Goal: Information Seeking & Learning: Learn about a topic

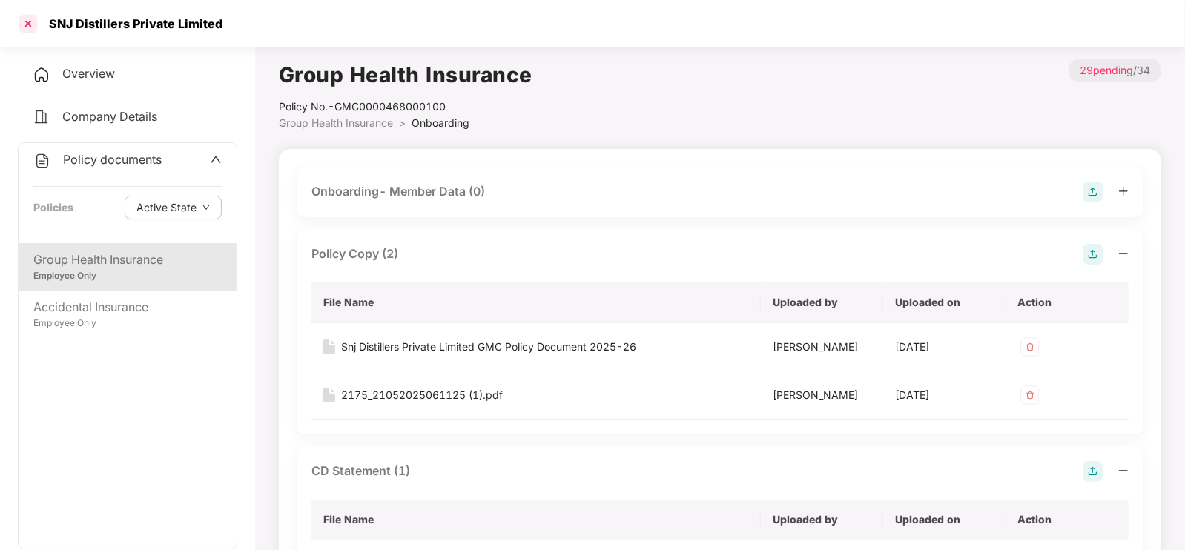
click at [30, 20] on div at bounding box center [28, 24] width 24 height 24
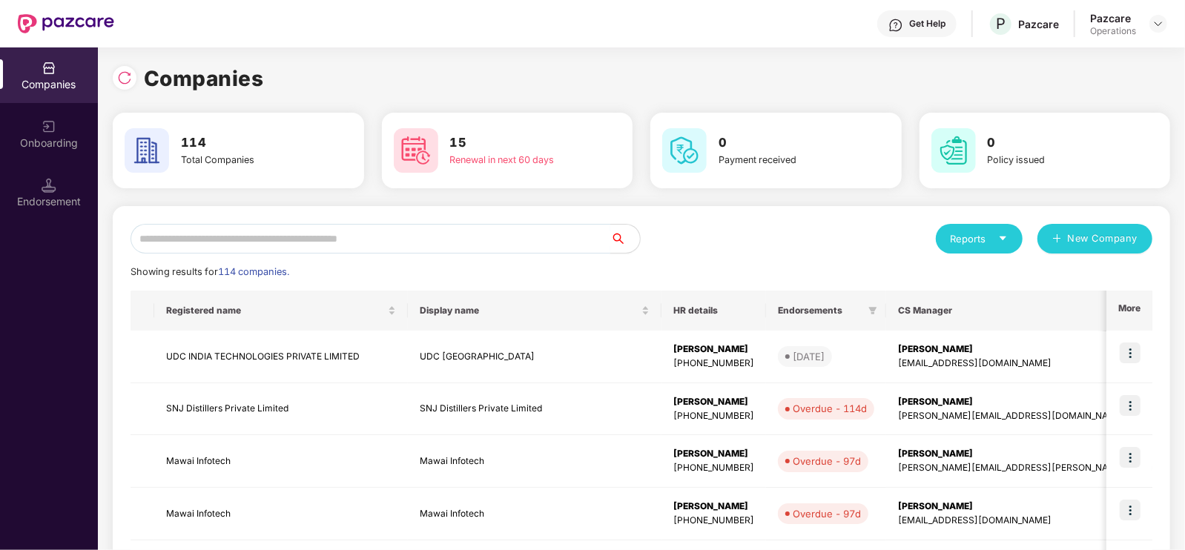
click at [463, 234] on input "text" at bounding box center [370, 239] width 480 height 30
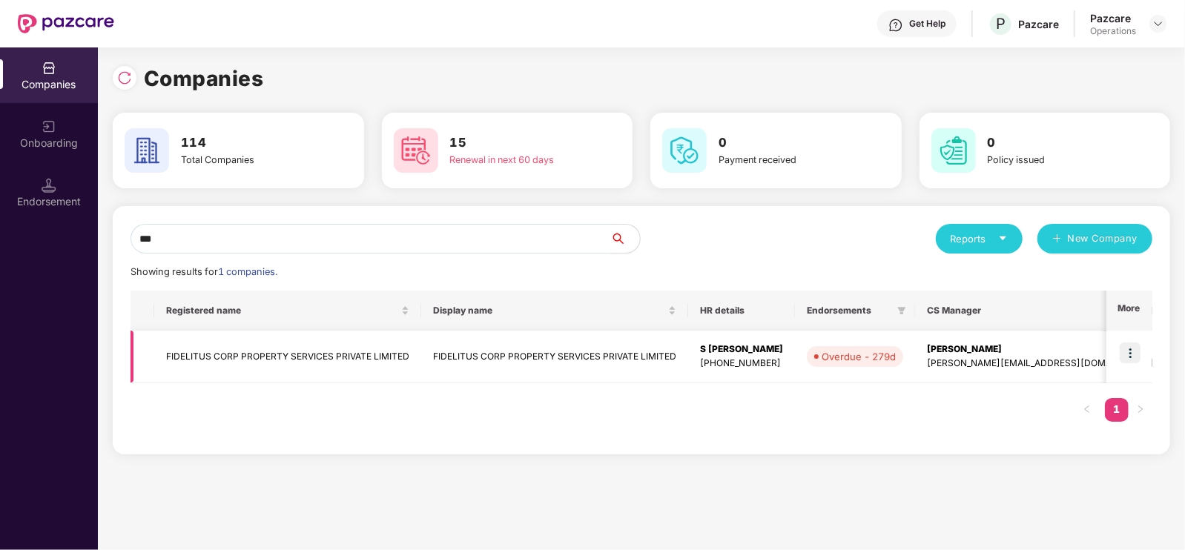
type input "***"
click at [1138, 346] on img at bounding box center [1129, 352] width 21 height 21
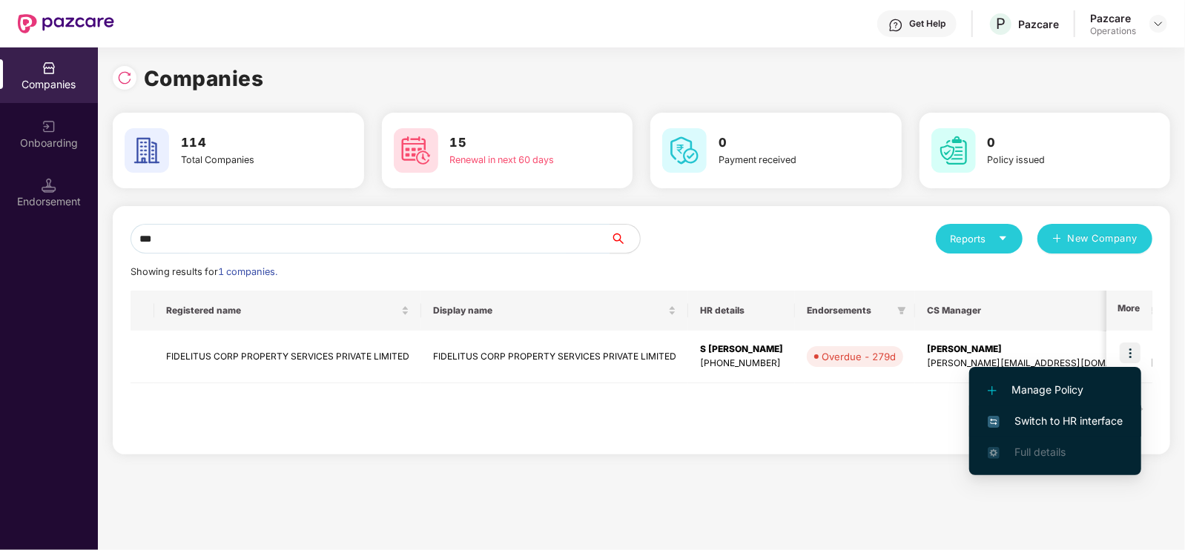
click at [1060, 424] on span "Switch to HR interface" at bounding box center [1054, 421] width 135 height 16
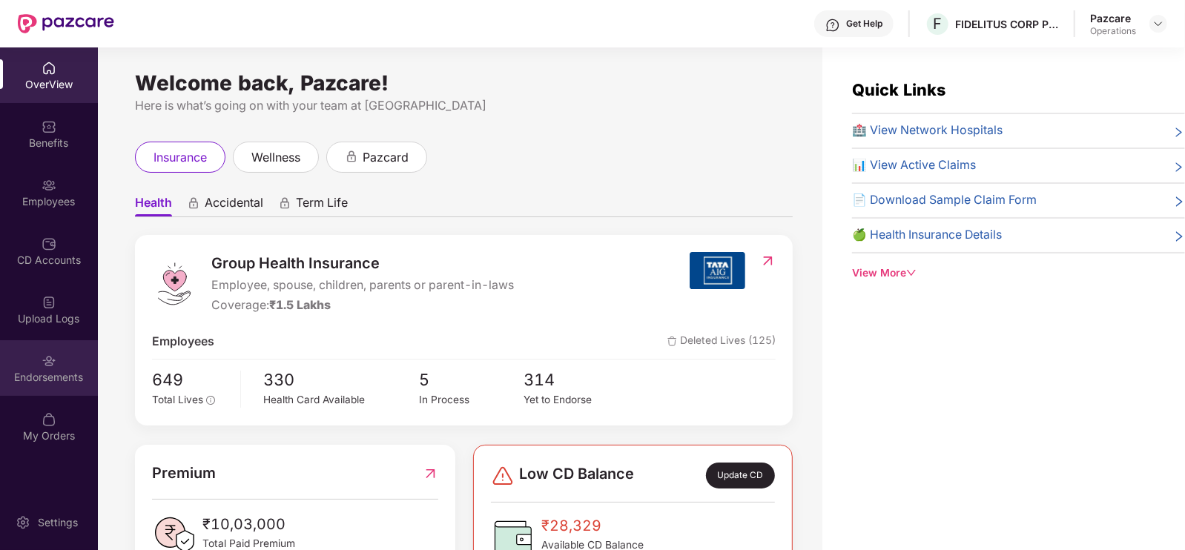
click at [59, 371] on div "Endorsements" at bounding box center [49, 377] width 98 height 15
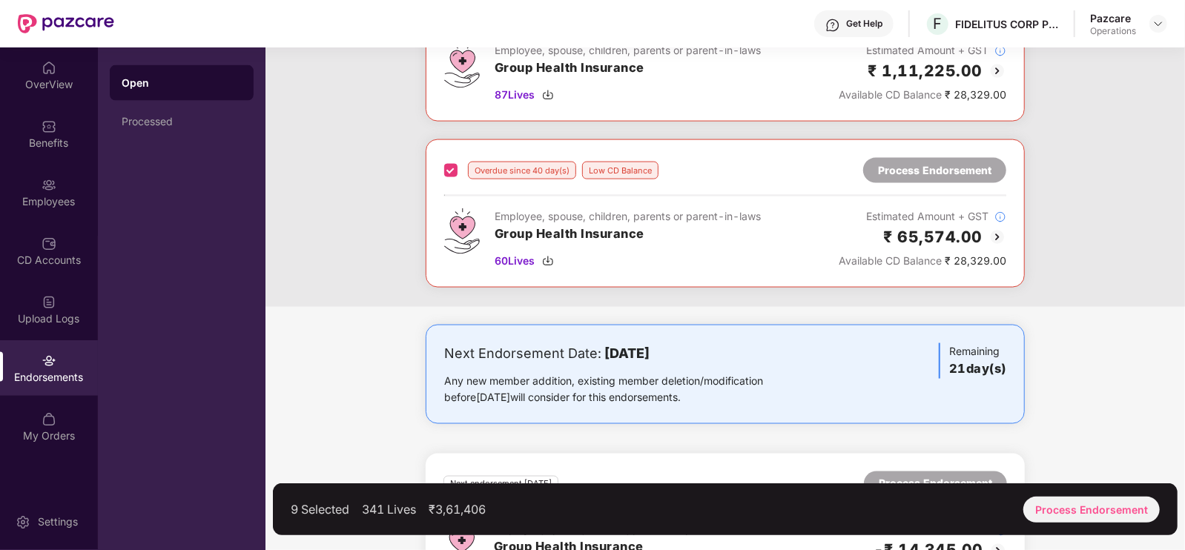
scroll to position [1408, 0]
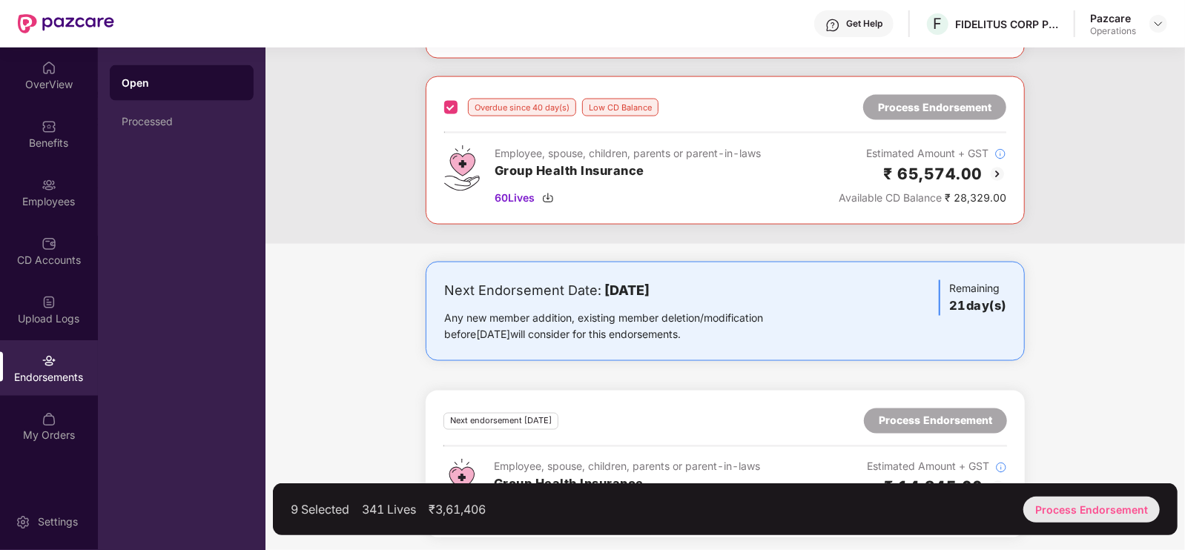
click at [1106, 514] on div "Process Endorsement" at bounding box center [1091, 510] width 136 height 26
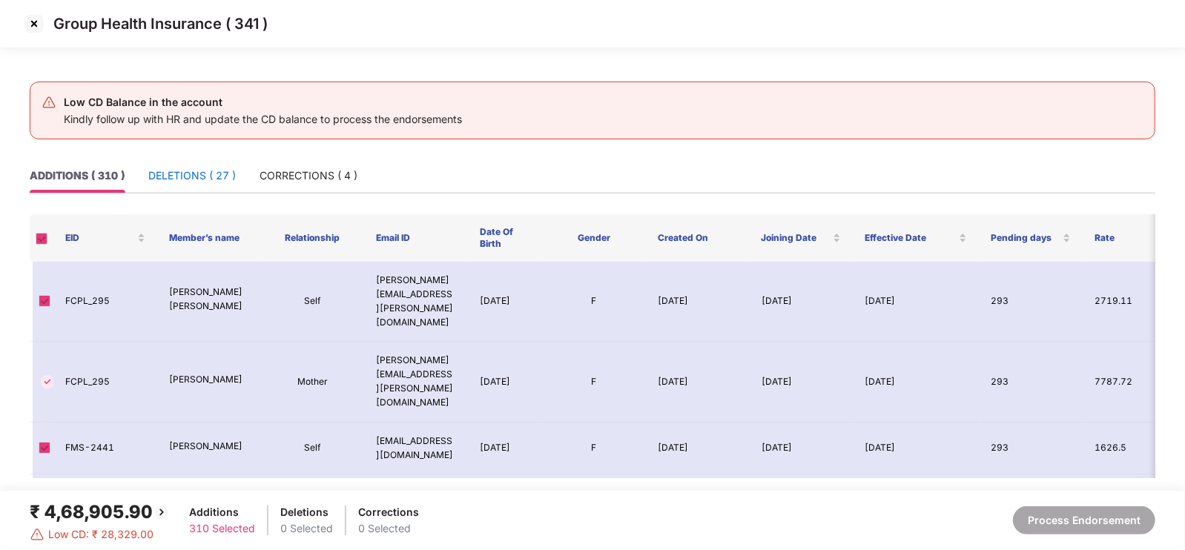
click at [173, 176] on div "DELETIONS ( 27 )" at bounding box center [191, 176] width 87 height 16
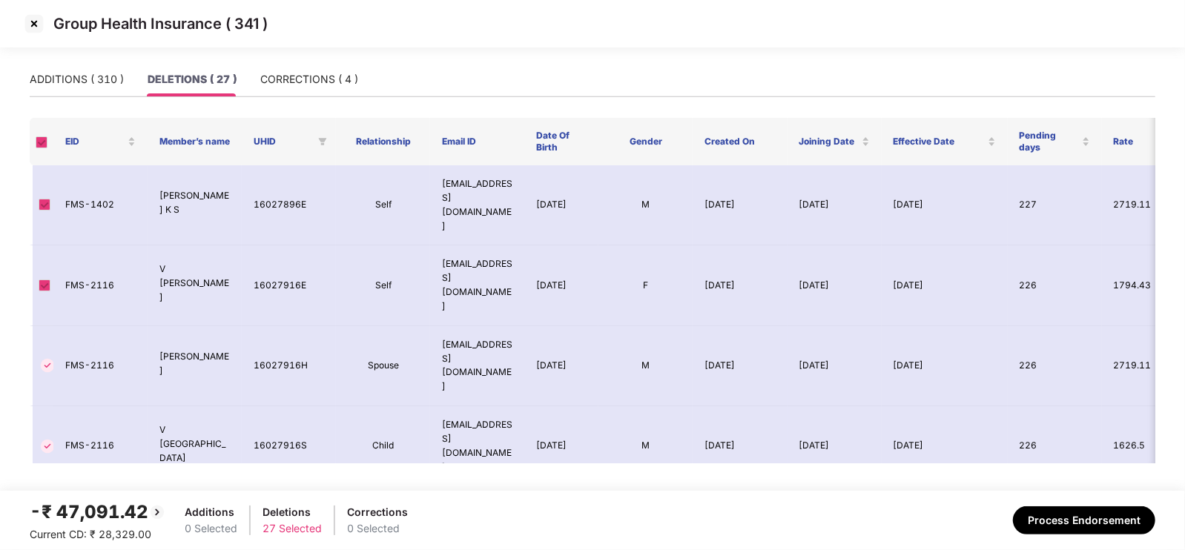
click at [30, 30] on img at bounding box center [34, 24] width 24 height 24
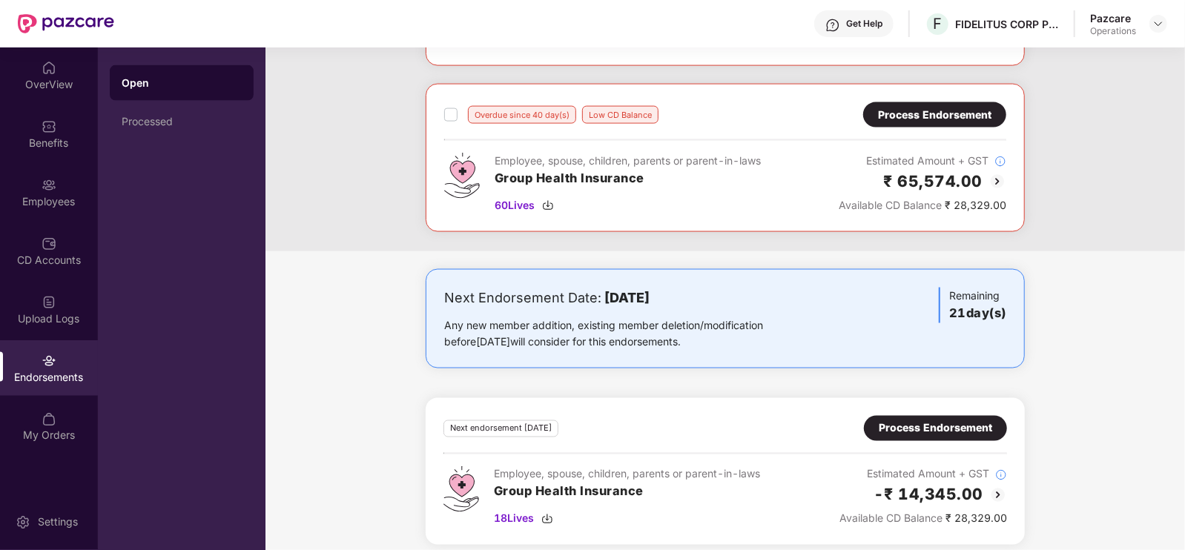
scroll to position [1408, 0]
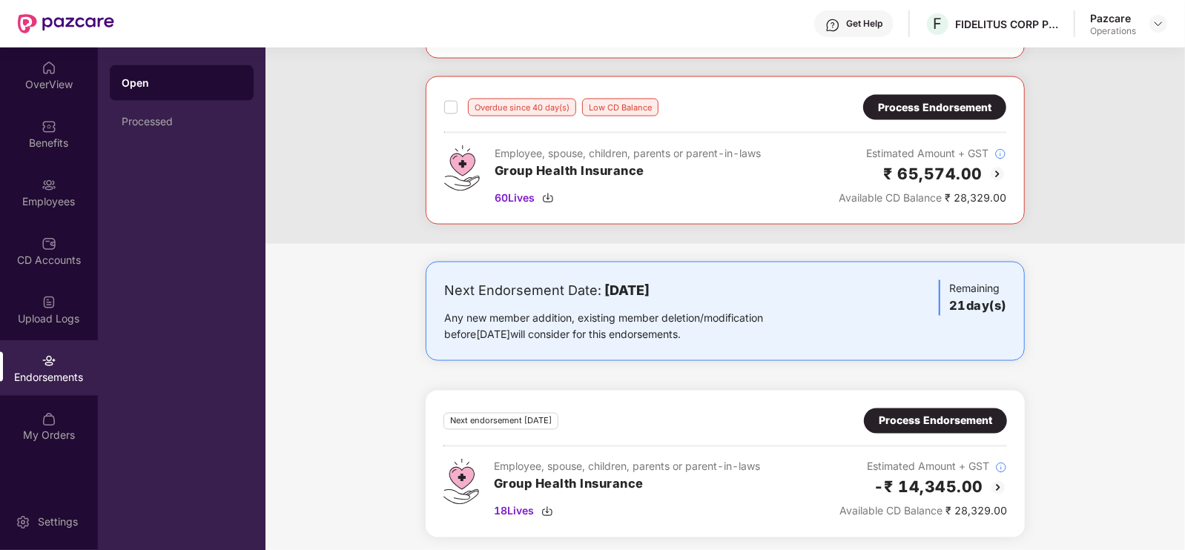
click at [918, 417] on div "Process Endorsement" at bounding box center [934, 421] width 113 height 16
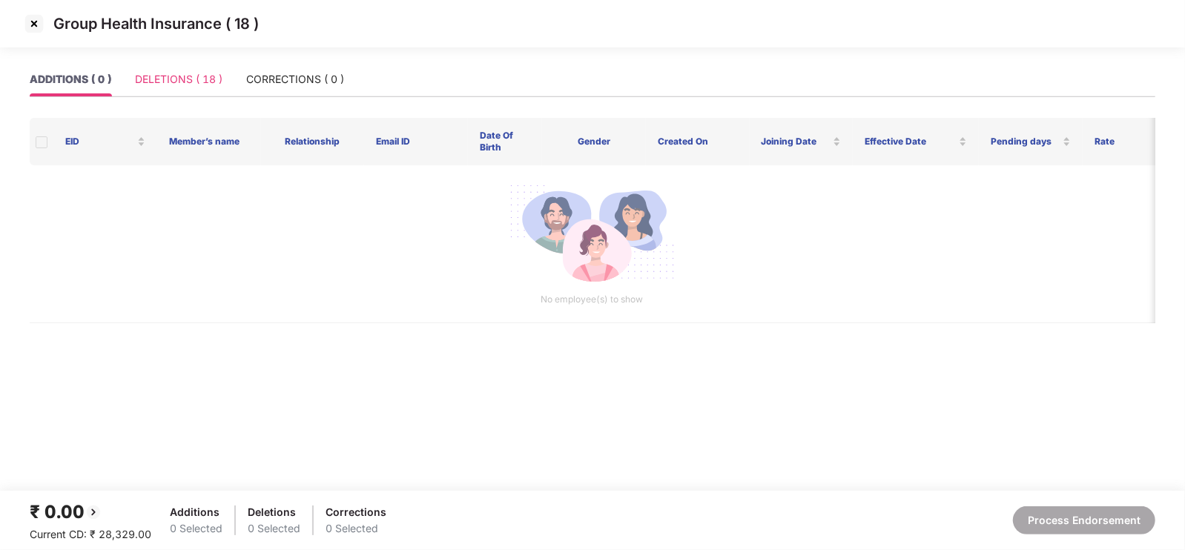
click at [182, 90] on div "DELETIONS ( 18 )" at bounding box center [178, 79] width 87 height 34
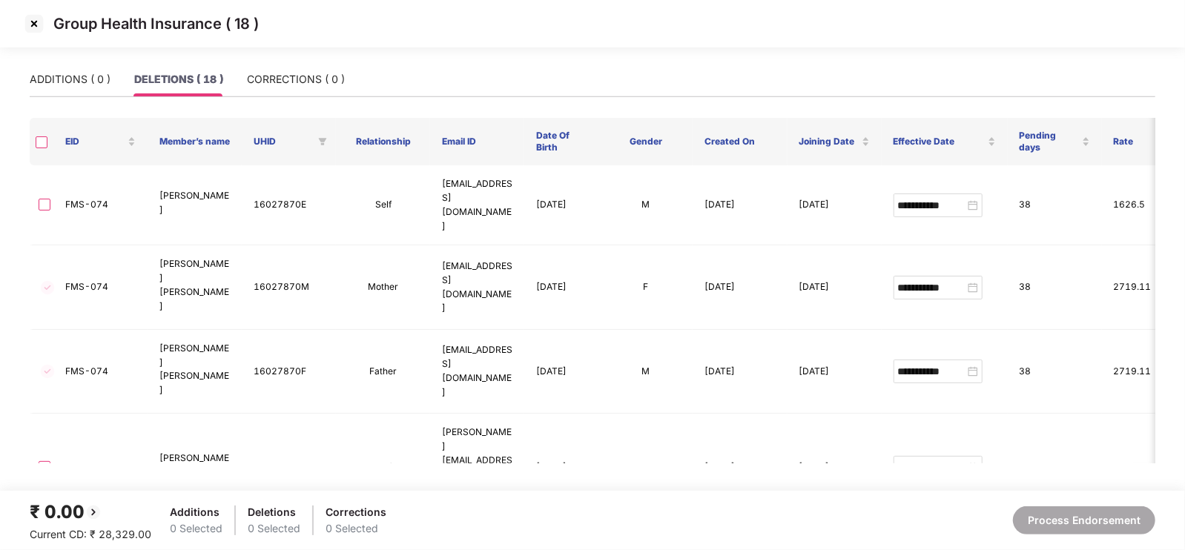
click at [42, 149] on th at bounding box center [42, 141] width 24 height 47
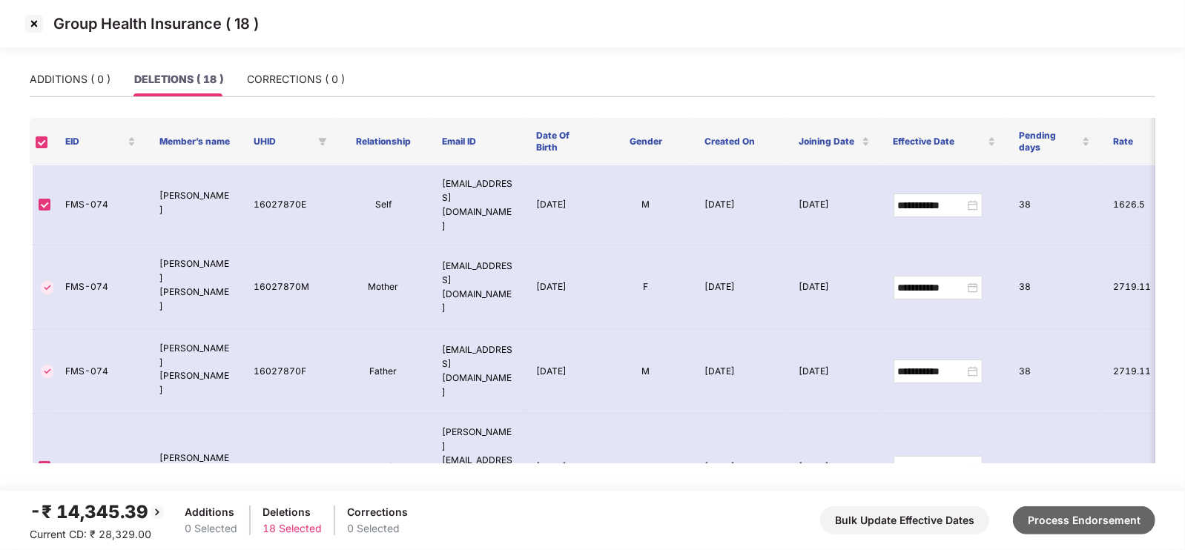
click at [1112, 532] on button "Process Endorsement" at bounding box center [1084, 520] width 142 height 28
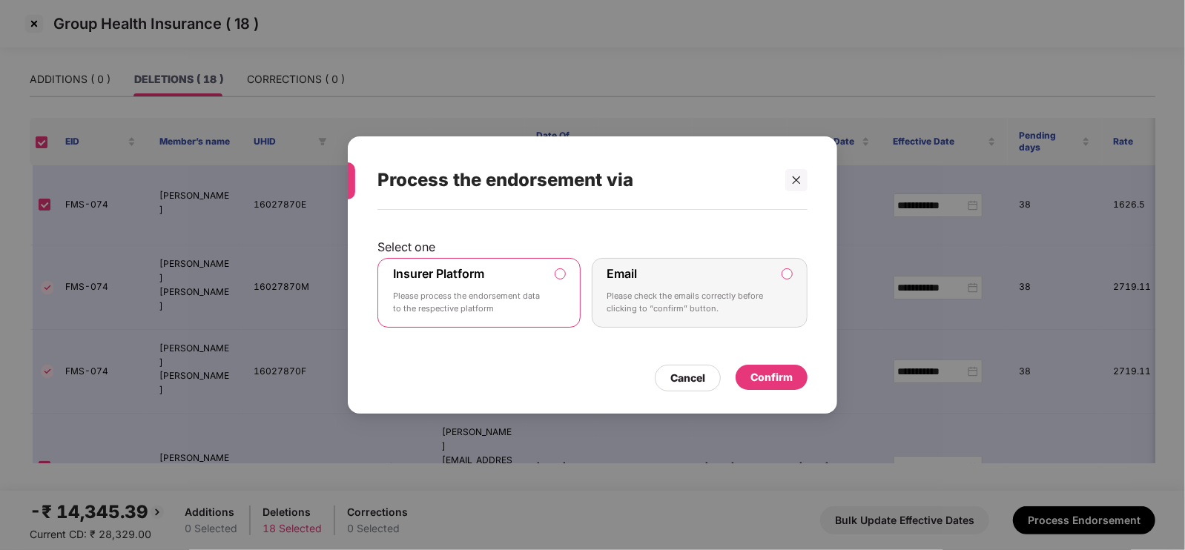
click at [793, 376] on div "Confirm" at bounding box center [771, 377] width 72 height 25
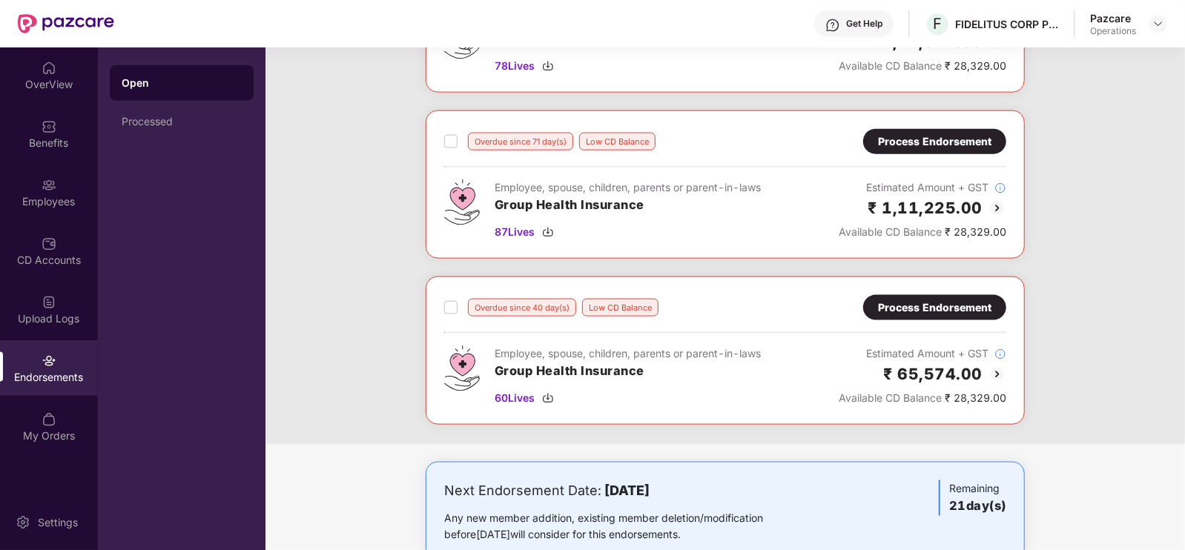
scroll to position [1191, 0]
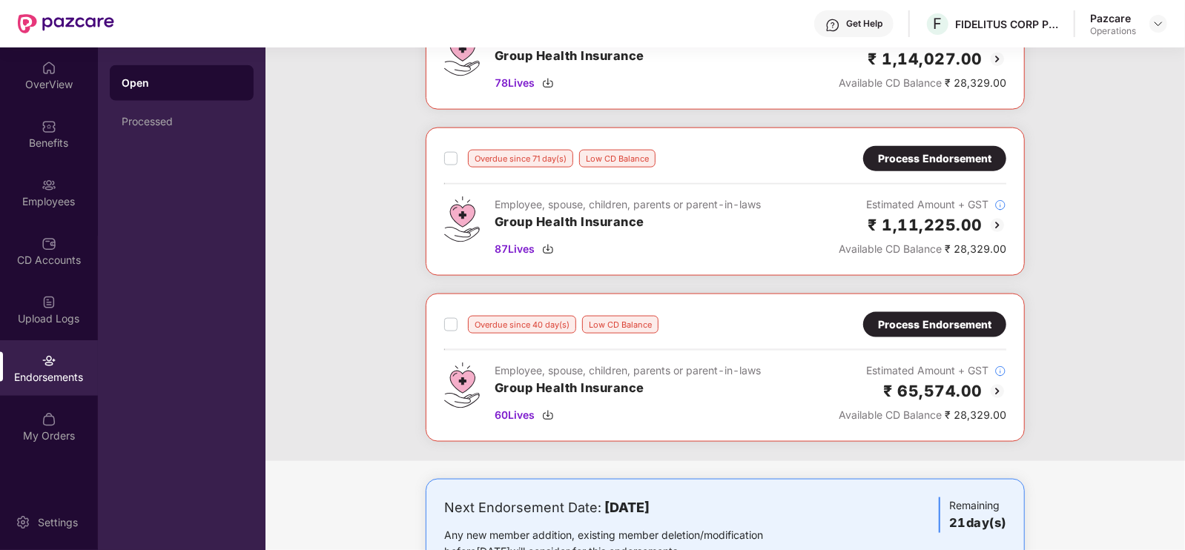
drag, startPoint x: 552, startPoint y: 372, endPoint x: 414, endPoint y: 298, distance: 157.2
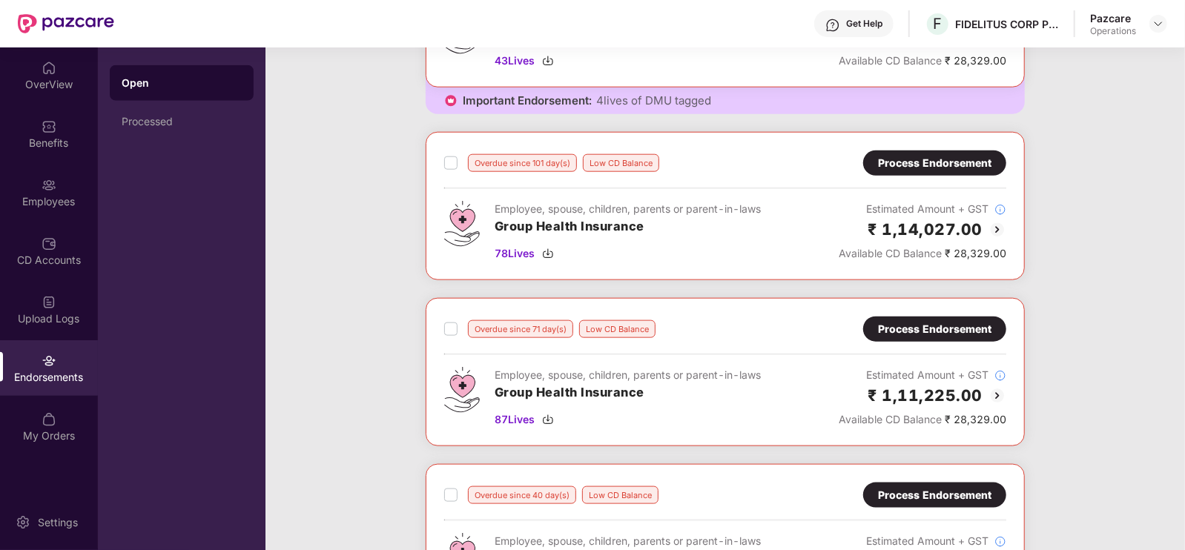
scroll to position [1018, 0]
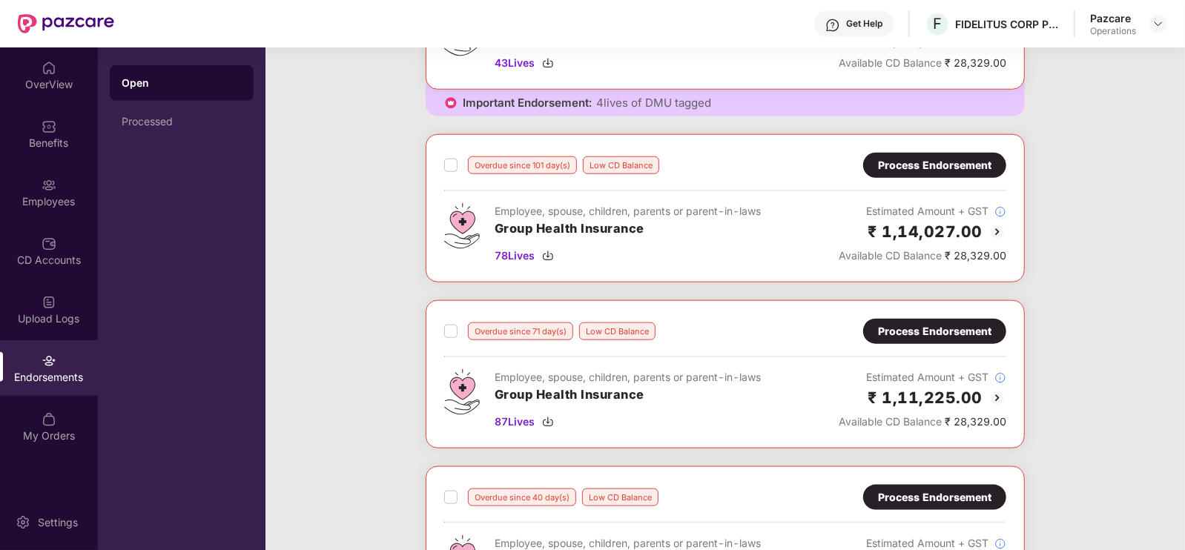
drag, startPoint x: 414, startPoint y: 298, endPoint x: 385, endPoint y: 257, distance: 49.6
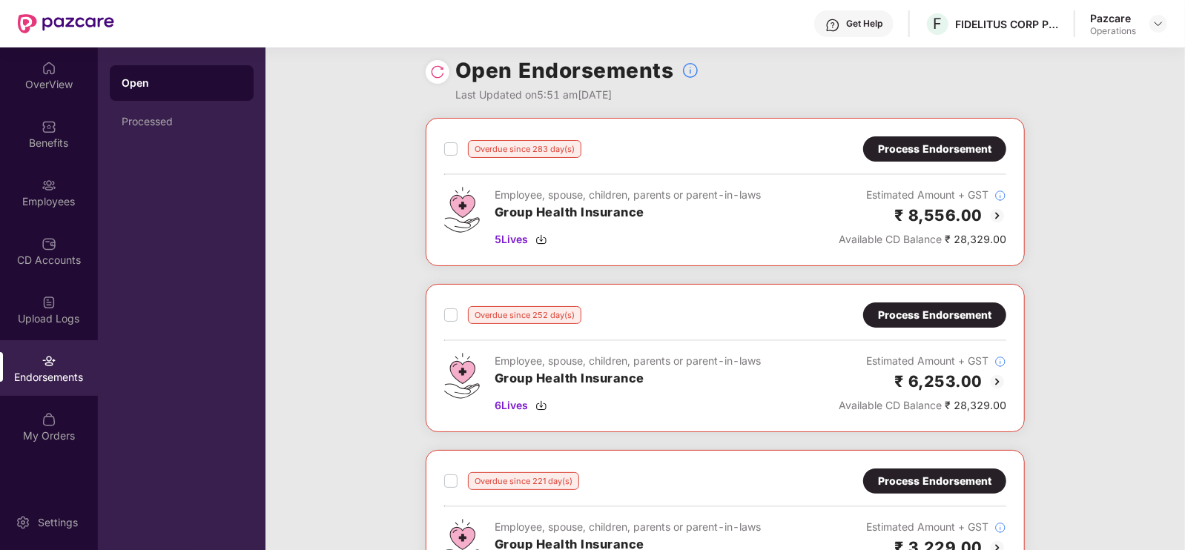
scroll to position [0, 0]
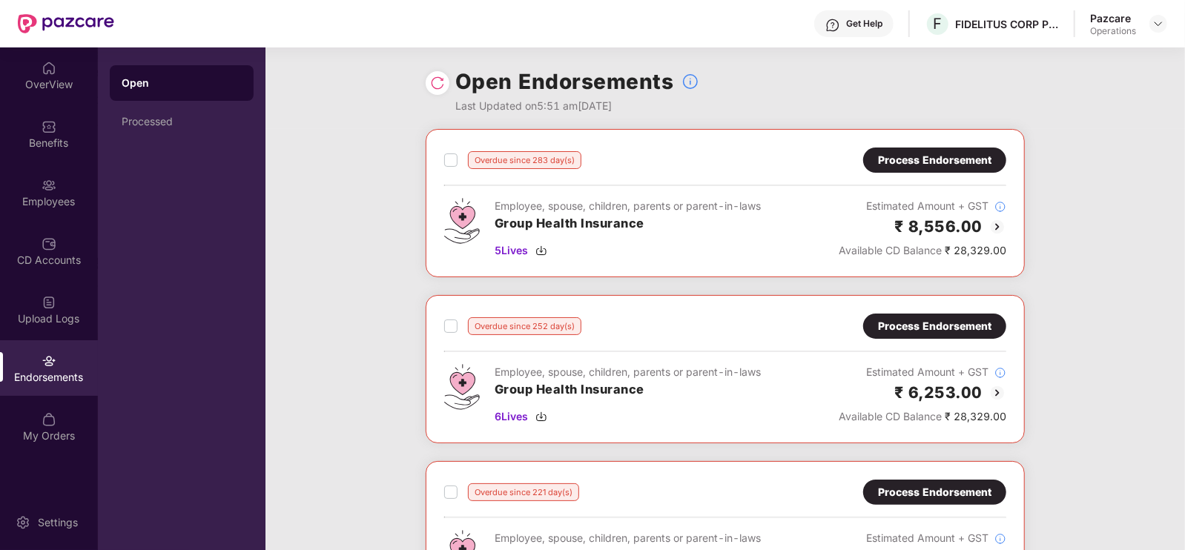
click at [432, 87] on img at bounding box center [437, 83] width 15 height 15
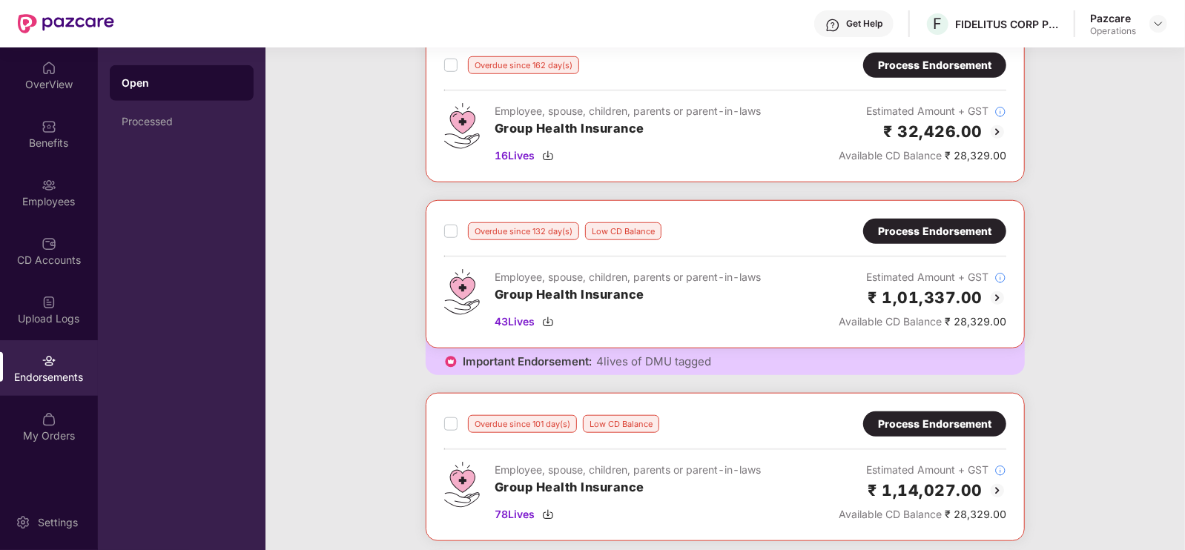
scroll to position [813, 0]
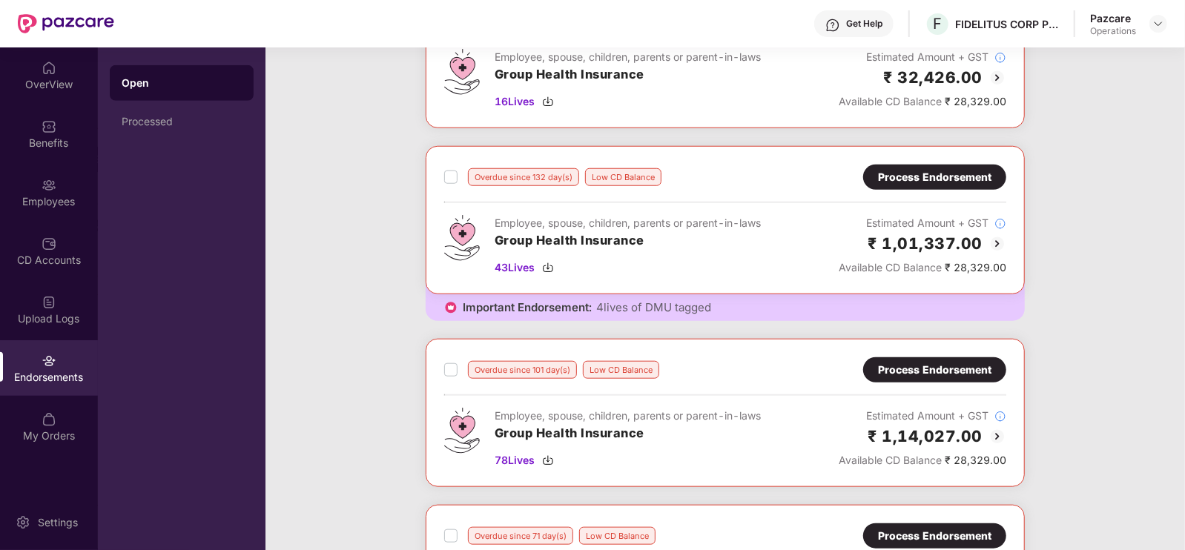
click at [660, 304] on span "4 lives of DMU tagged" at bounding box center [653, 307] width 115 height 15
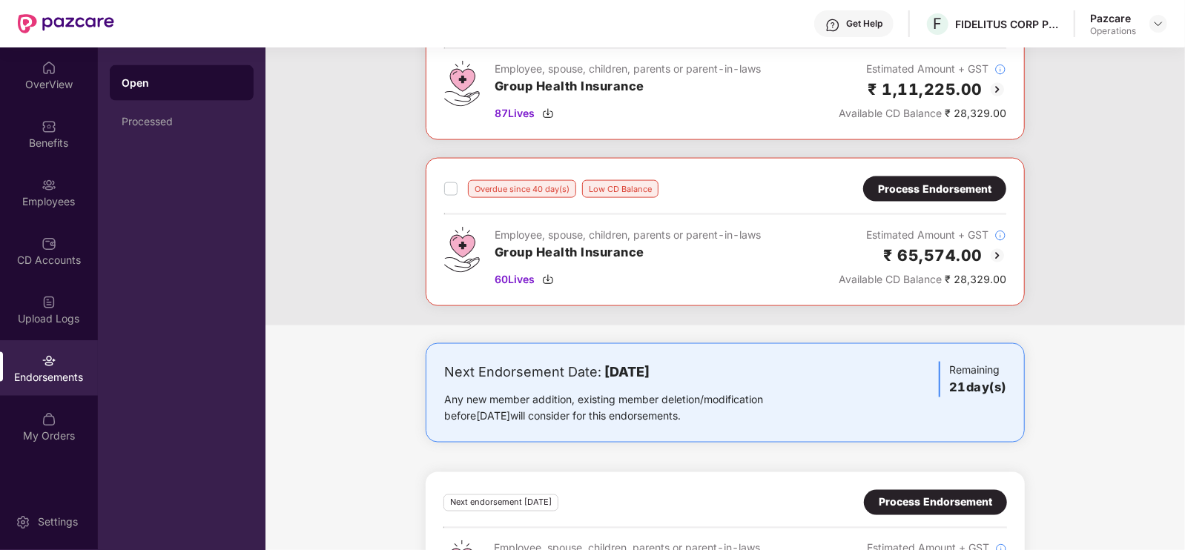
scroll to position [1408, 0]
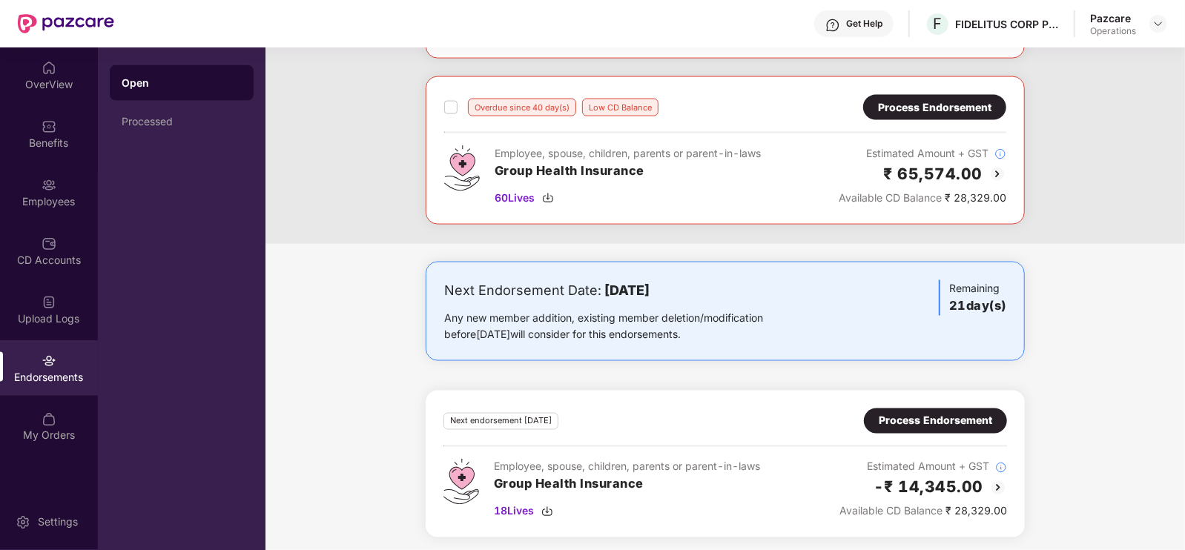
click at [961, 421] on div "Process Endorsement" at bounding box center [934, 421] width 113 height 16
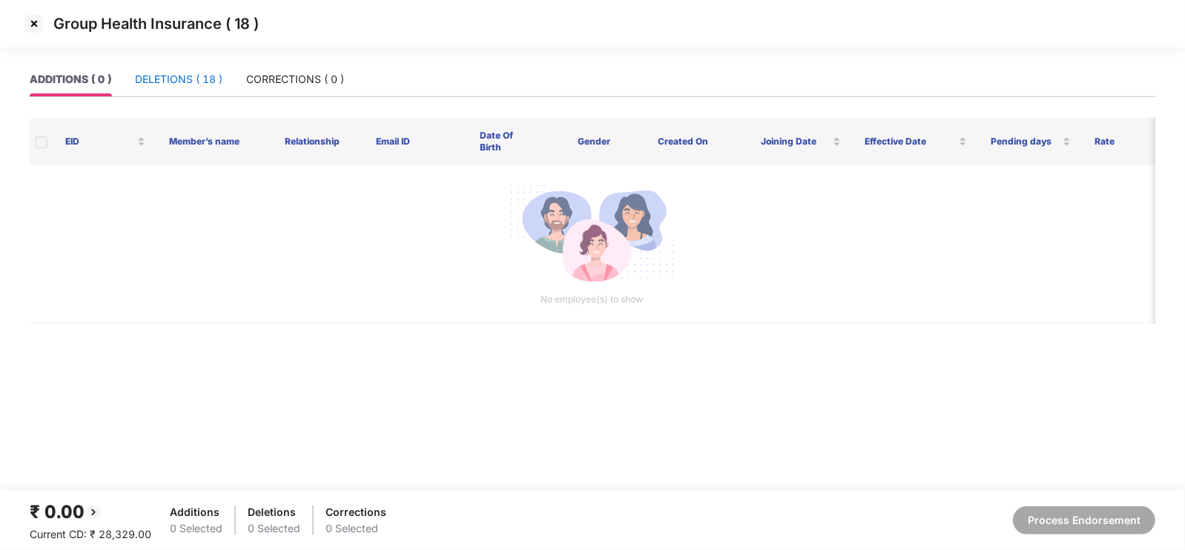
click at [185, 86] on div "DELETIONS ( 18 )" at bounding box center [178, 79] width 87 height 16
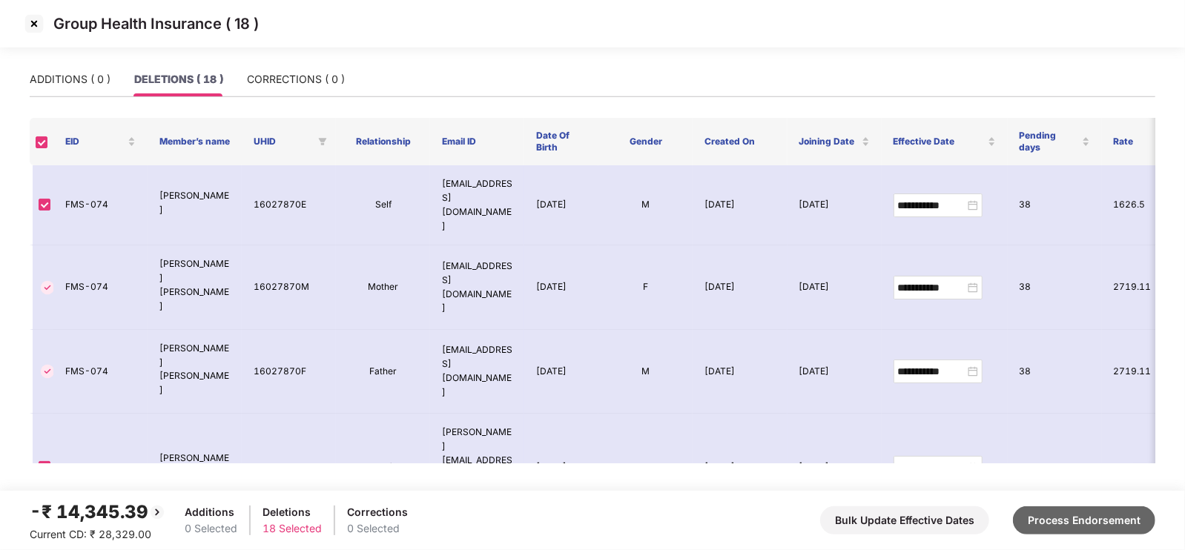
click at [1090, 527] on button "Process Endorsement" at bounding box center [1084, 520] width 142 height 28
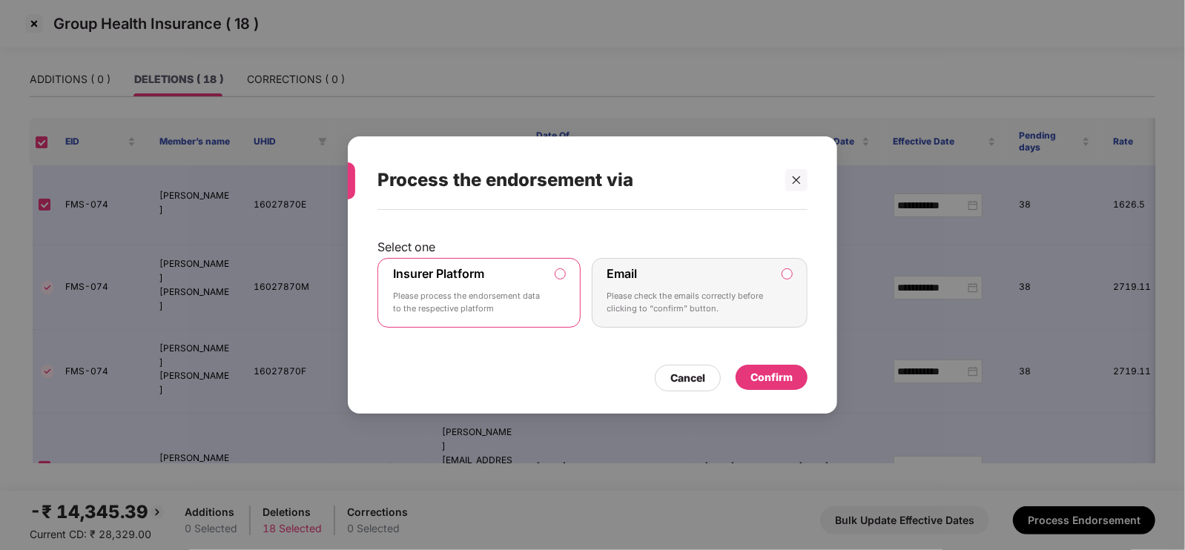
click at [772, 389] on div "Confirm" at bounding box center [771, 378] width 72 height 27
click at [774, 383] on div "Confirm" at bounding box center [771, 377] width 42 height 16
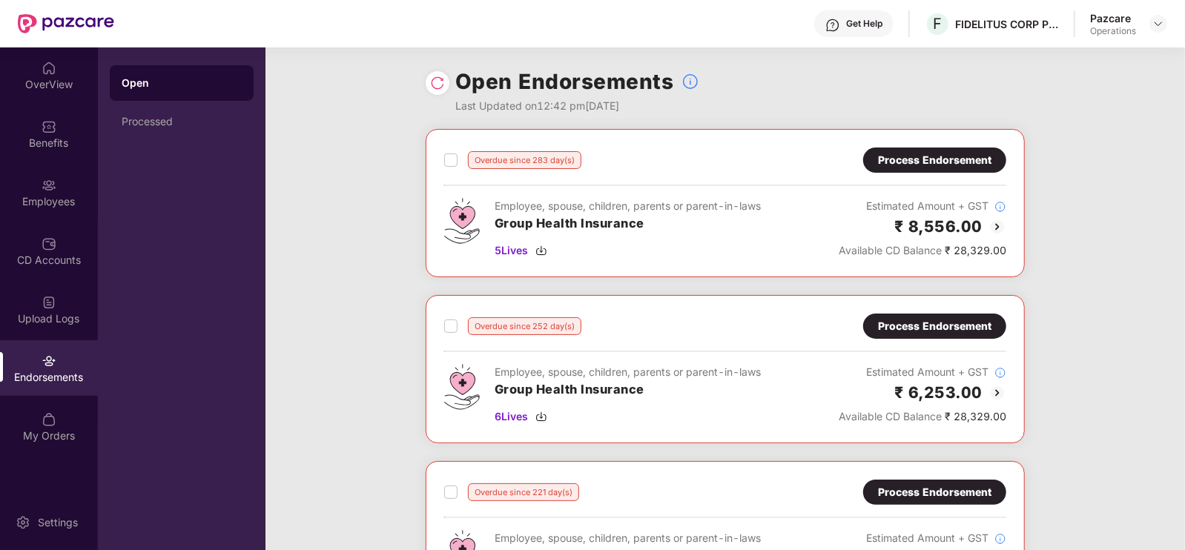
click at [930, 172] on div "Overdue since 283 day(s) Process Endorsement Employee, spouse, children, parent…" at bounding box center [725, 203] width 562 height 111
click at [930, 161] on div "Process Endorsement" at bounding box center [934, 160] width 113 height 16
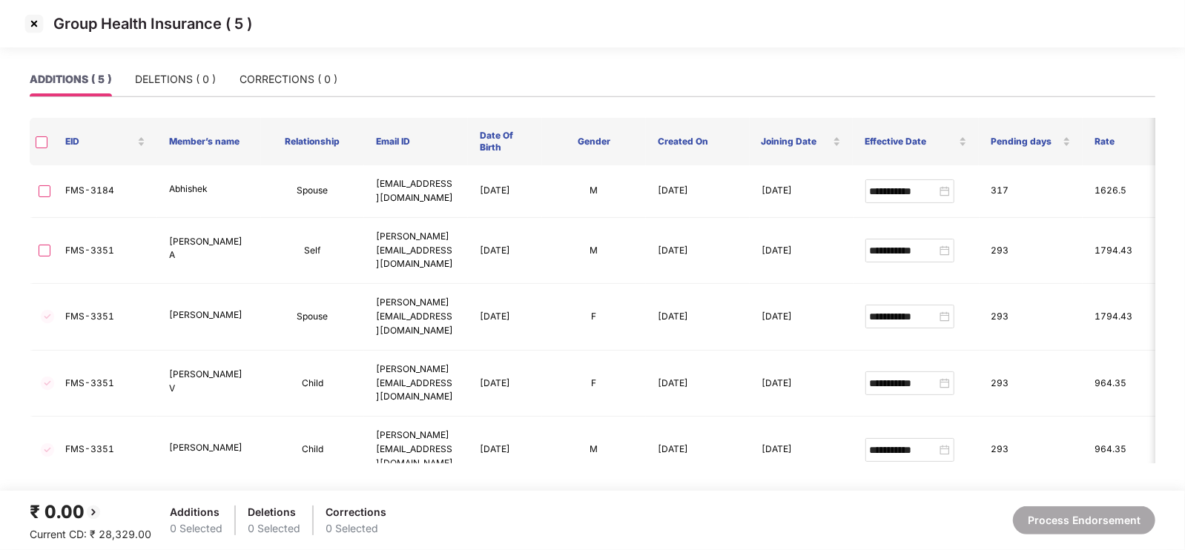
click at [29, 25] on img at bounding box center [34, 24] width 24 height 24
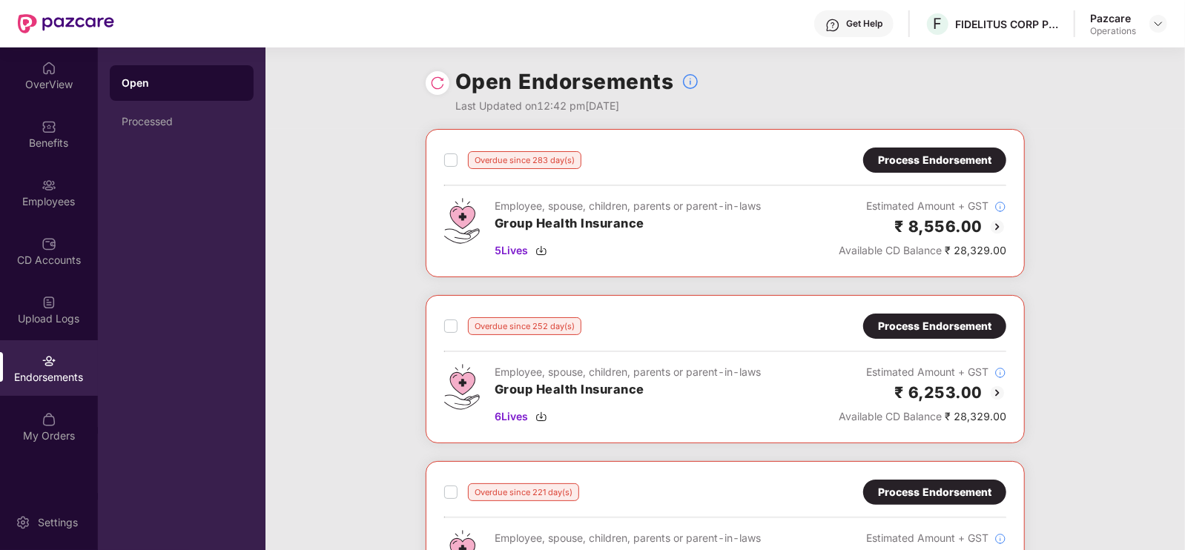
click at [908, 329] on div "Process Endorsement" at bounding box center [934, 326] width 113 height 16
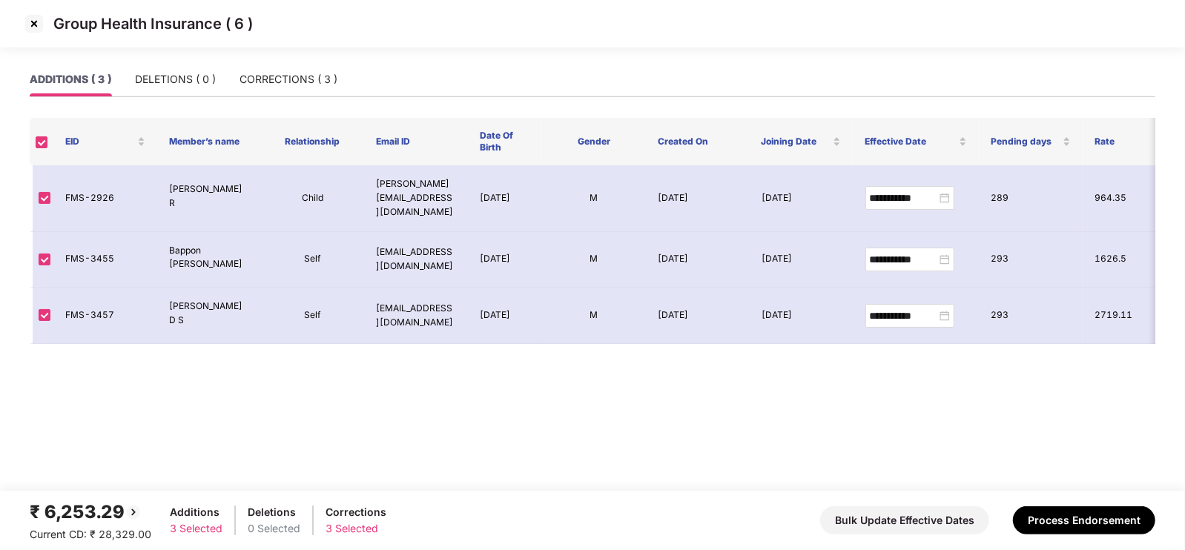
click at [37, 31] on img at bounding box center [34, 24] width 24 height 24
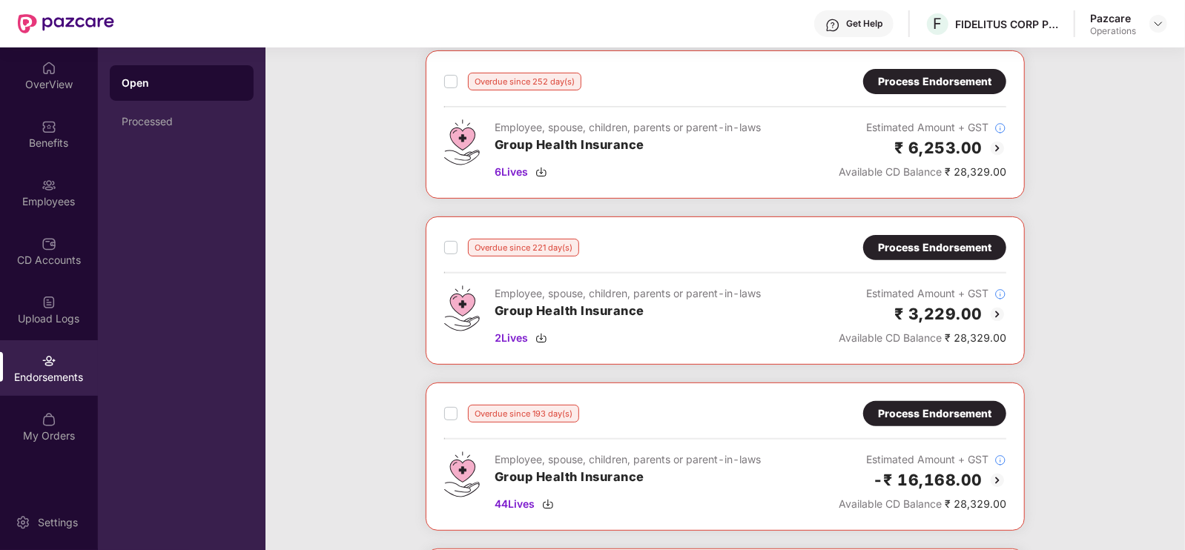
scroll to position [245, 0]
click at [921, 248] on div "Process Endorsement" at bounding box center [934, 247] width 113 height 16
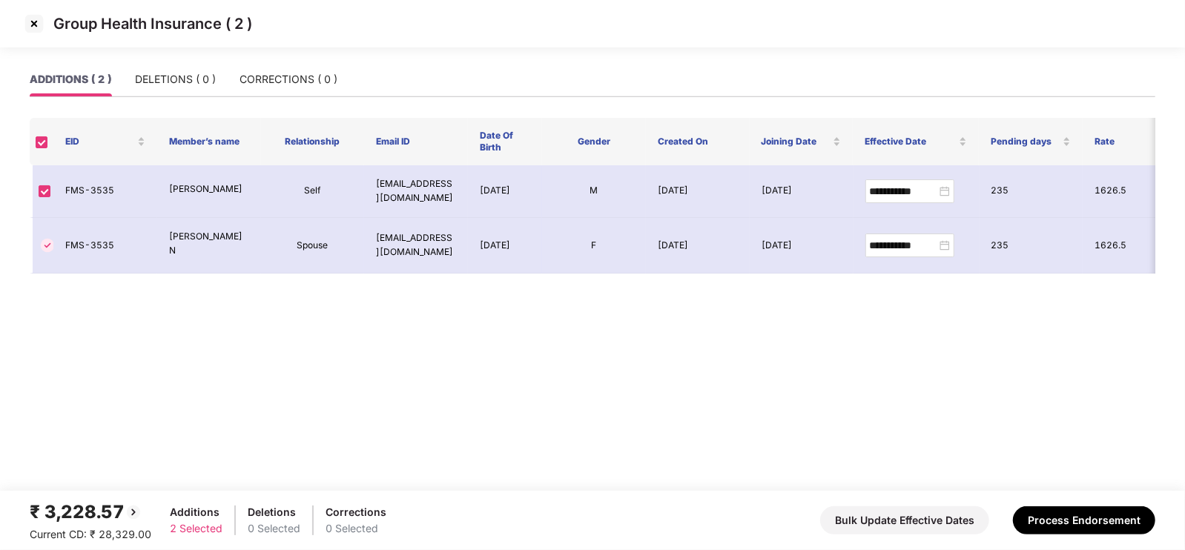
click at [30, 26] on img at bounding box center [34, 24] width 24 height 24
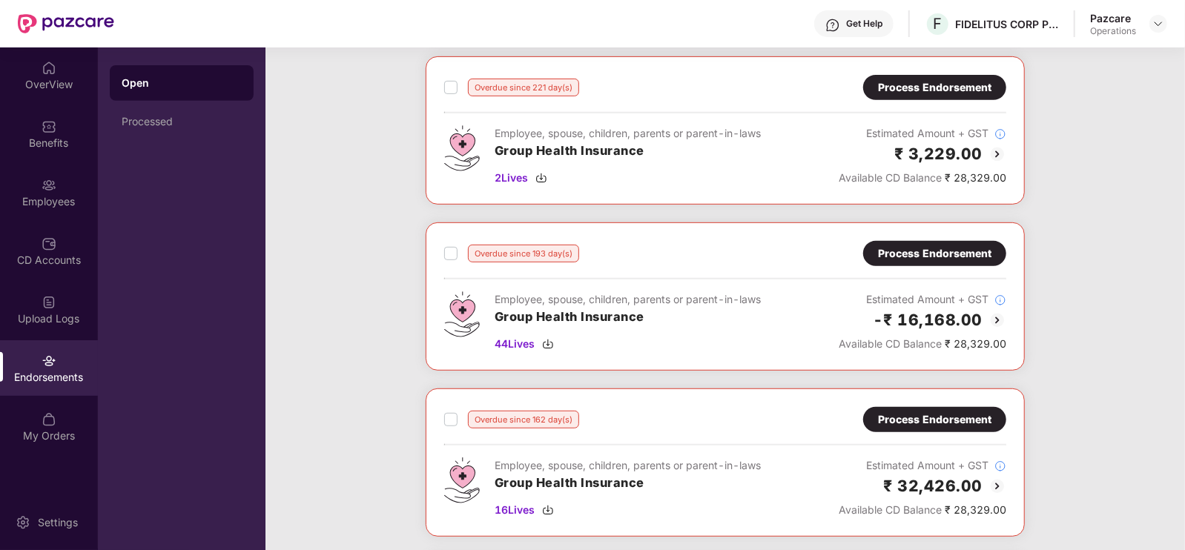
scroll to position [407, 0]
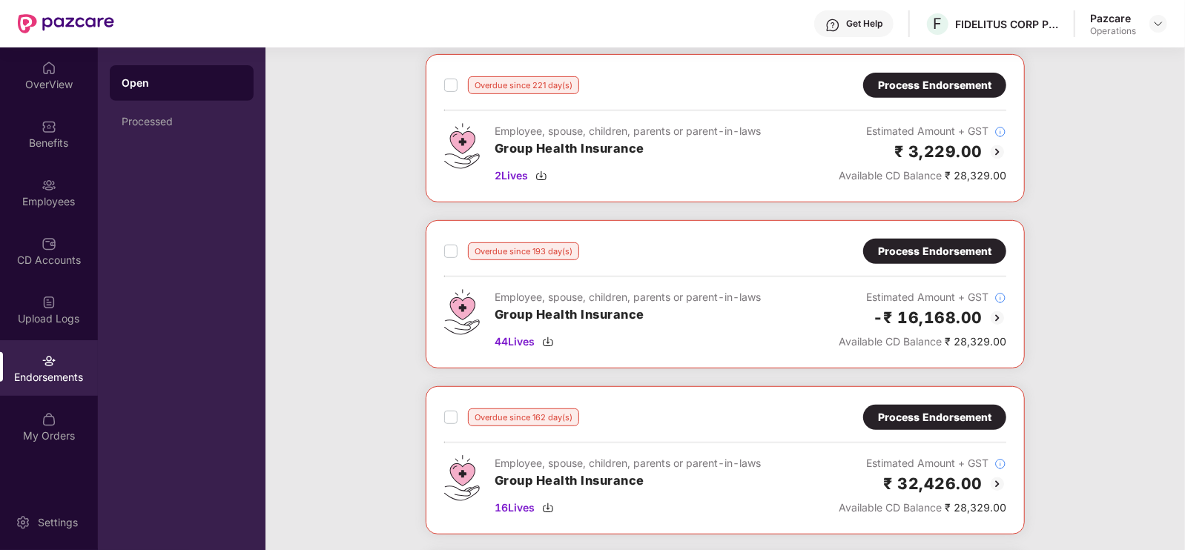
click at [963, 247] on div "Process Endorsement" at bounding box center [934, 251] width 113 height 16
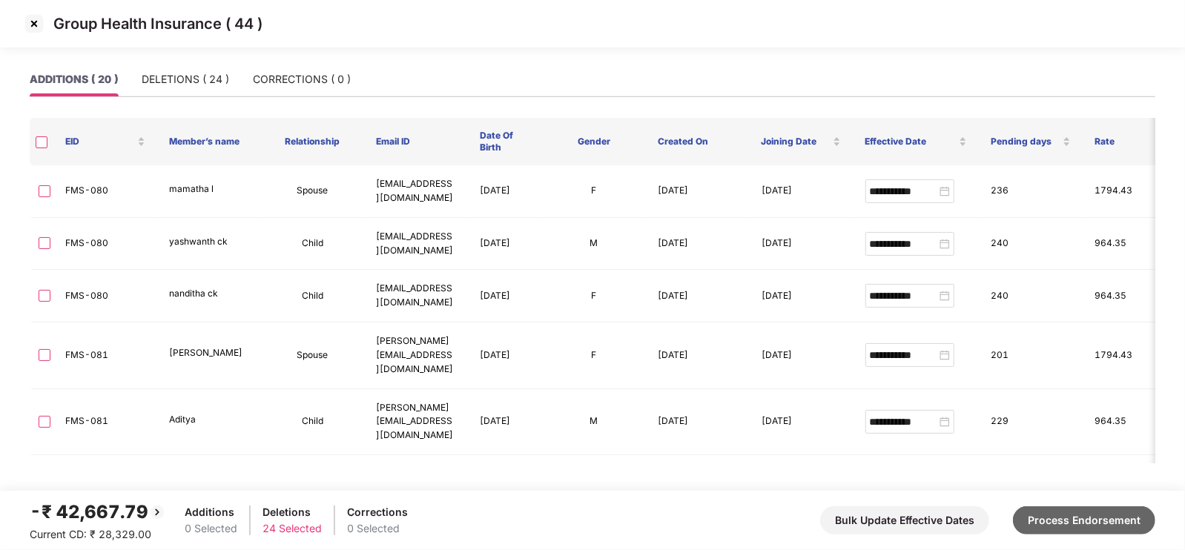
click at [1066, 525] on button "Process Endorsement" at bounding box center [1084, 520] width 142 height 28
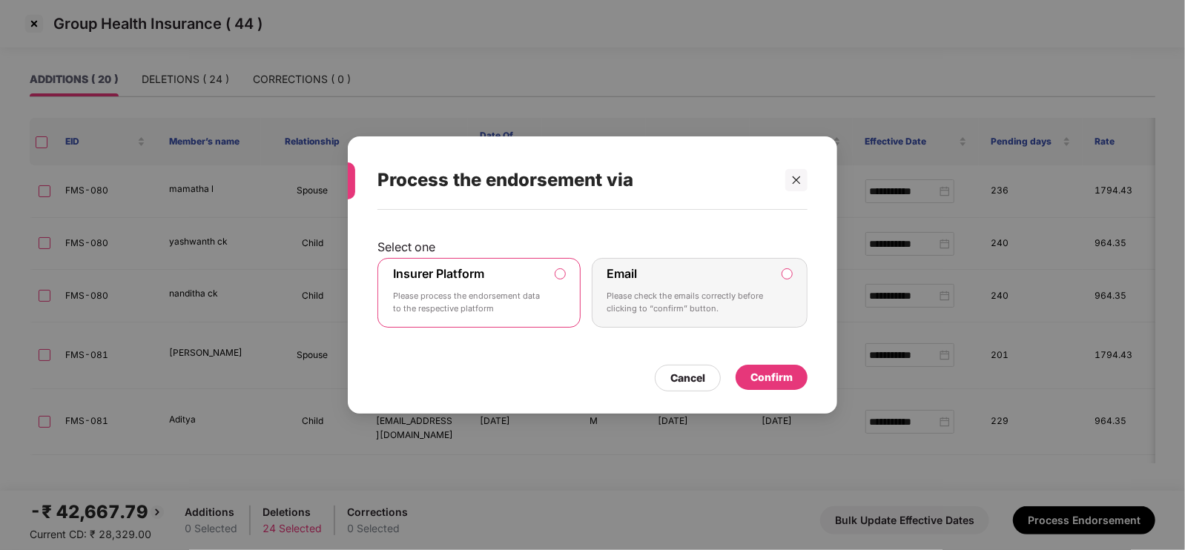
click at [766, 387] on div "Confirm" at bounding box center [771, 377] width 72 height 25
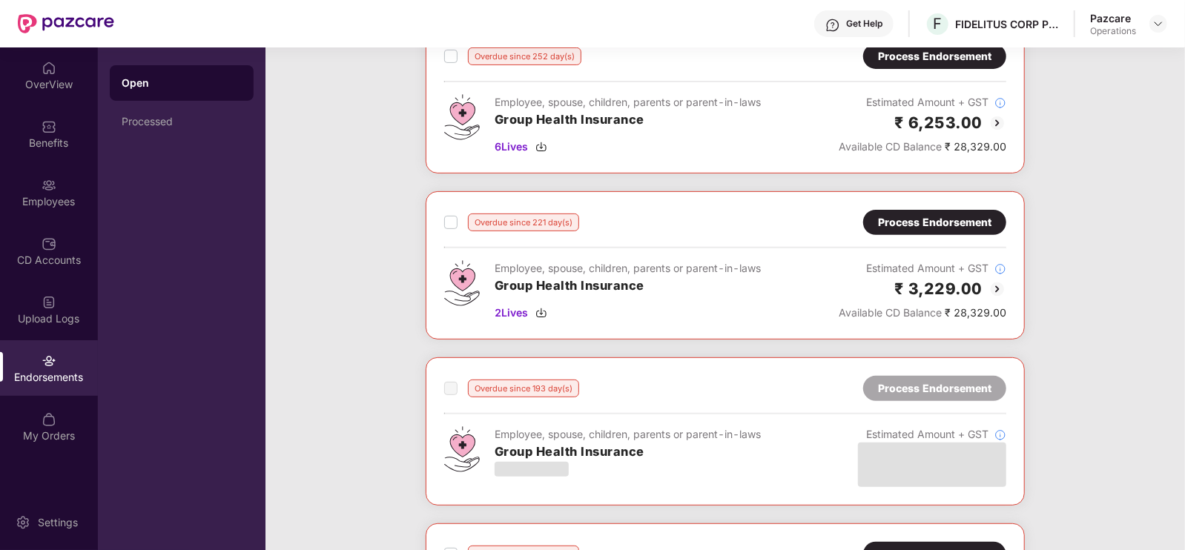
scroll to position [271, 0]
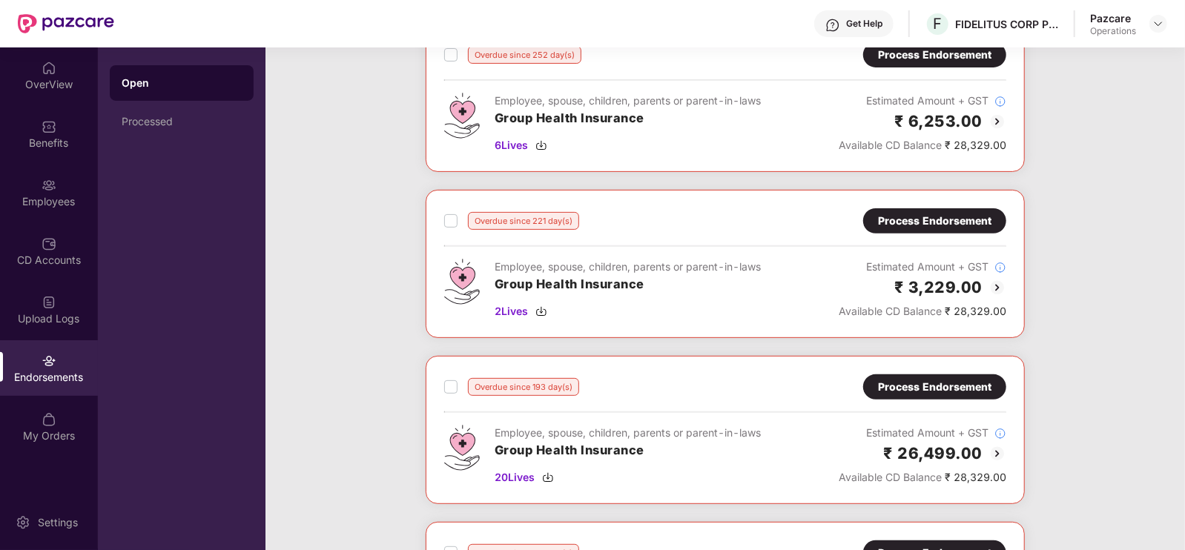
click at [943, 222] on div "Process Endorsement" at bounding box center [934, 221] width 113 height 16
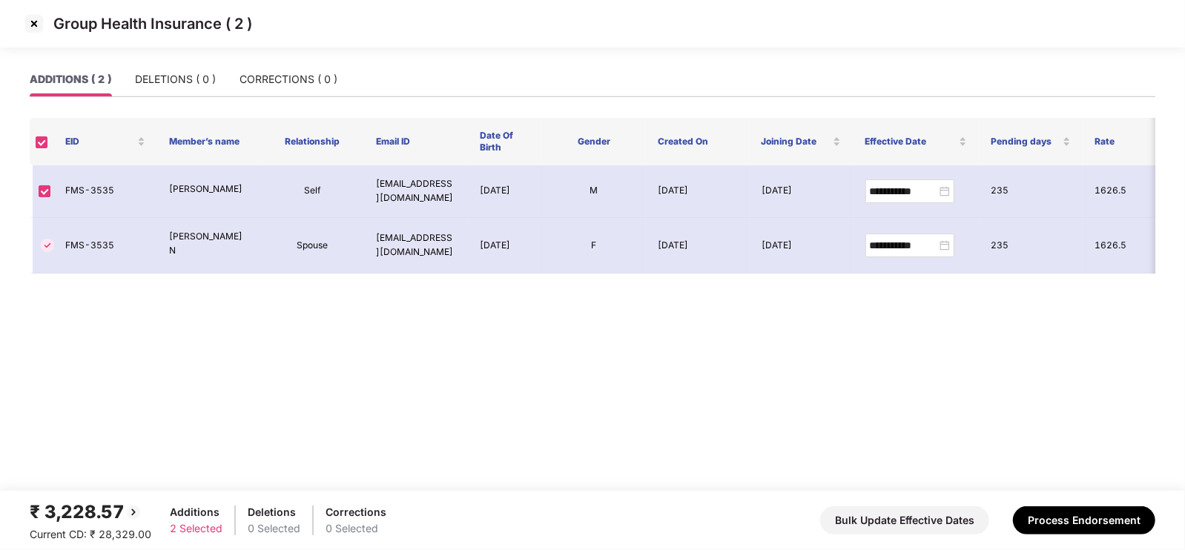
click at [35, 24] on img at bounding box center [34, 24] width 24 height 24
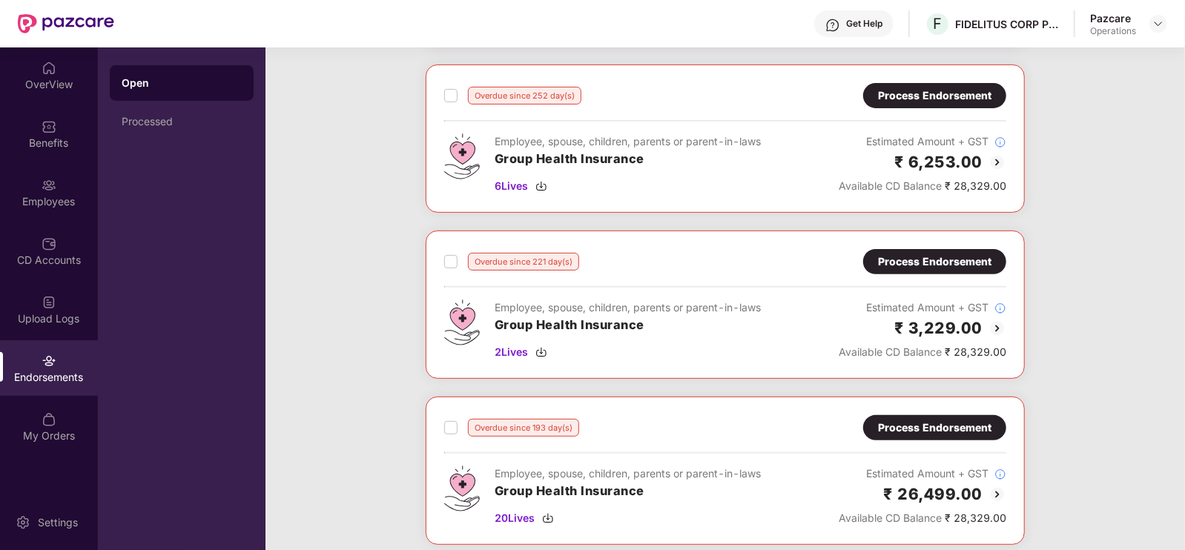
scroll to position [380, 0]
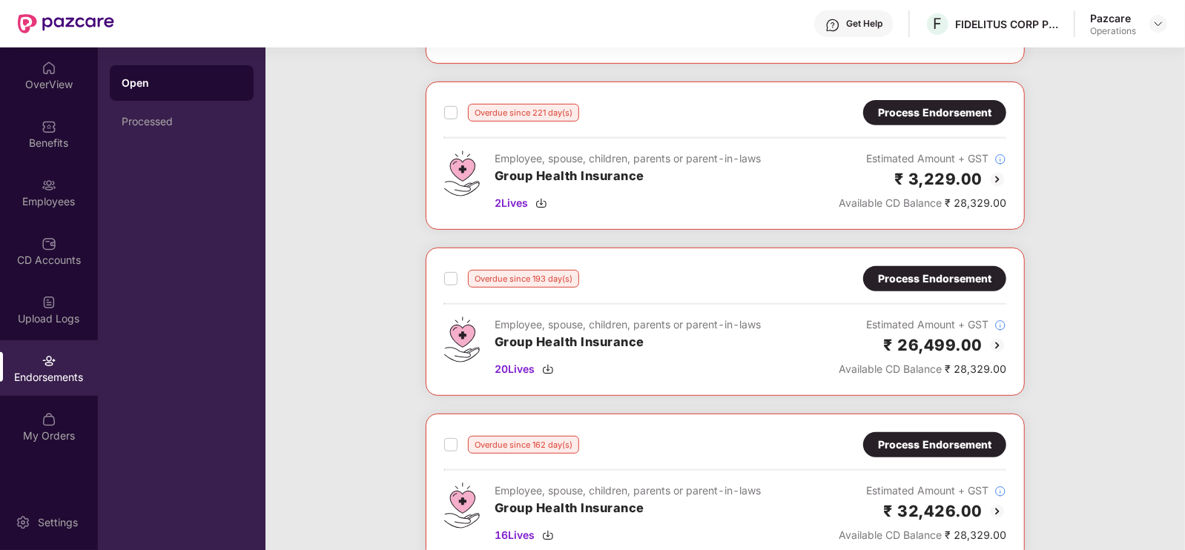
click at [956, 272] on div "Process Endorsement" at bounding box center [934, 279] width 113 height 16
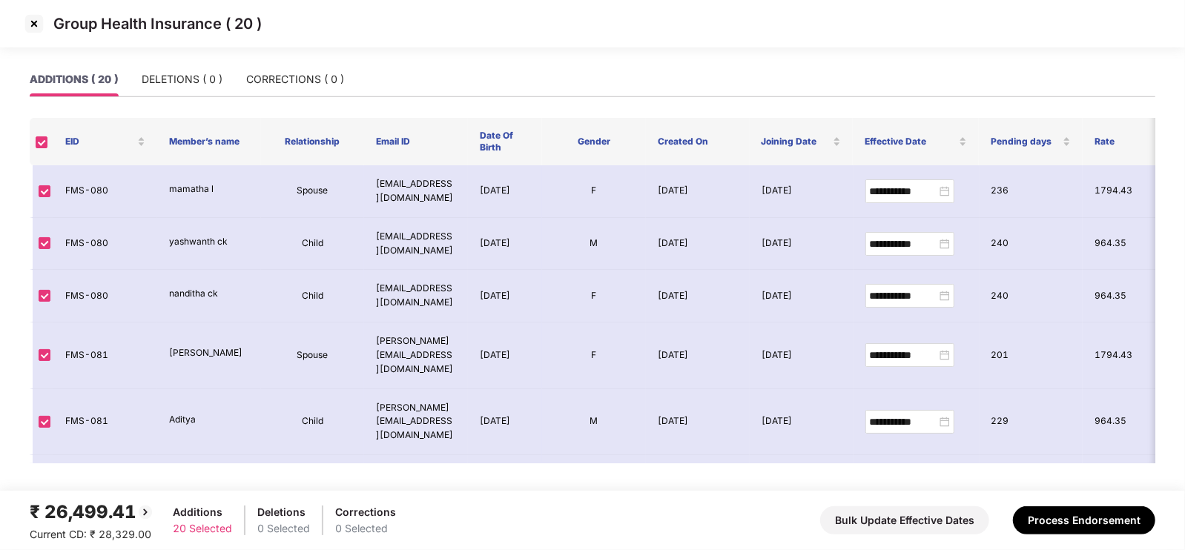
click at [38, 25] on img at bounding box center [34, 24] width 24 height 24
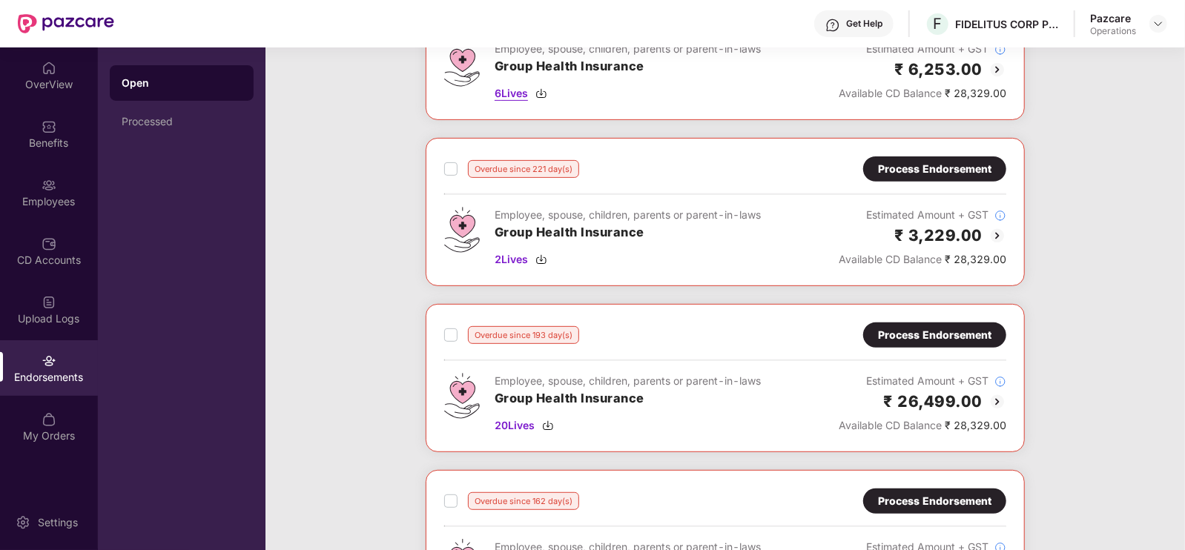
scroll to position [511, 0]
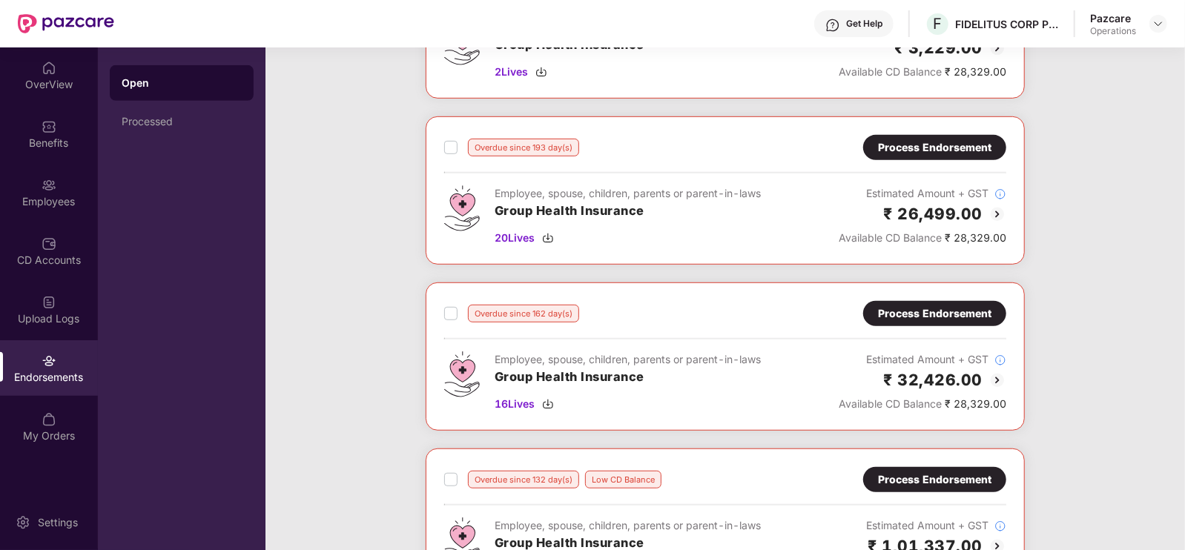
click at [898, 316] on div "Process Endorsement" at bounding box center [934, 313] width 113 height 16
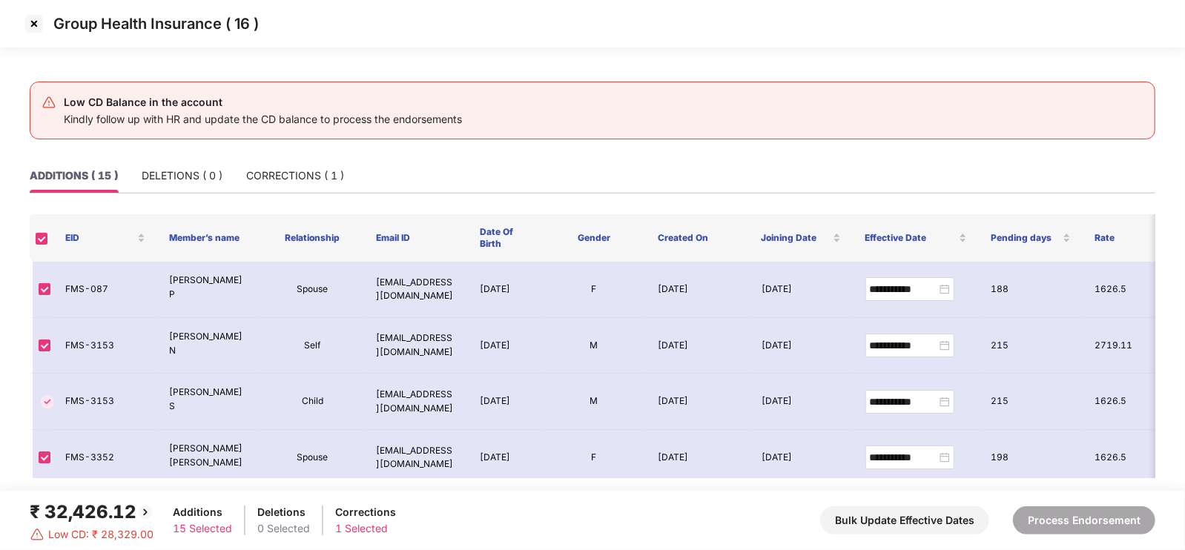
click at [33, 23] on img at bounding box center [34, 24] width 24 height 24
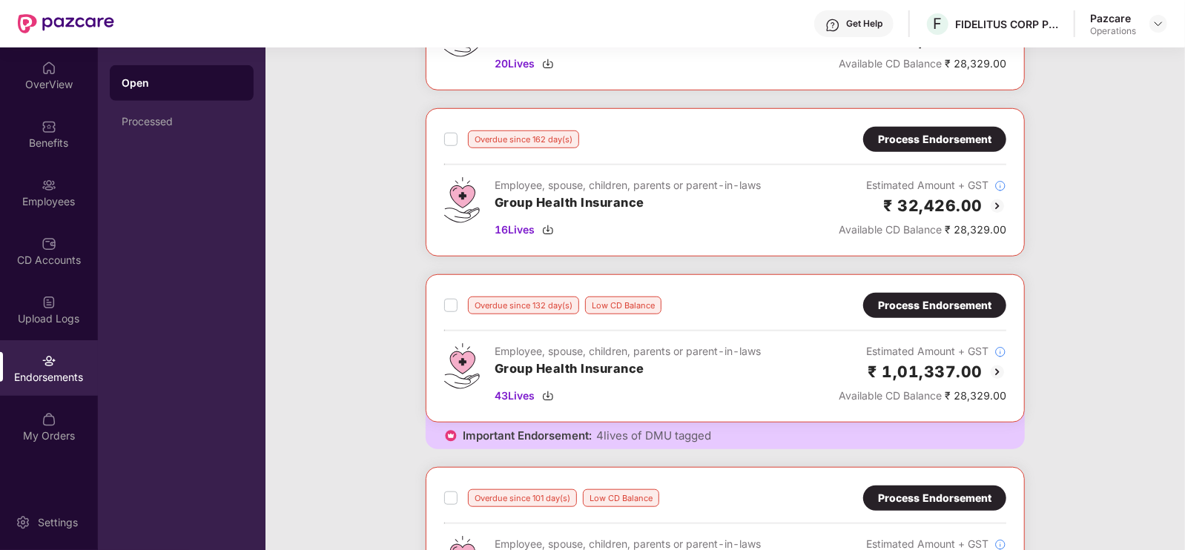
scroll to position [685, 0]
click at [950, 300] on div "Process Endorsement" at bounding box center [934, 305] width 113 height 16
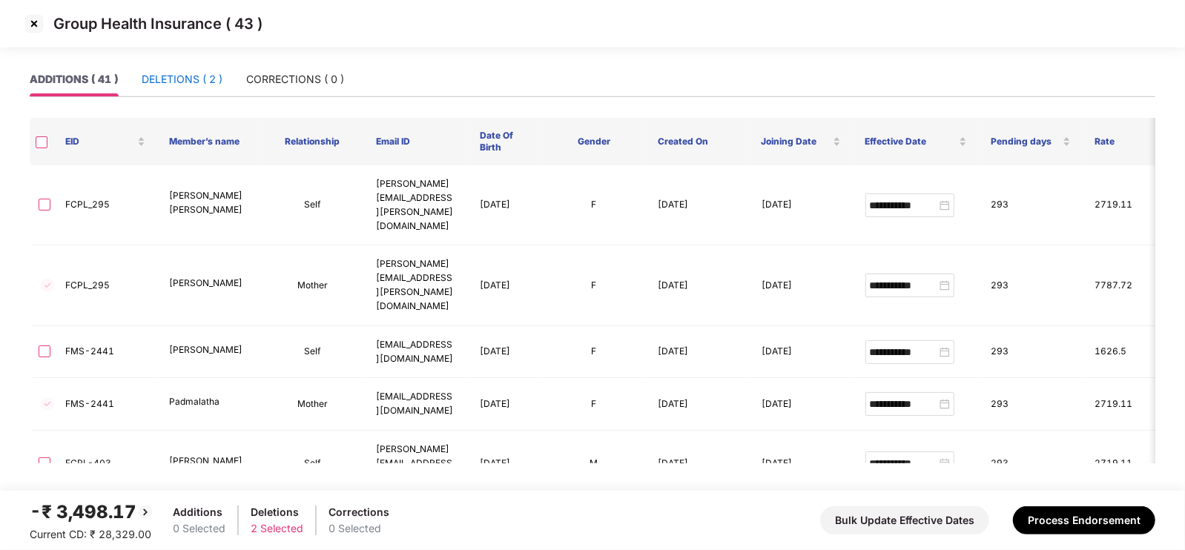
click at [172, 87] on div "DELETIONS ( 2 )" at bounding box center [182, 79] width 81 height 16
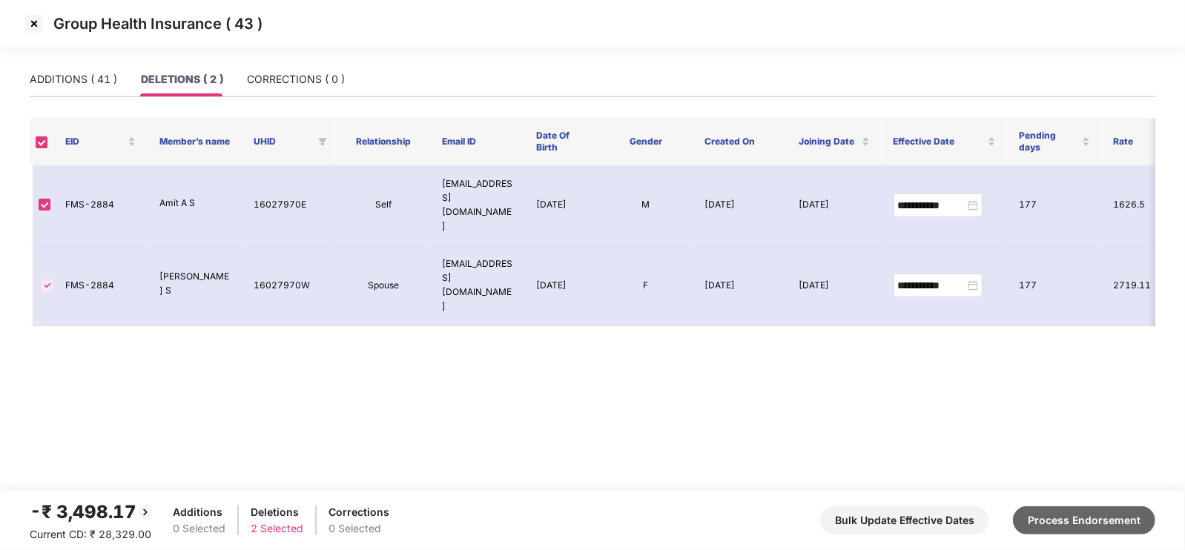
click at [1047, 506] on button "Process Endorsement" at bounding box center [1084, 520] width 142 height 28
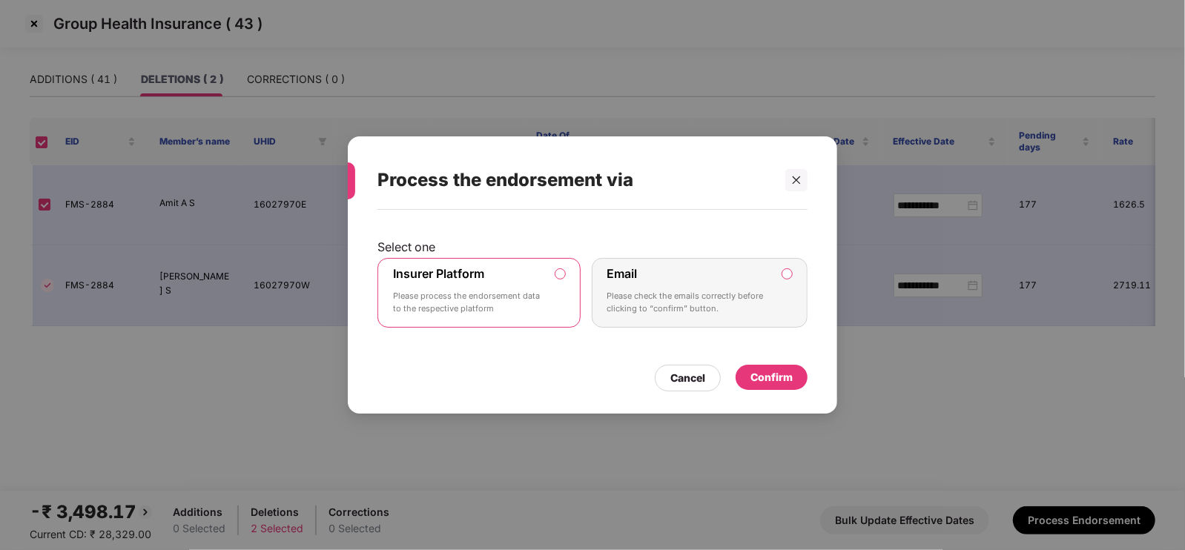
click at [764, 365] on div "Confirm" at bounding box center [771, 377] width 72 height 25
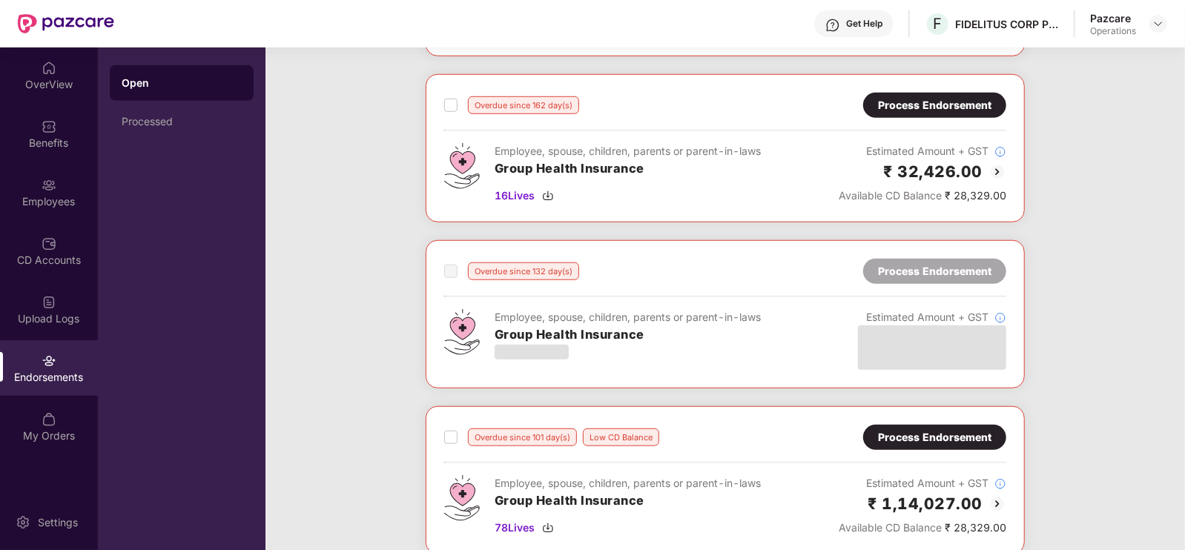
scroll to position [820, 0]
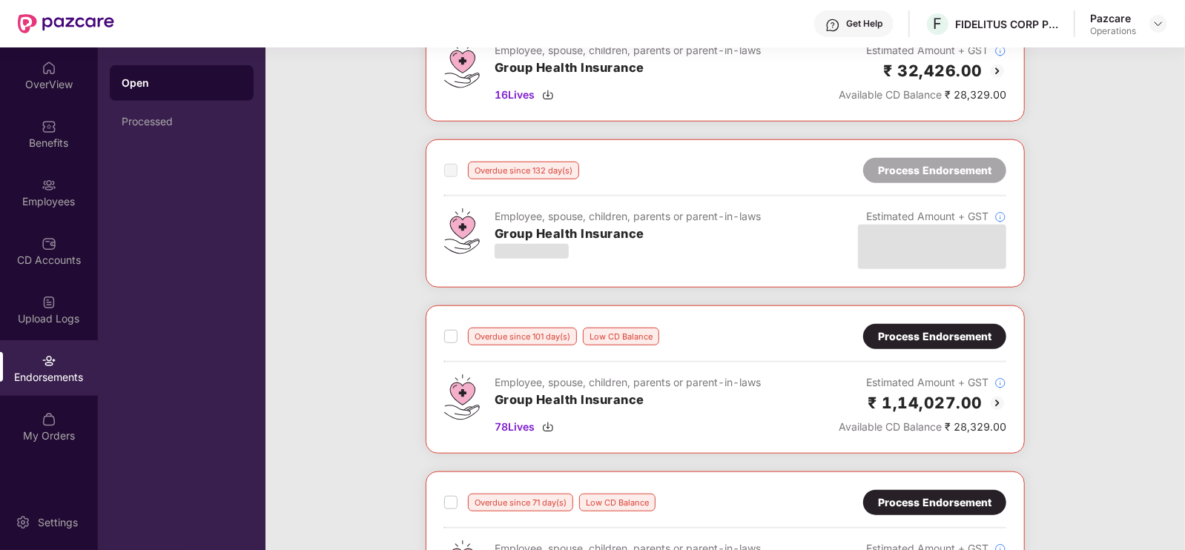
click at [907, 333] on div "Process Endorsement" at bounding box center [934, 336] width 113 height 16
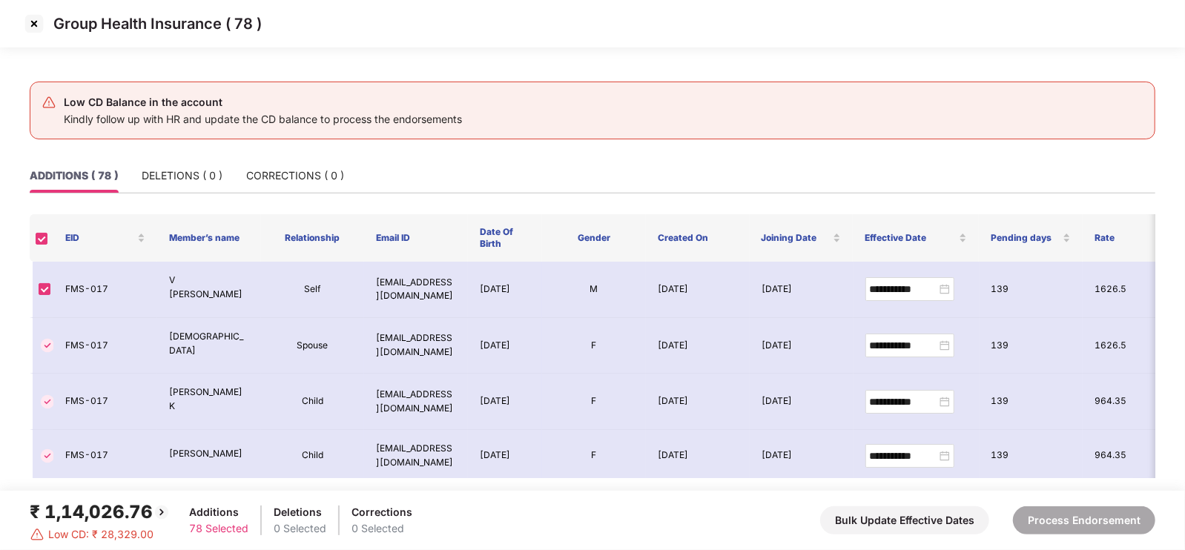
click at [33, 17] on img at bounding box center [34, 24] width 24 height 24
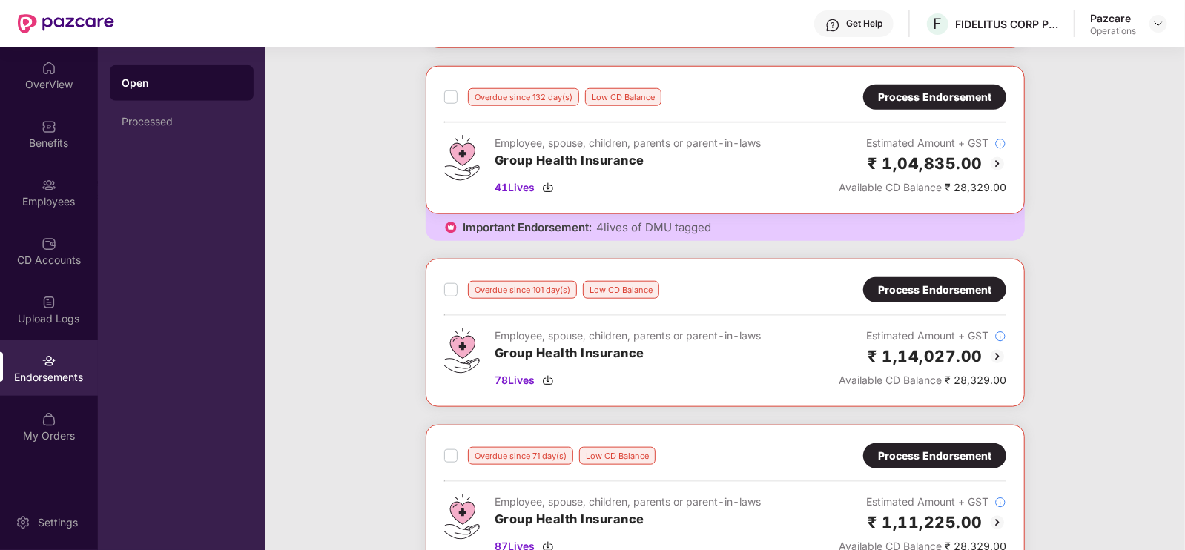
scroll to position [935, 0]
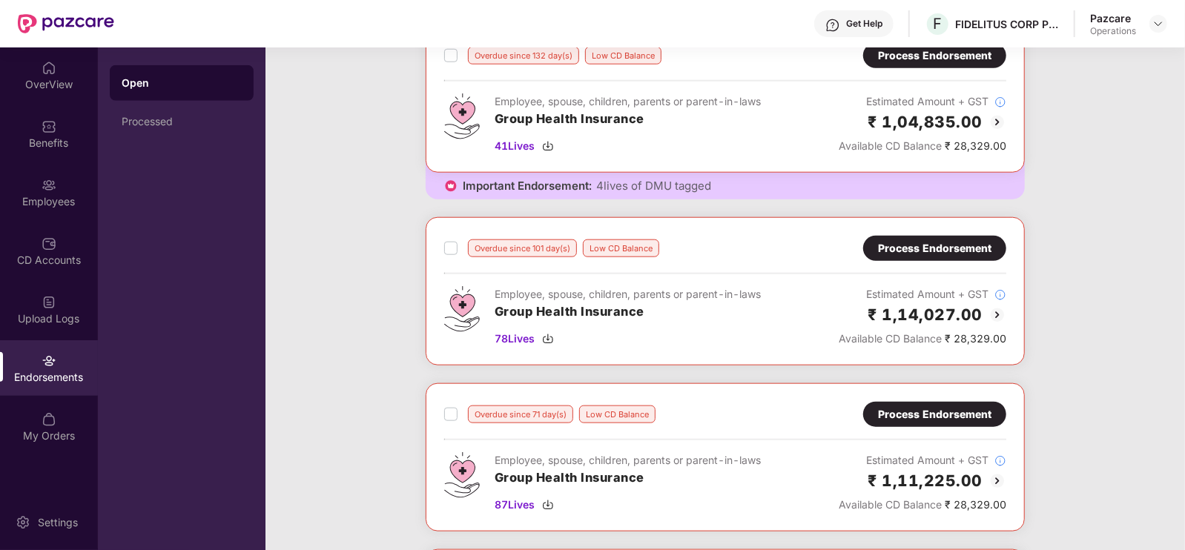
click at [897, 419] on div "Process Endorsement" at bounding box center [934, 414] width 143 height 25
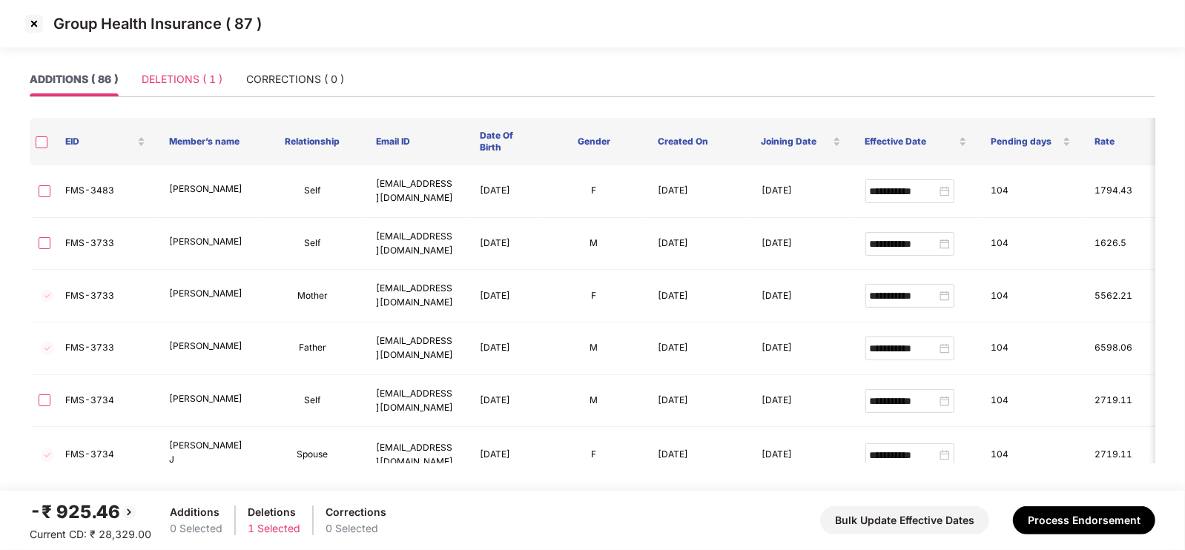
click at [191, 92] on div "DELETIONS ( 1 )" at bounding box center [182, 79] width 81 height 34
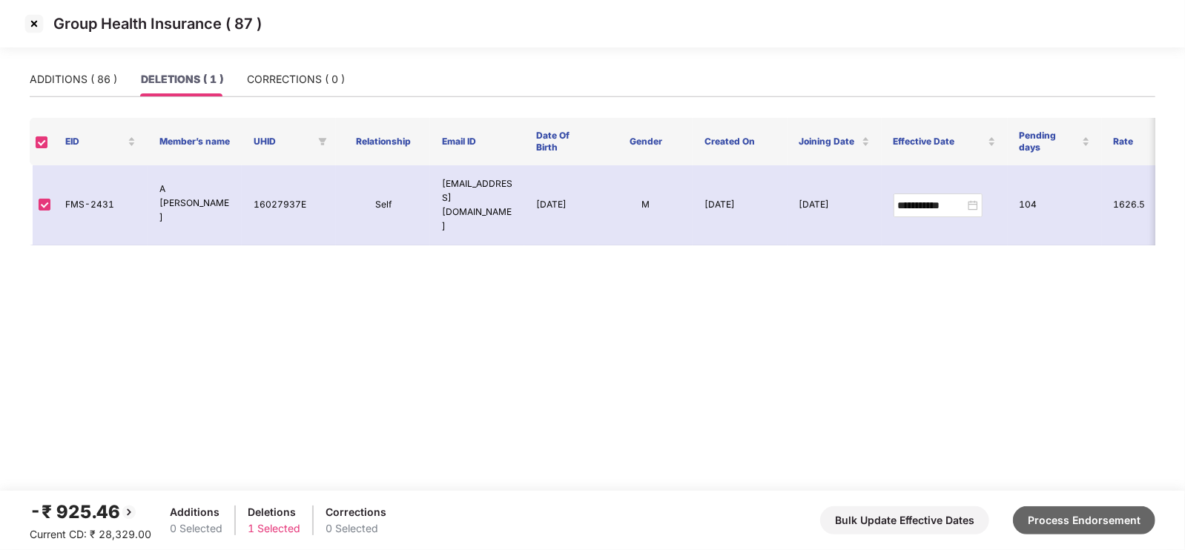
click at [1050, 514] on button "Process Endorsement" at bounding box center [1084, 520] width 142 height 28
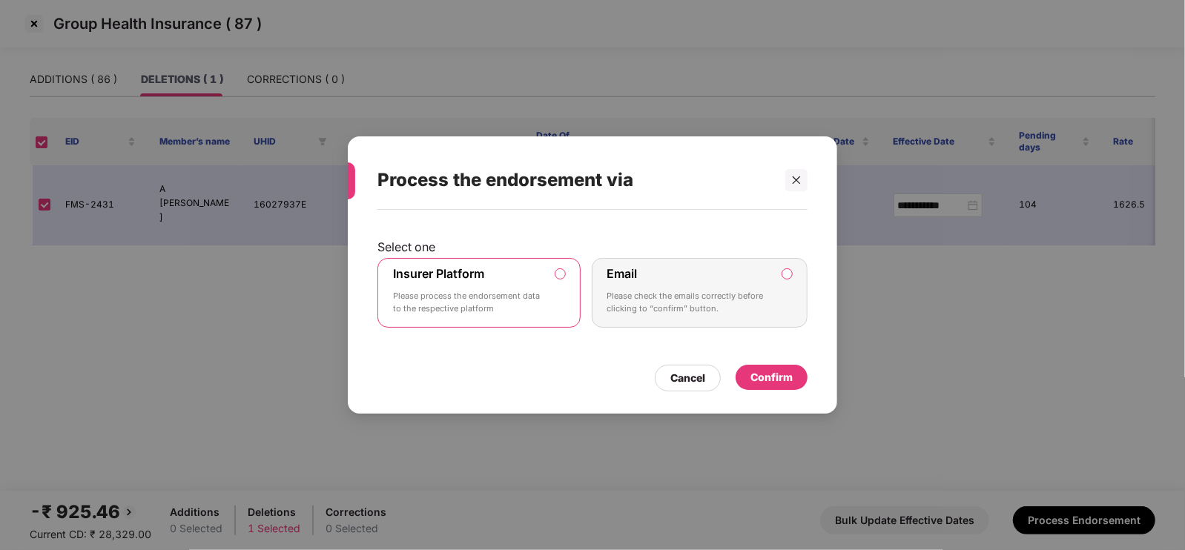
click at [758, 374] on div "Confirm" at bounding box center [771, 377] width 42 height 16
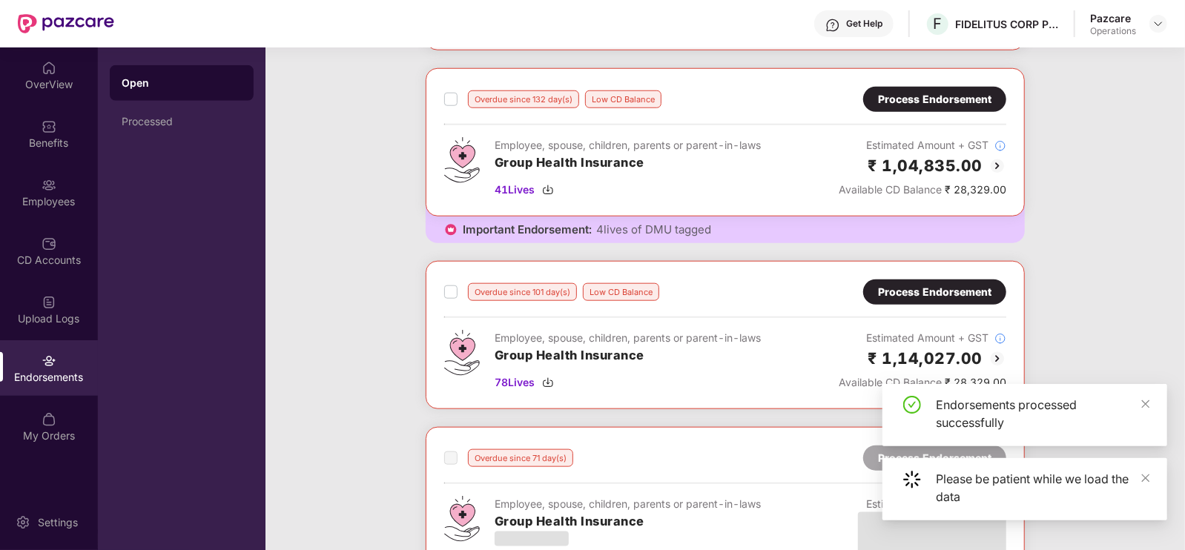
scroll to position [887, 0]
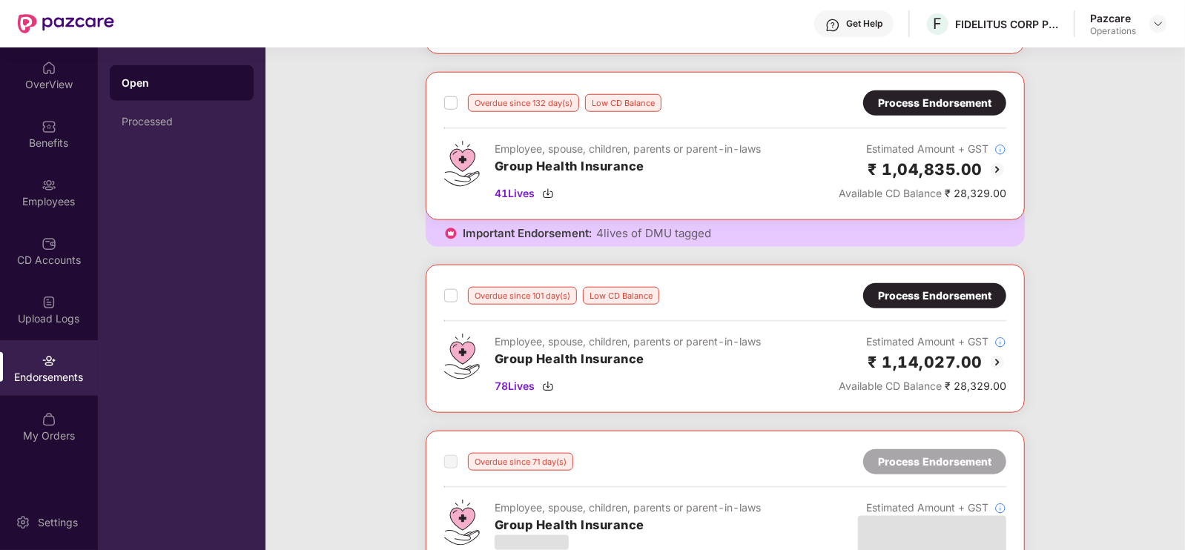
click at [970, 95] on div "Process Endorsement" at bounding box center [934, 103] width 113 height 16
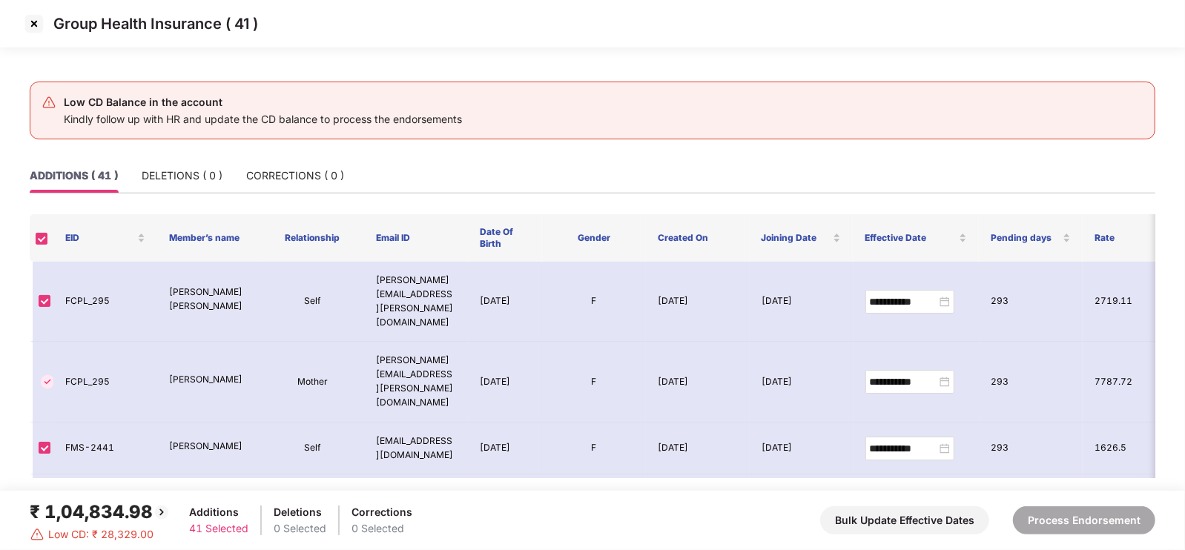
click at [33, 30] on img at bounding box center [34, 24] width 24 height 24
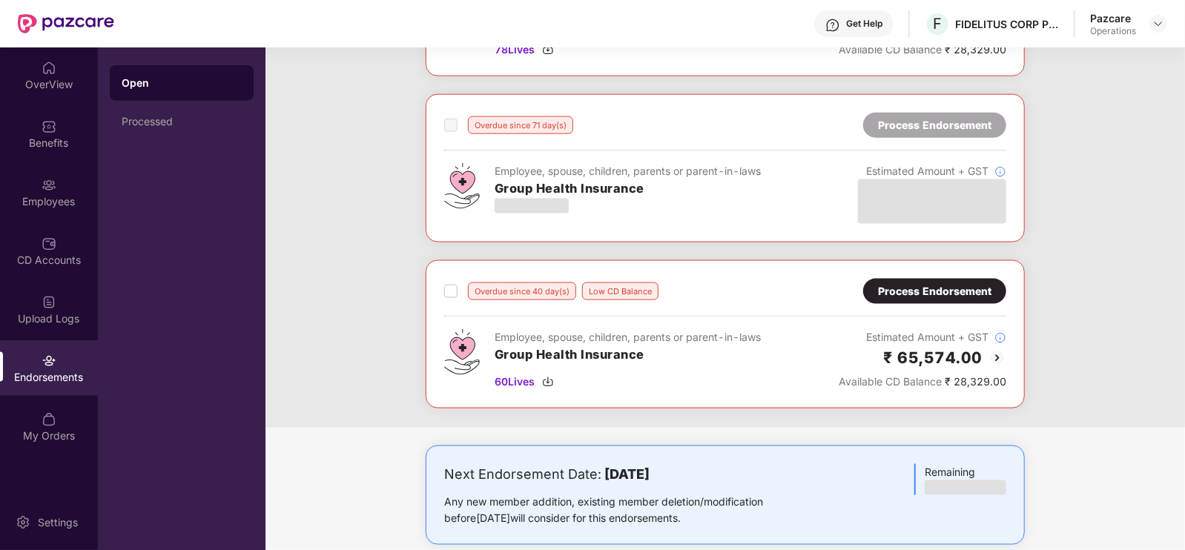
scroll to position [1226, 0]
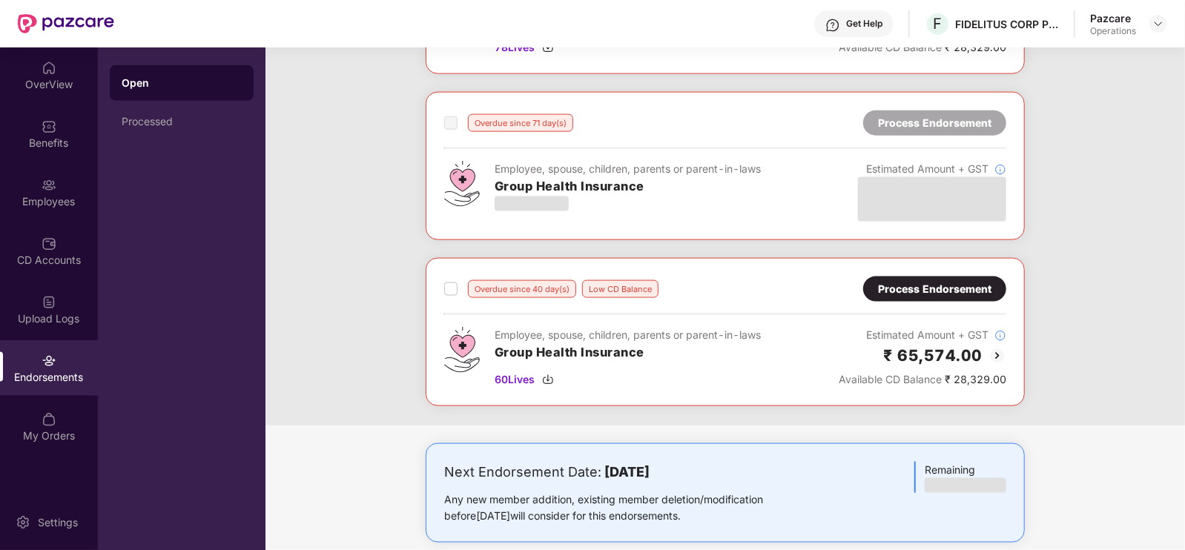
click at [915, 281] on div "Process Endorsement" at bounding box center [934, 289] width 113 height 16
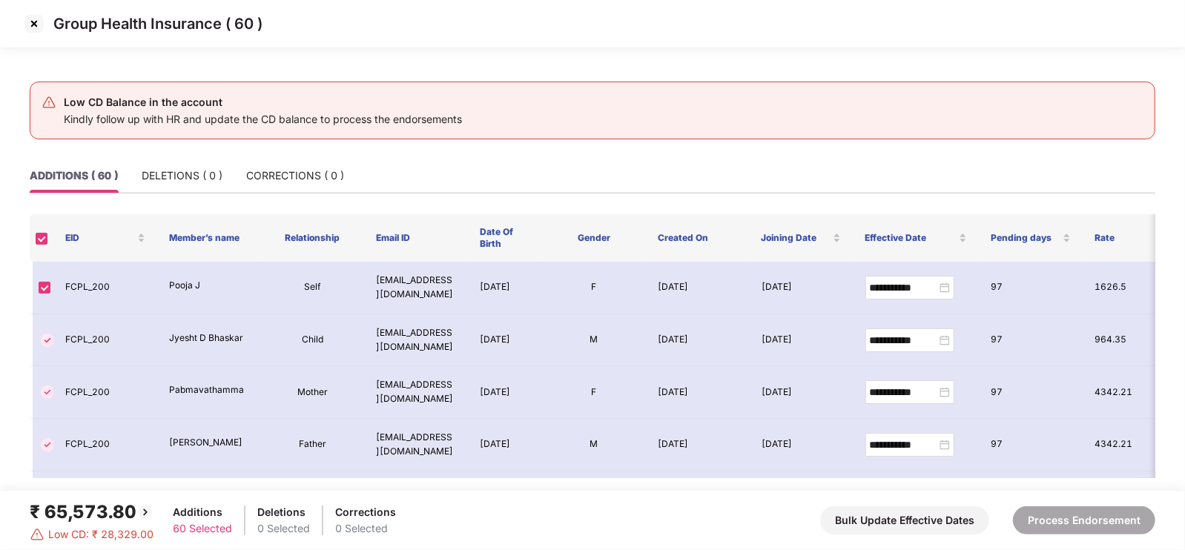
click at [37, 20] on img at bounding box center [34, 24] width 24 height 24
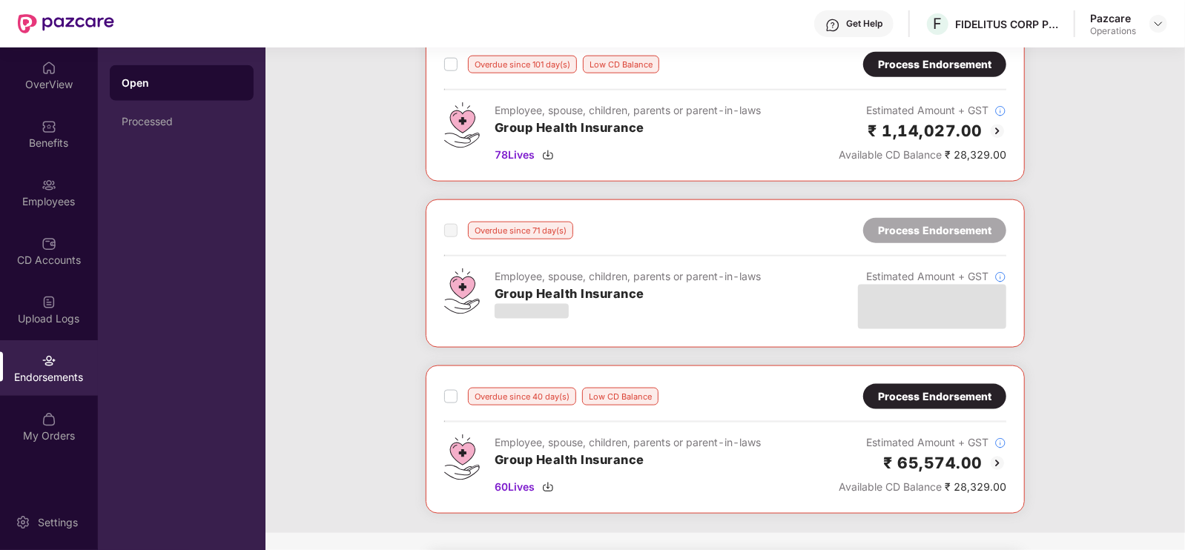
scroll to position [1117, 0]
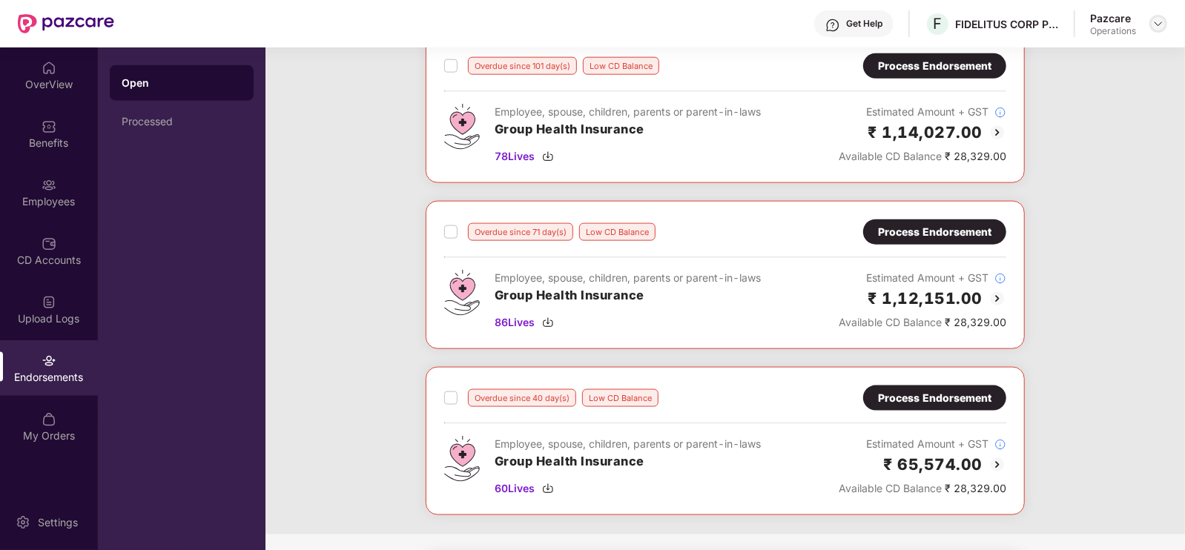
click at [1159, 25] on img at bounding box center [1158, 24] width 12 height 12
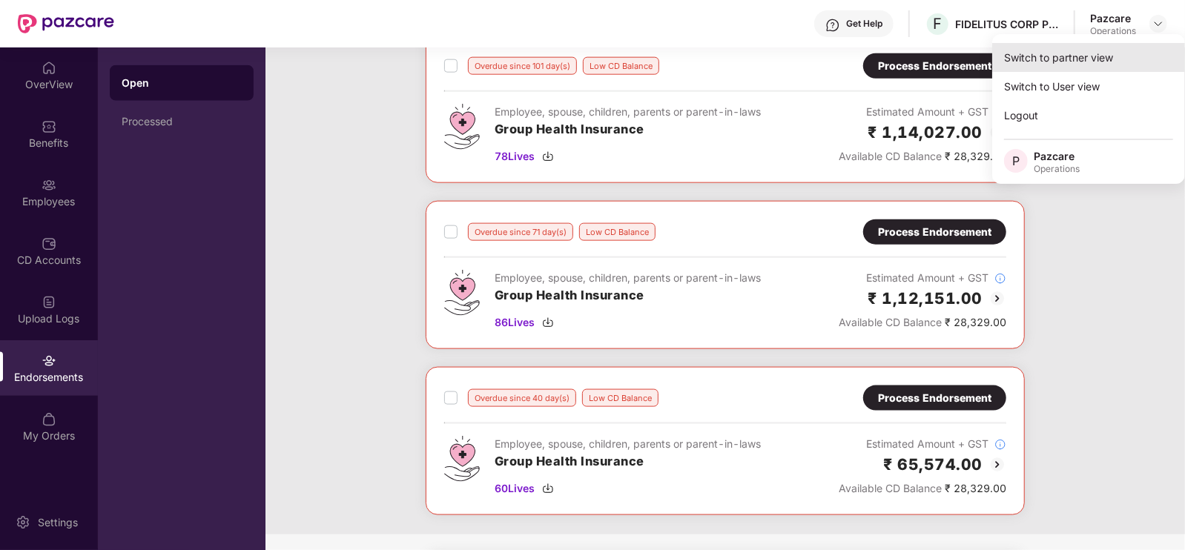
click at [1072, 62] on div "Switch to partner view" at bounding box center [1088, 57] width 193 height 29
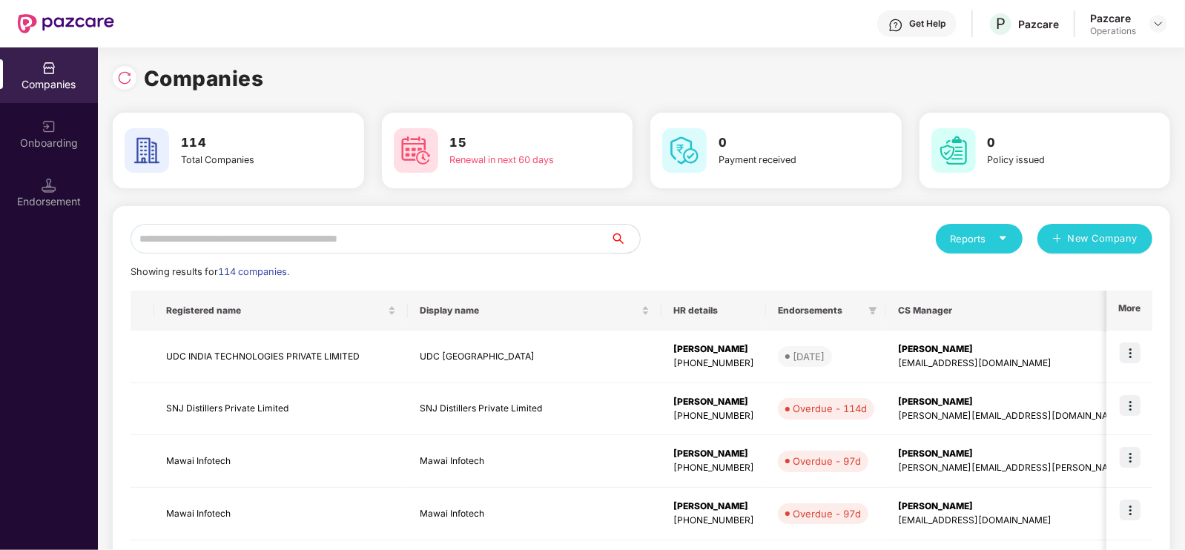
click at [534, 228] on input "text" at bounding box center [370, 239] width 480 height 30
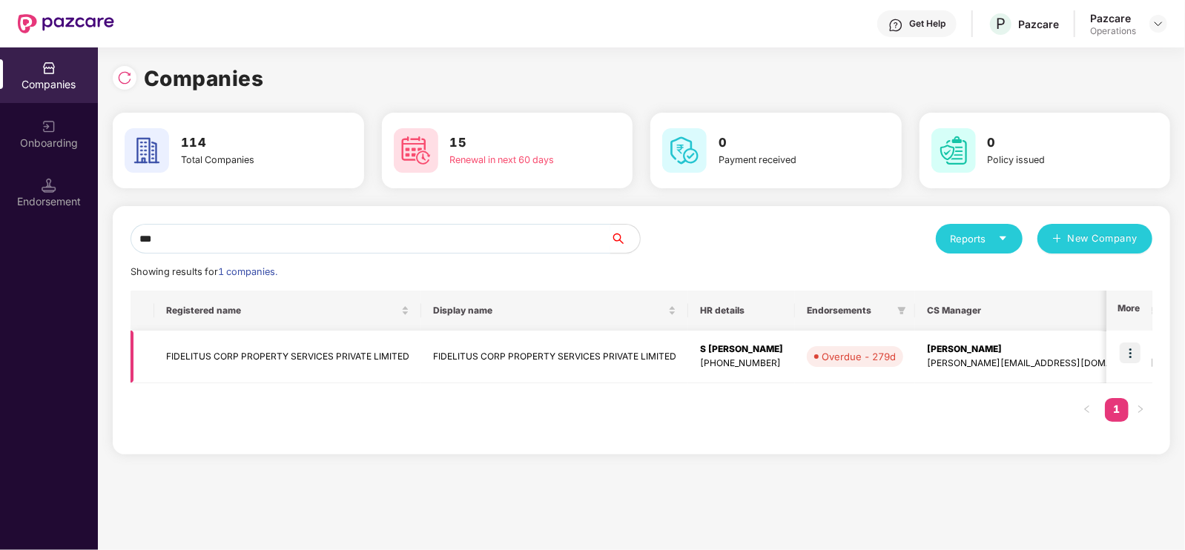
type input "***"
click at [296, 349] on td "FIDELITUS CORP PROPERTY SERVICES PRIVATE LIMITED" at bounding box center [287, 357] width 267 height 53
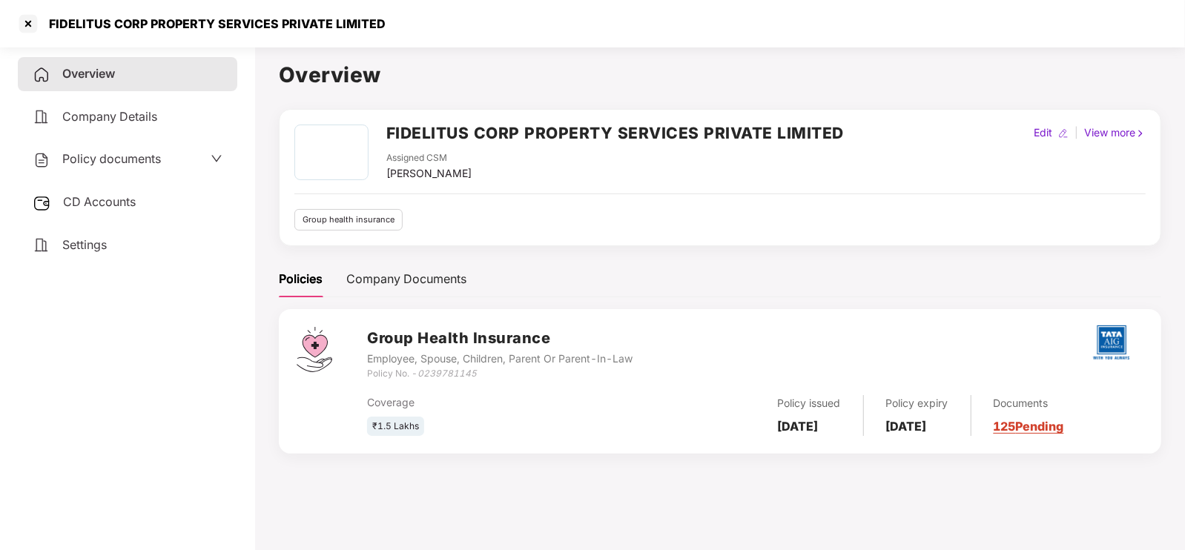
click at [99, 209] on span "CD Accounts" at bounding box center [99, 201] width 73 height 15
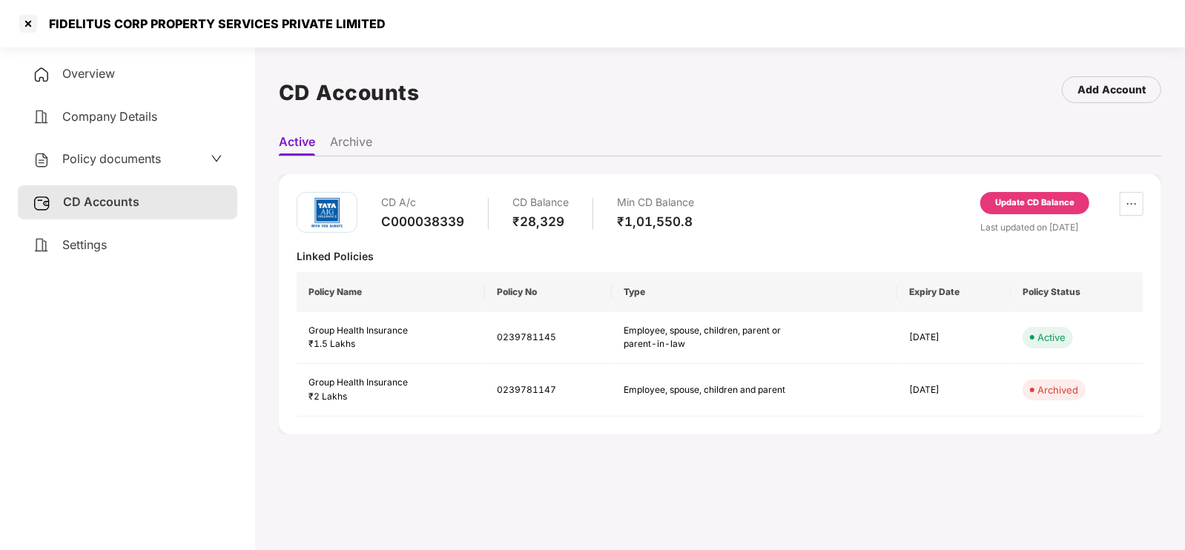
click at [999, 202] on div "Update CD Balance" at bounding box center [1034, 202] width 79 height 13
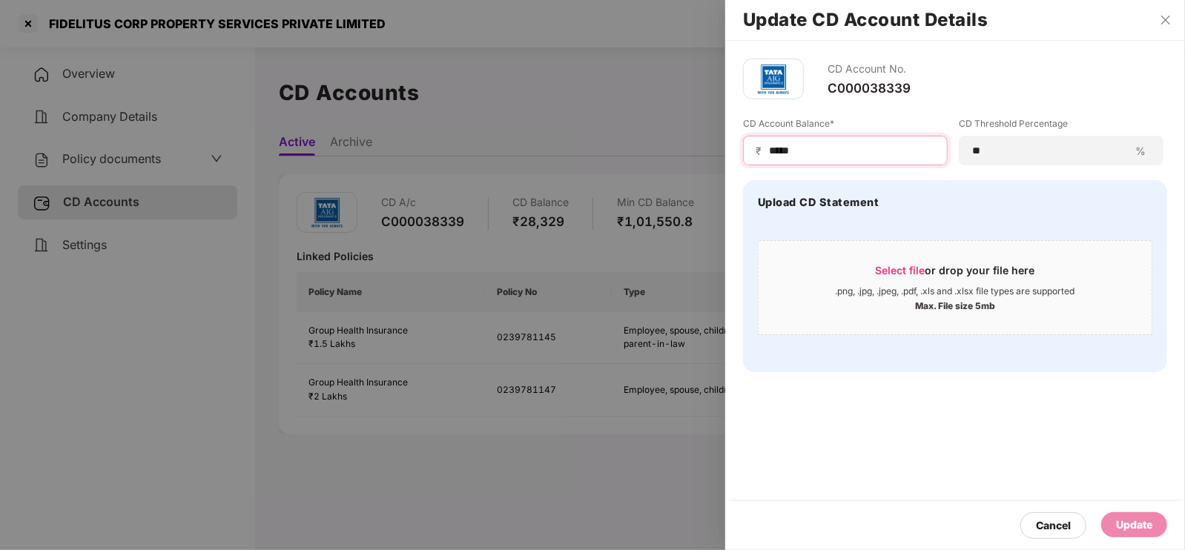
click at [862, 156] on input "*****" at bounding box center [851, 151] width 168 height 16
type input "*"
type input "*****"
click at [1130, 519] on div "Update" at bounding box center [1134, 525] width 36 height 16
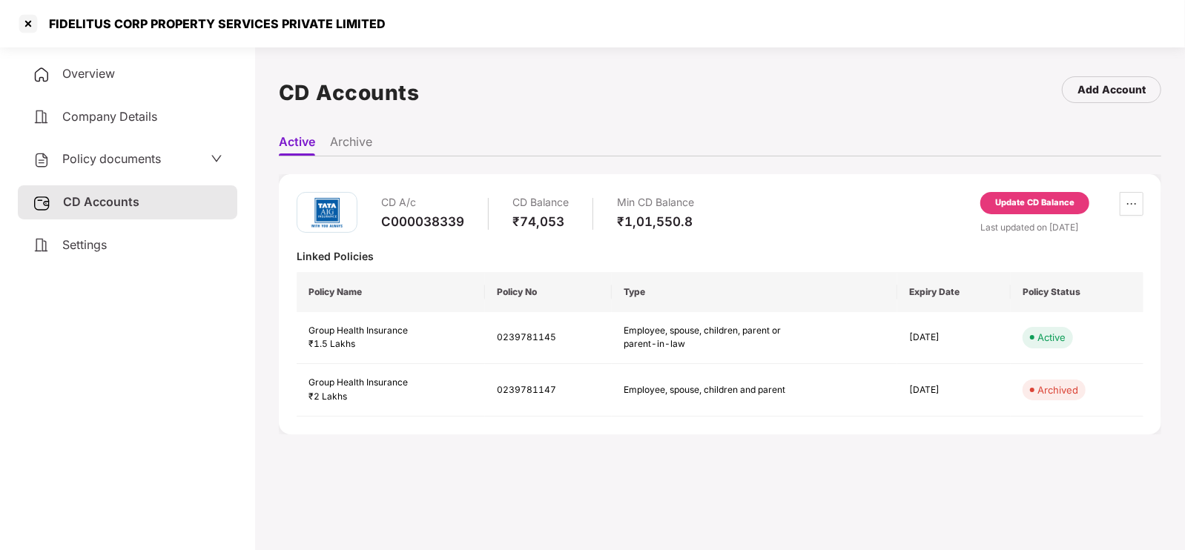
drag, startPoint x: 17, startPoint y: 21, endPoint x: 44, endPoint y: 24, distance: 26.8
click at [44, 24] on div "FIDELITUS CORP PROPERTY SERVICES PRIVATE LIMITED" at bounding box center [212, 23] width 345 height 15
click at [32, 24] on div at bounding box center [28, 24] width 24 height 24
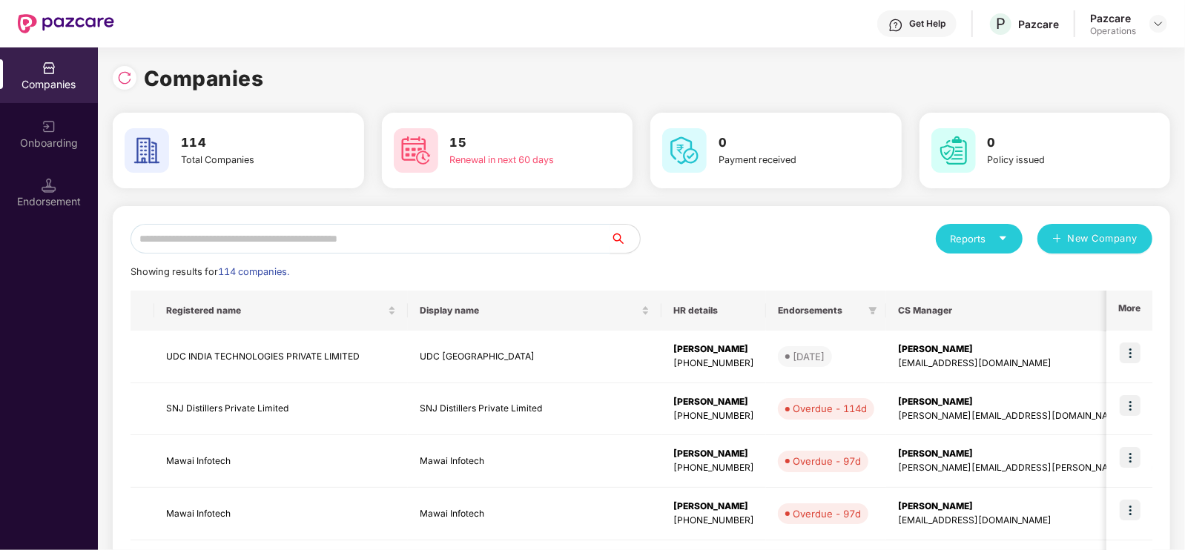
click at [296, 235] on input "text" at bounding box center [370, 239] width 480 height 30
paste input "**********"
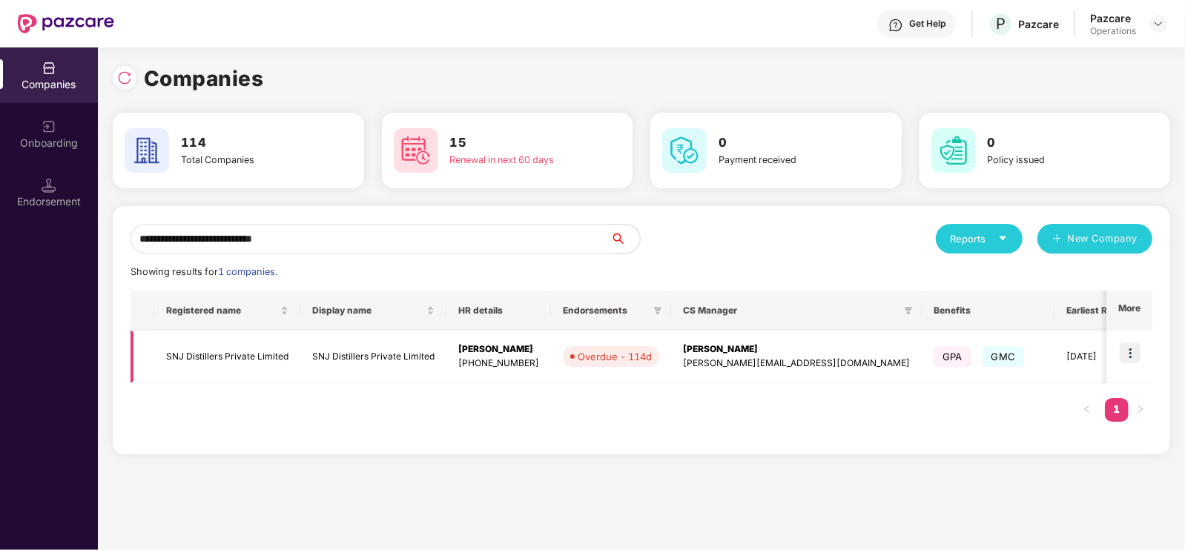
type input "**********"
click at [1127, 350] on img at bounding box center [1129, 352] width 21 height 21
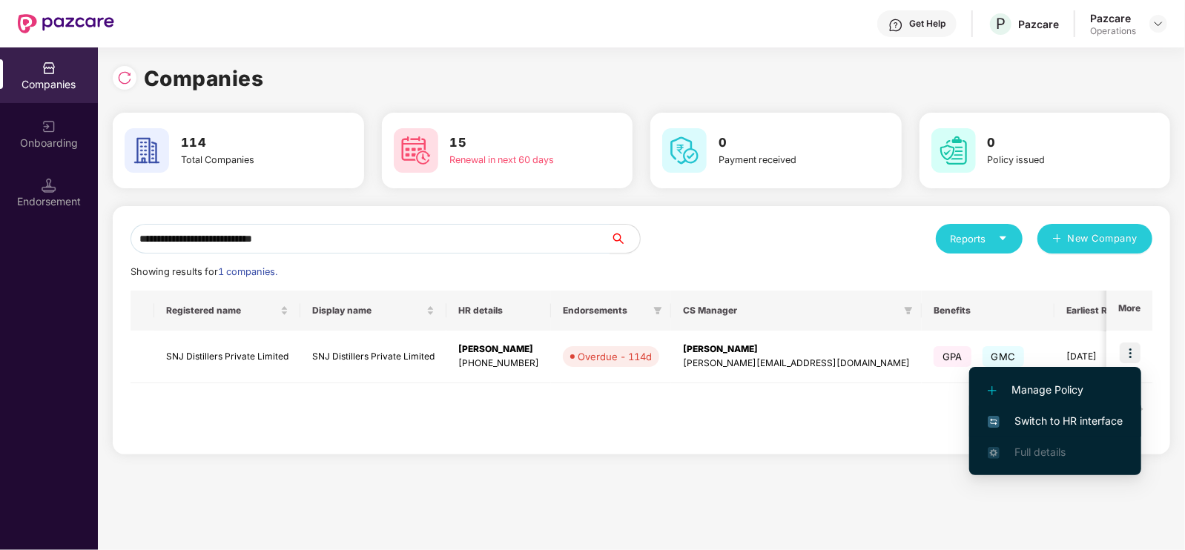
click at [1065, 417] on span "Switch to HR interface" at bounding box center [1054, 421] width 135 height 16
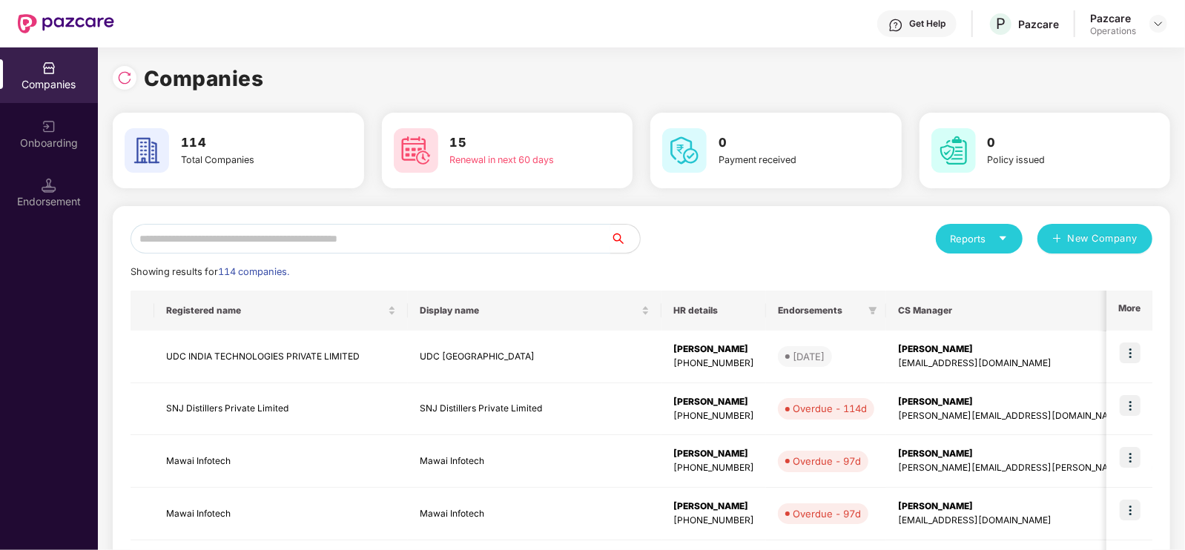
click at [210, 225] on input "text" at bounding box center [370, 239] width 480 height 30
paste input "**********"
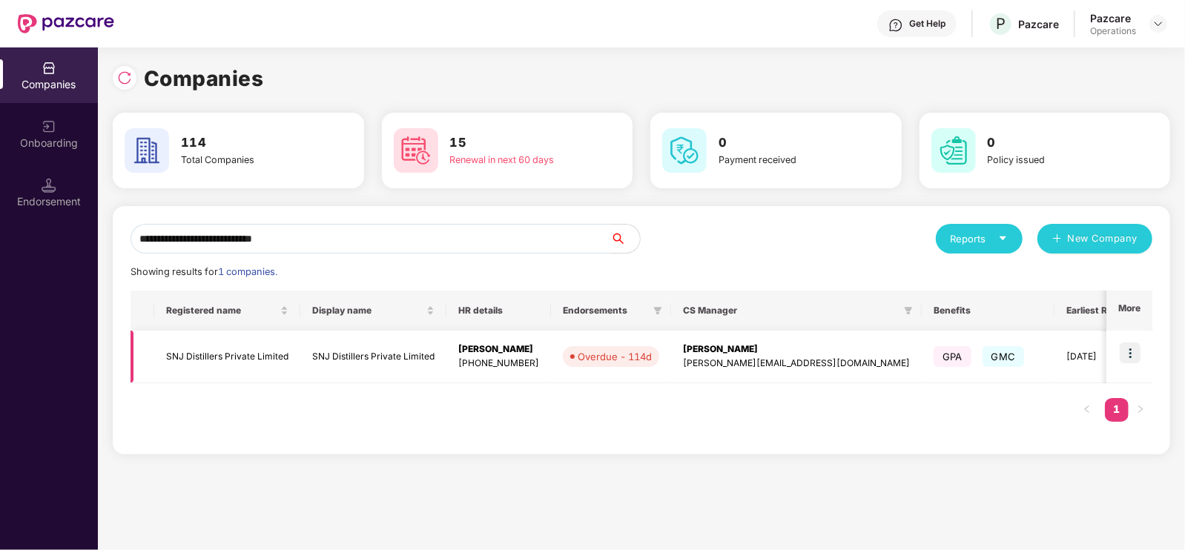
type input "**********"
click at [271, 361] on td "SNJ Distillers Private Limited" at bounding box center [227, 357] width 146 height 53
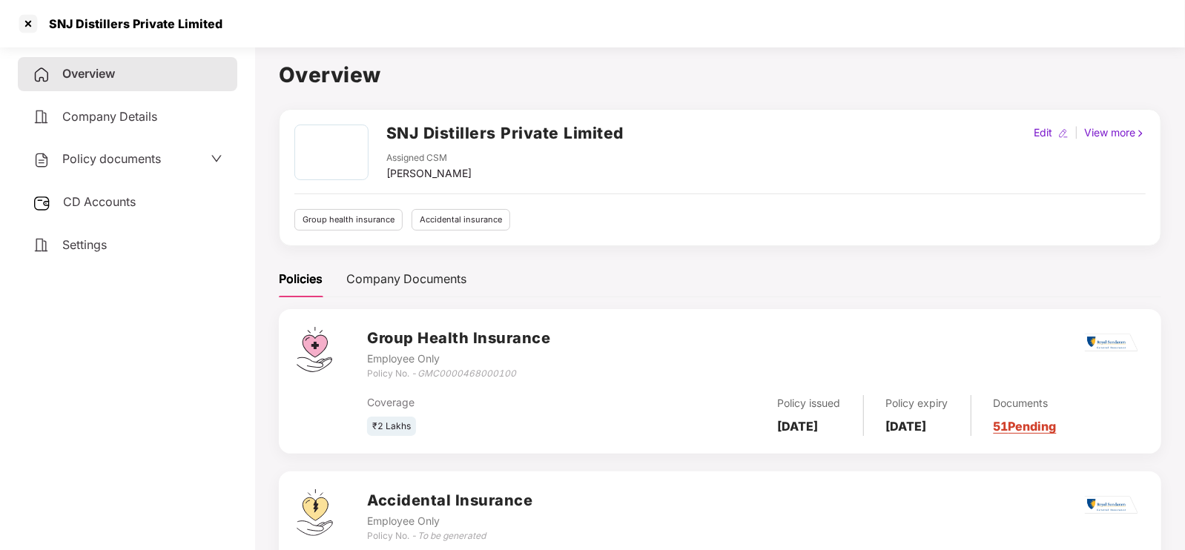
click at [94, 153] on span "Policy documents" at bounding box center [111, 158] width 99 height 15
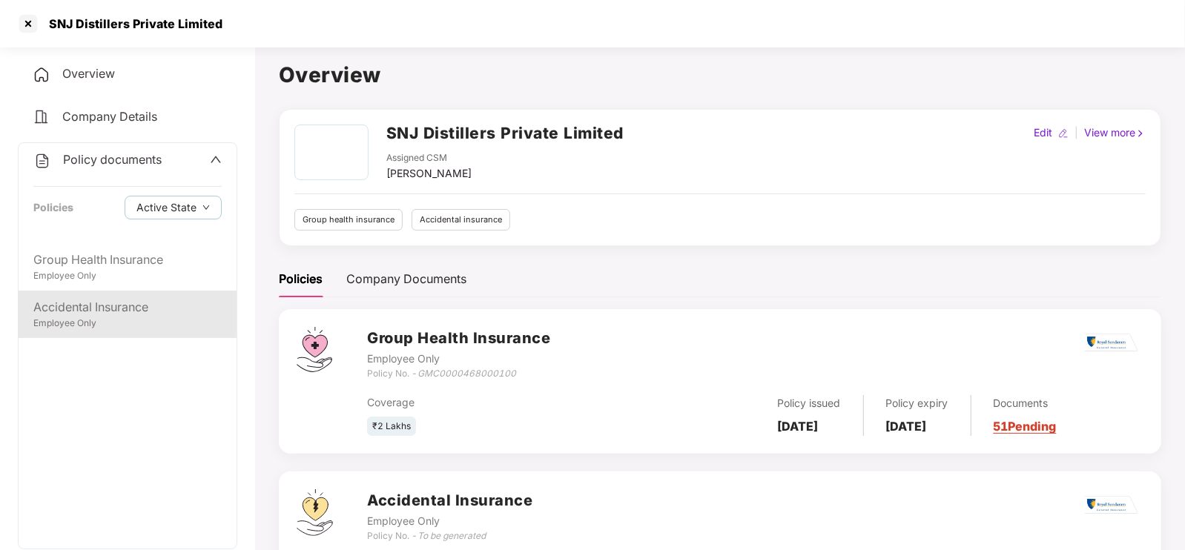
click at [122, 317] on div "Employee Only" at bounding box center [127, 324] width 188 height 14
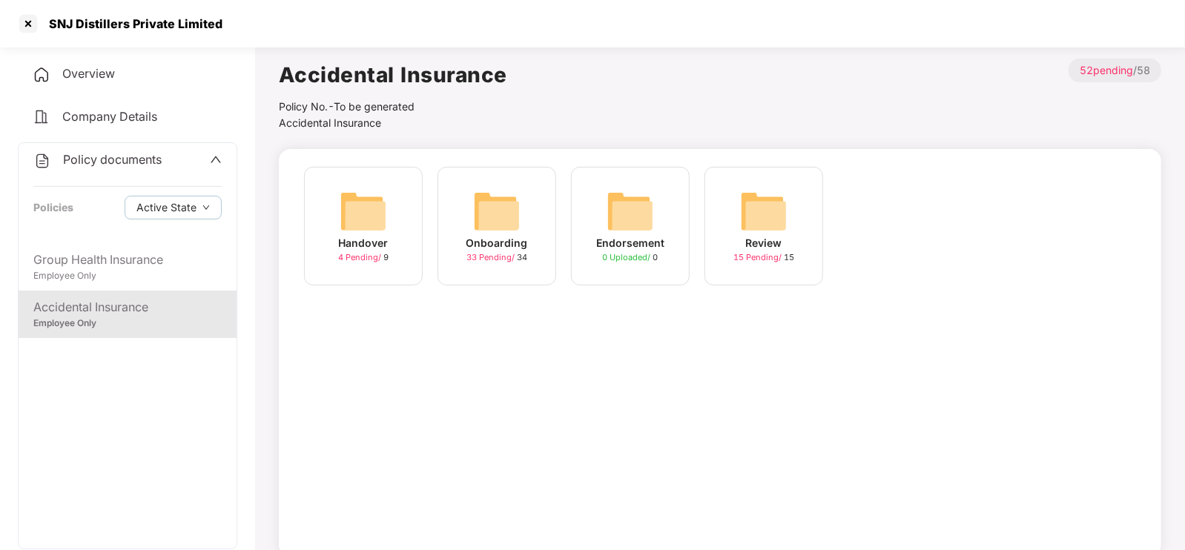
click at [466, 231] on div "Onboarding 33 Pending / 34" at bounding box center [496, 226] width 119 height 119
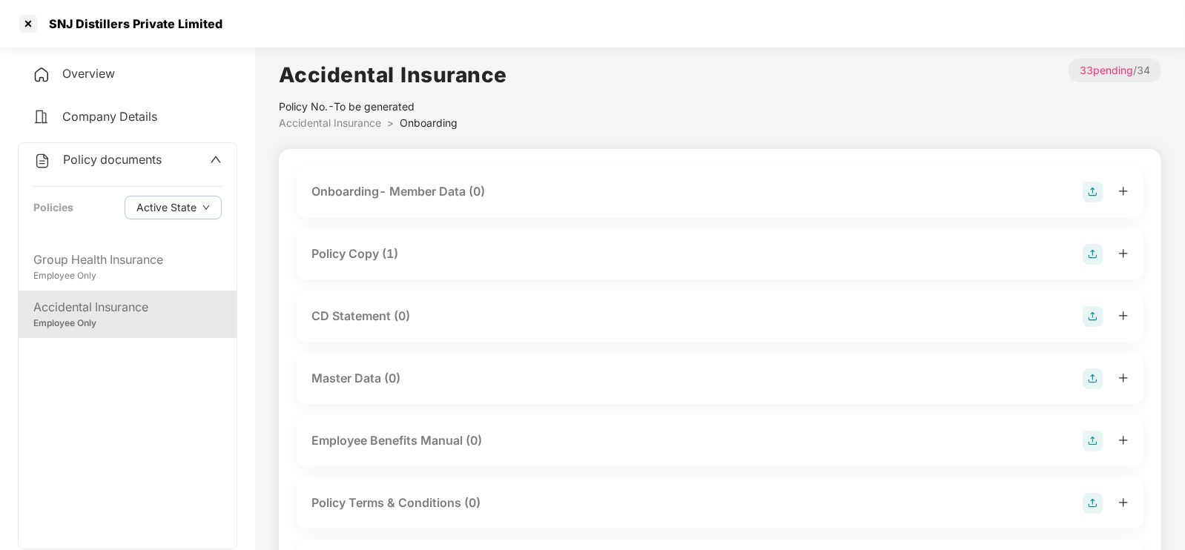
click at [500, 254] on div "Policy Copy (1)" at bounding box center [719, 254] width 817 height 21
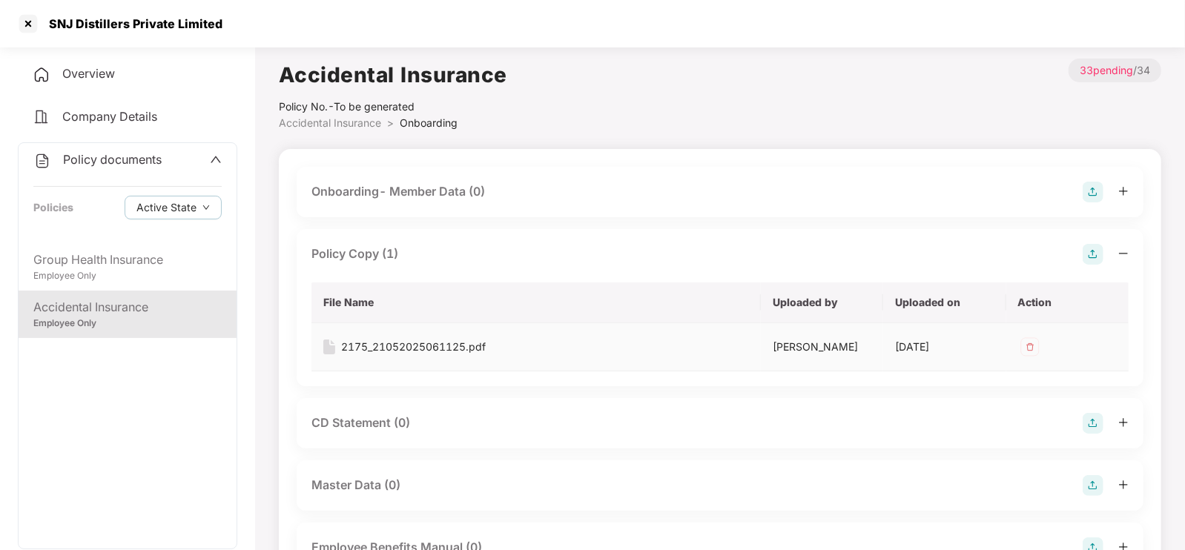
click at [451, 339] on div "2175_21052025061125.pdf" at bounding box center [413, 347] width 145 height 16
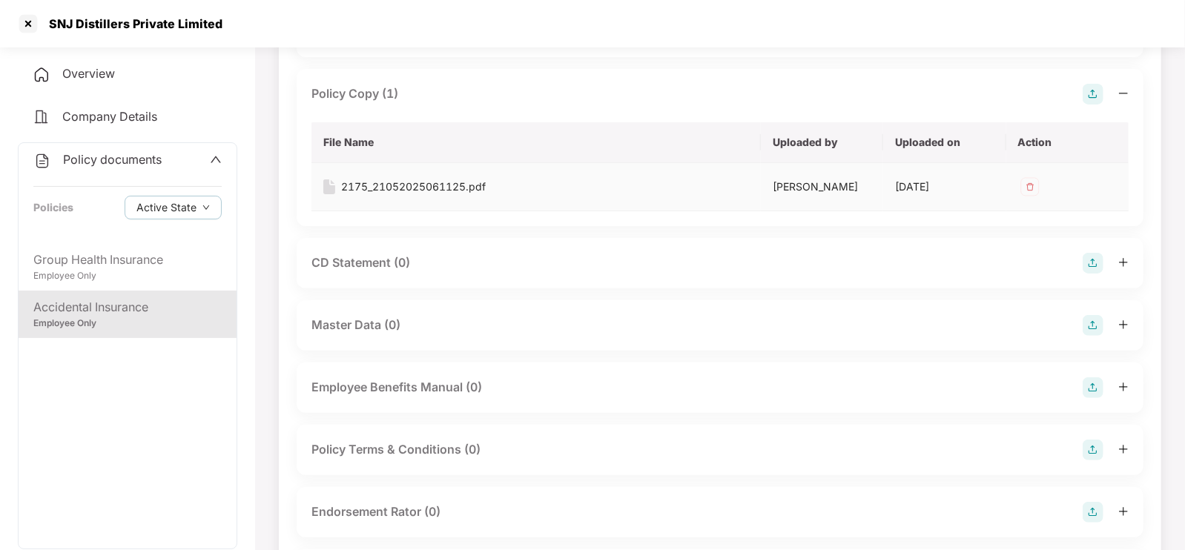
scroll to position [161, 0]
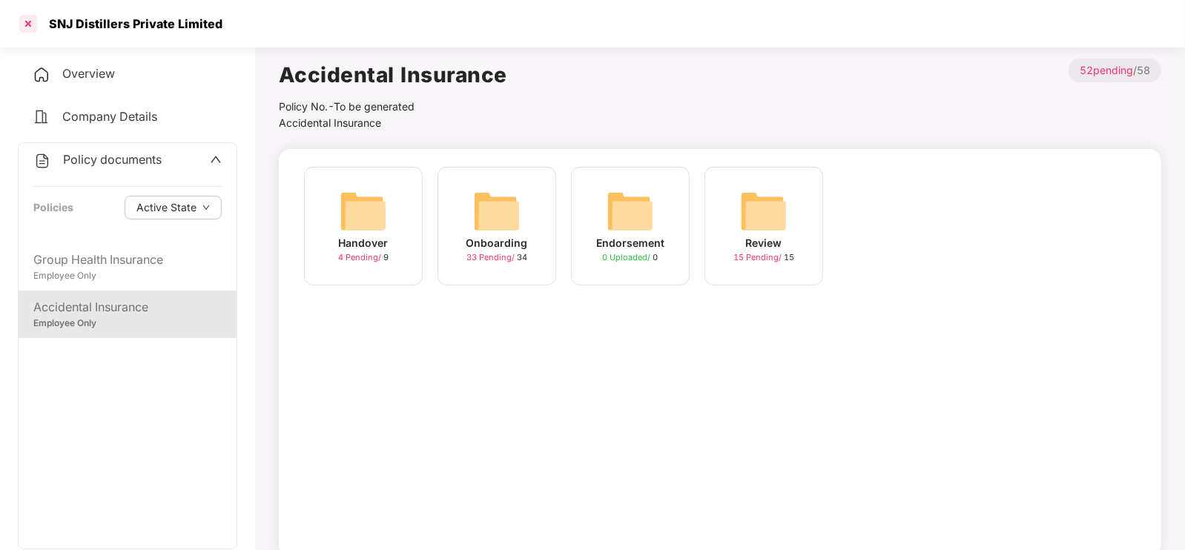
click at [30, 20] on div at bounding box center [28, 24] width 24 height 24
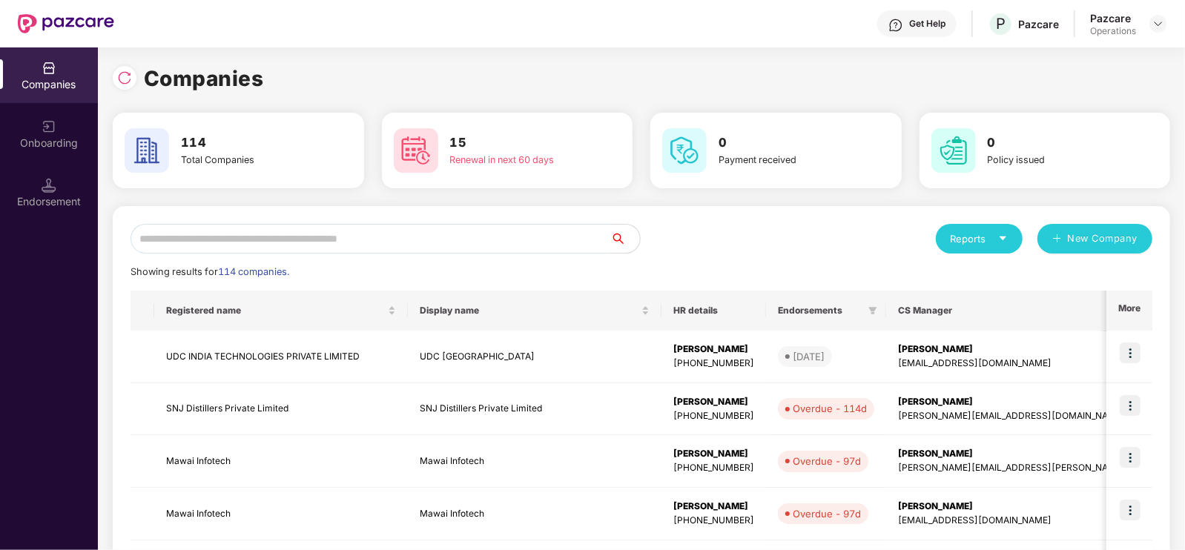
click at [336, 233] on input "text" at bounding box center [370, 239] width 480 height 30
paste input "**********"
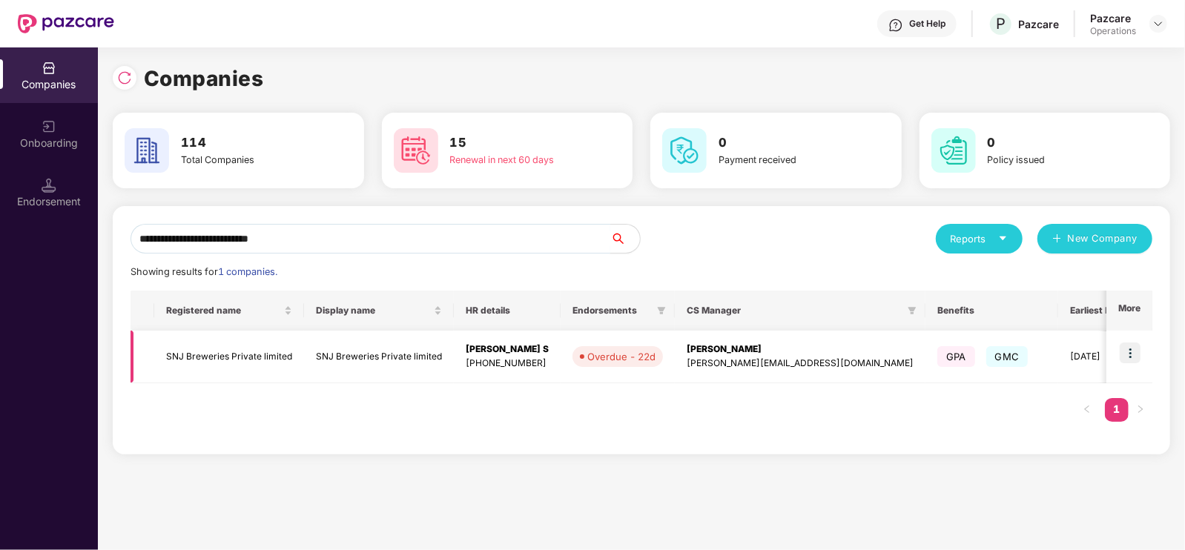
type input "**********"
click at [271, 352] on td "SNJ Breweries Private limited" at bounding box center [229, 357] width 150 height 53
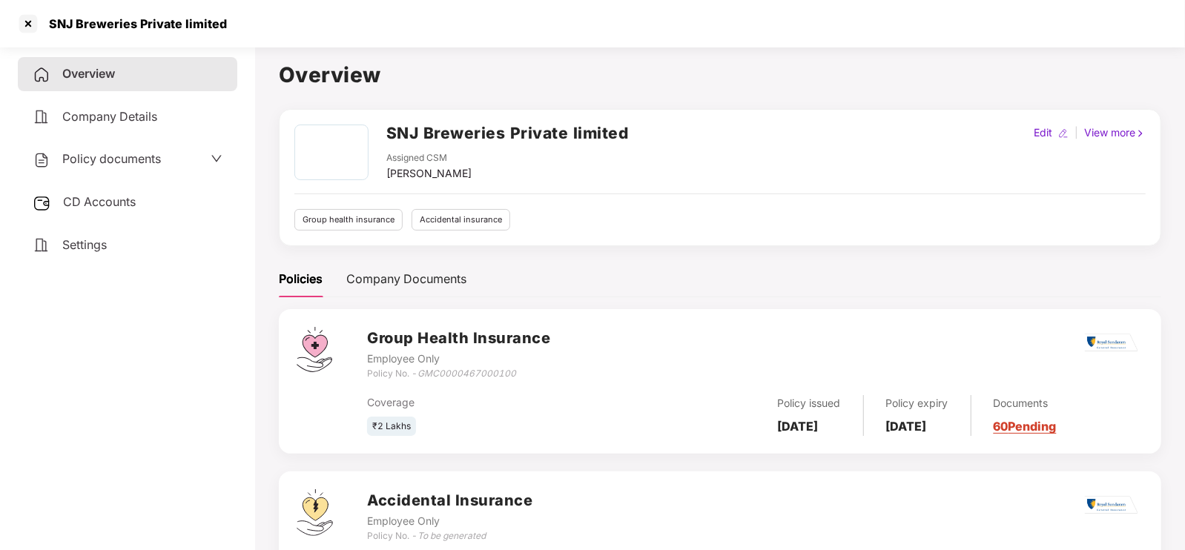
click at [148, 170] on div "Policy documents" at bounding box center [127, 159] width 219 height 34
click at [128, 157] on span "Policy documents" at bounding box center [111, 158] width 99 height 15
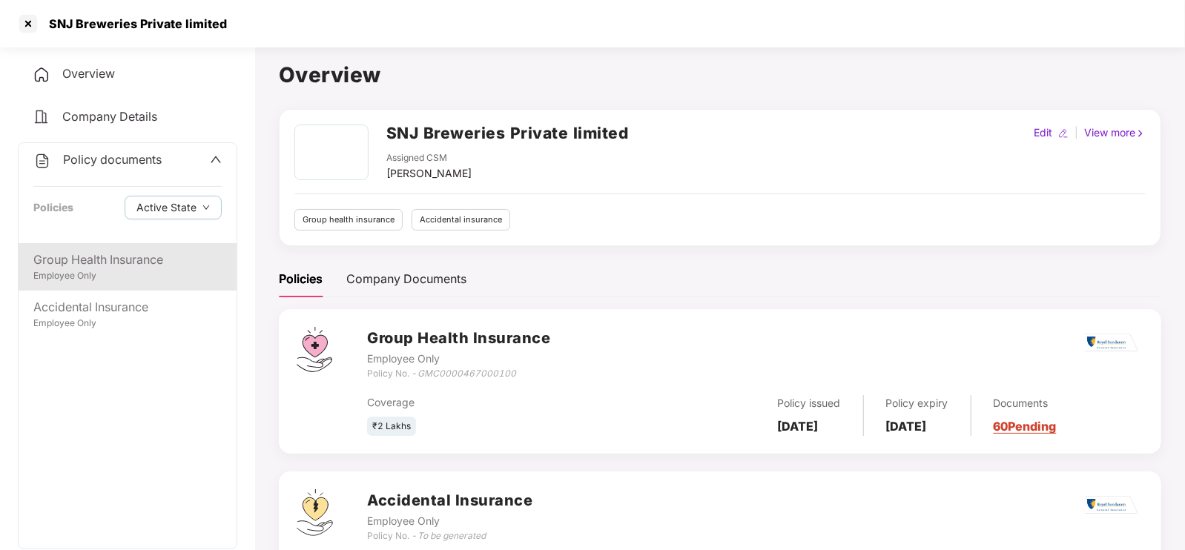
click at [110, 268] on div "Group Health Insurance" at bounding box center [127, 260] width 188 height 19
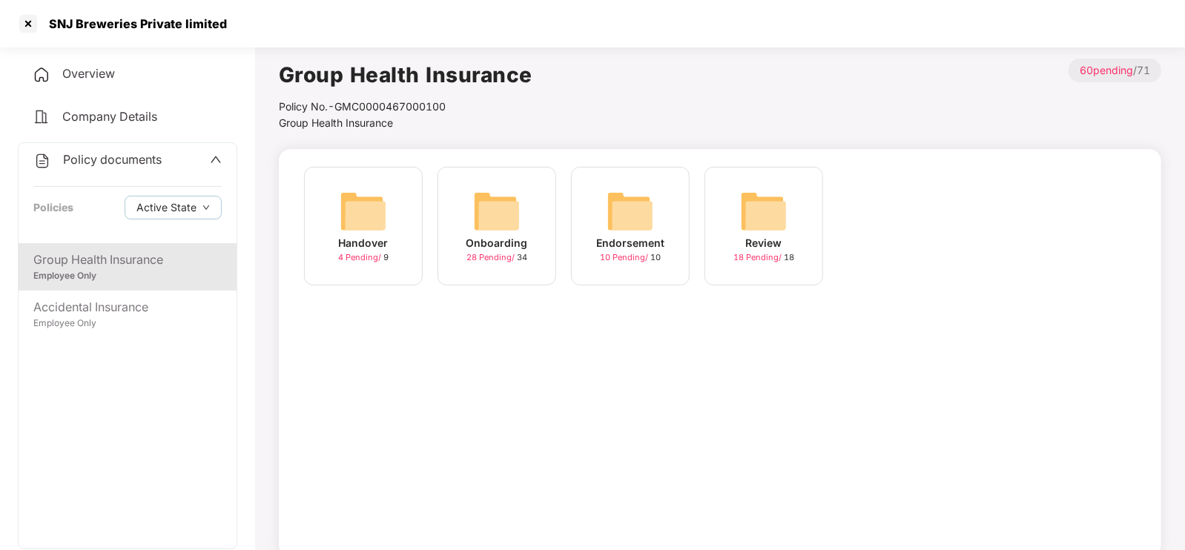
click at [474, 224] on img at bounding box center [496, 211] width 47 height 47
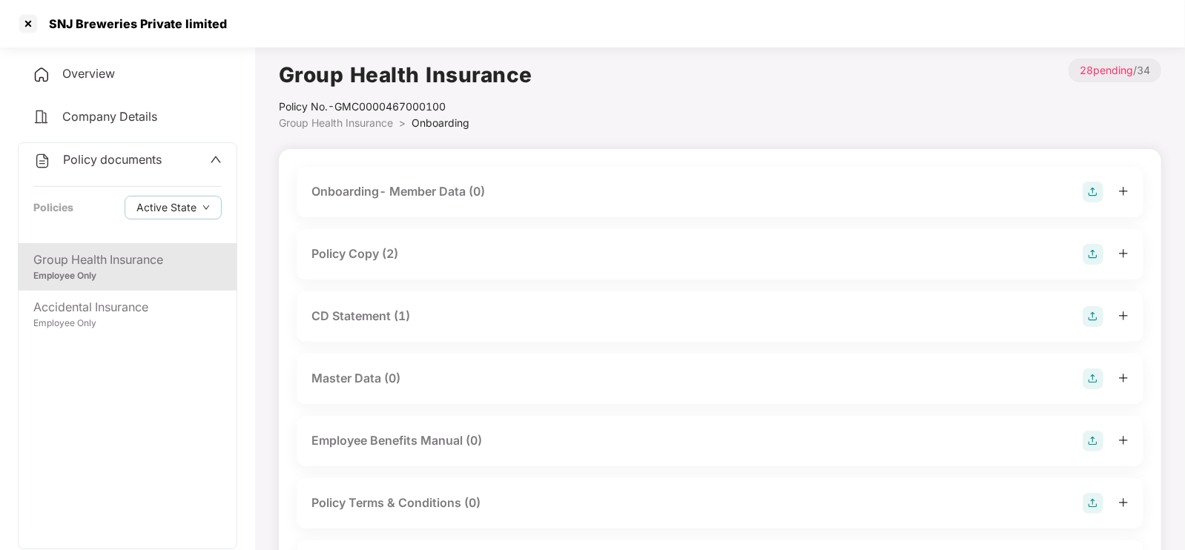
click at [468, 262] on div "Policy Copy (2)" at bounding box center [719, 254] width 817 height 21
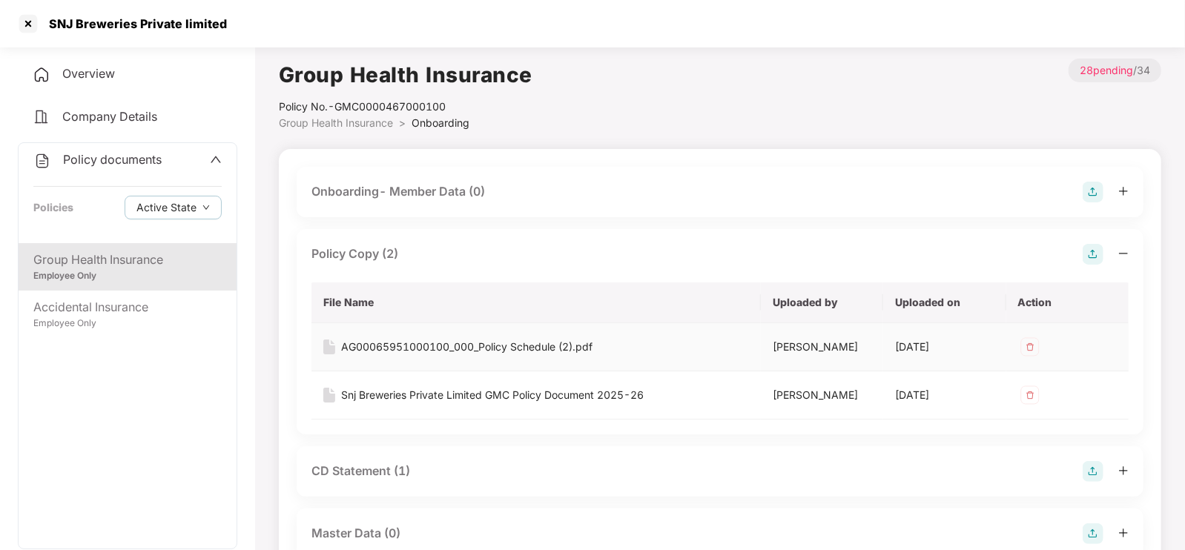
click at [507, 347] on div "AG00065951000100_000_Policy Schedule (2).pdf" at bounding box center [466, 347] width 251 height 16
click at [497, 395] on div "Snj Breweries Private Limited GMC Policy Document 2025-26" at bounding box center [492, 395] width 302 height 16
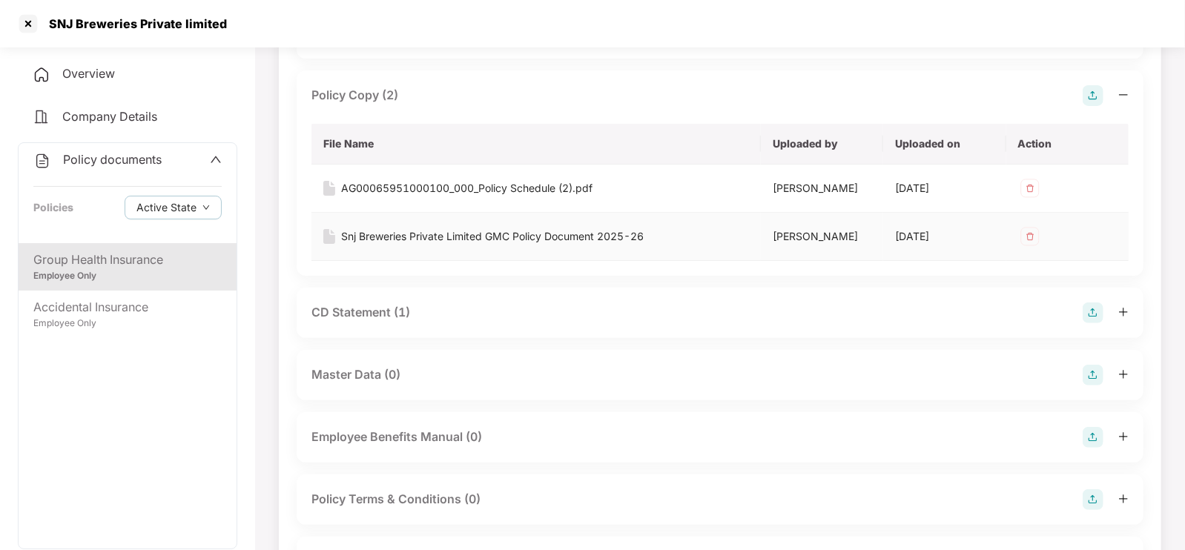
scroll to position [162, 0]
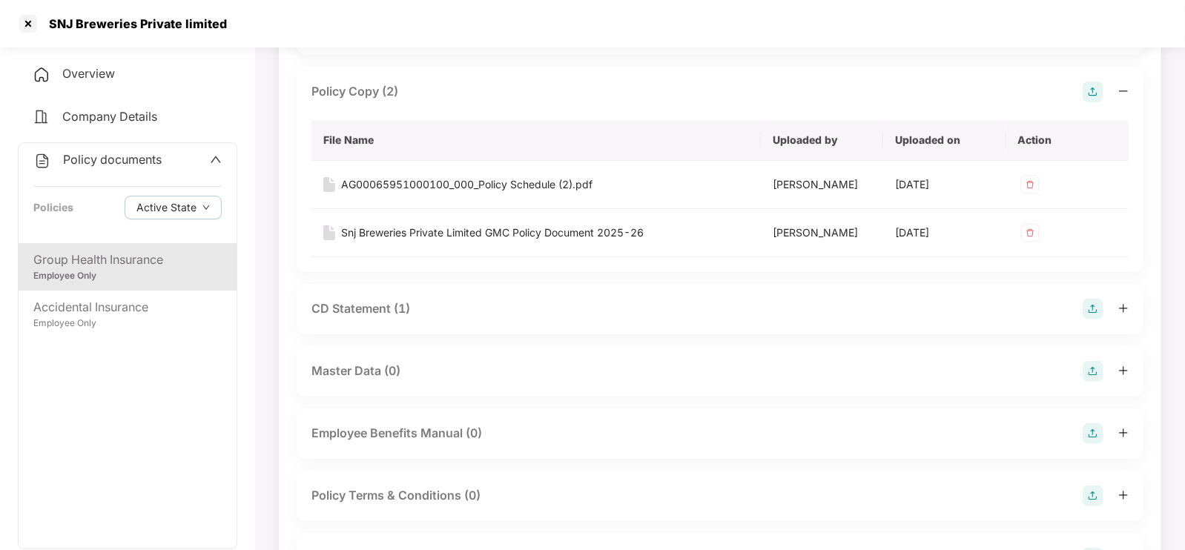
click at [446, 293] on div "CD Statement (1)" at bounding box center [720, 309] width 847 height 50
click at [441, 308] on div "CD Statement (1)" at bounding box center [719, 309] width 817 height 21
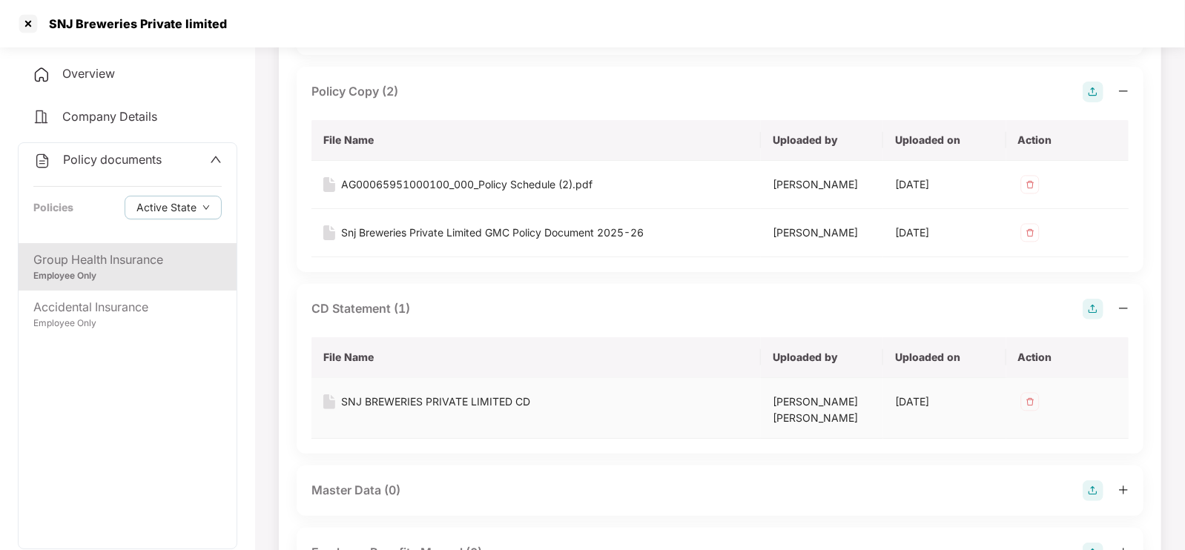
click at [457, 397] on div "SNJ BREWERIES PRIVATE LIMITED CD" at bounding box center [435, 402] width 189 height 16
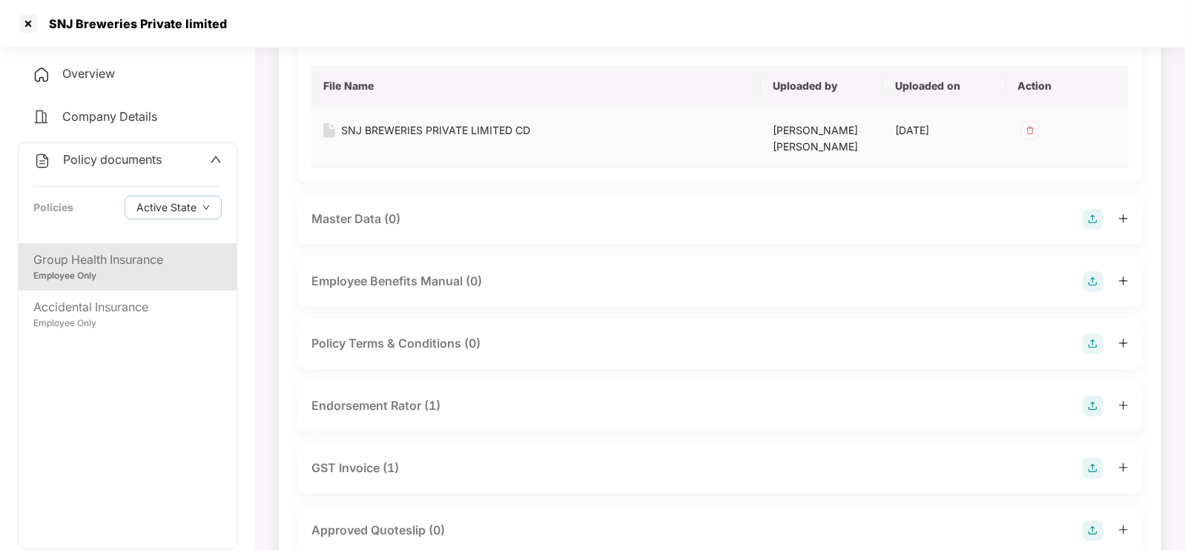
scroll to position [443, 0]
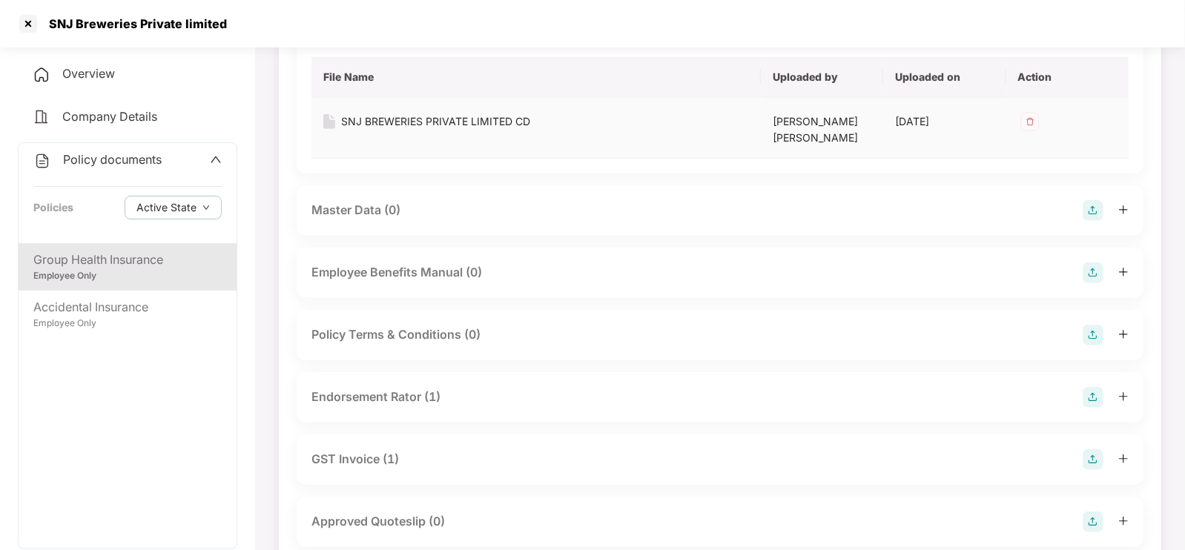
click at [457, 397] on div "Endorsement Rator (1)" at bounding box center [719, 397] width 817 height 21
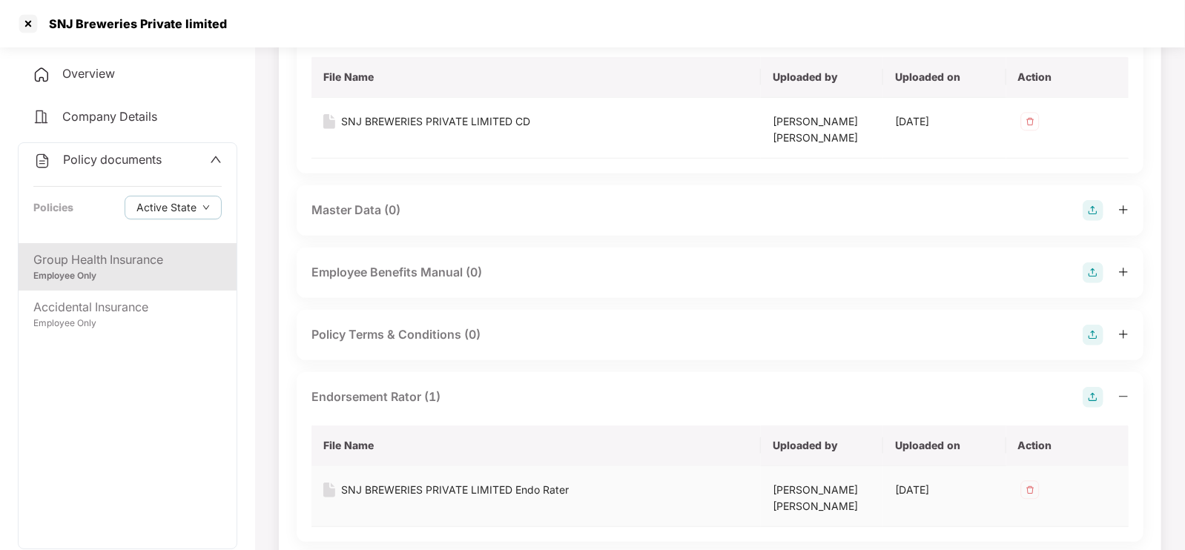
click at [471, 483] on div "SNJ BREWERIES PRIVATE LIMITED Endo Rater" at bounding box center [455, 490] width 228 height 16
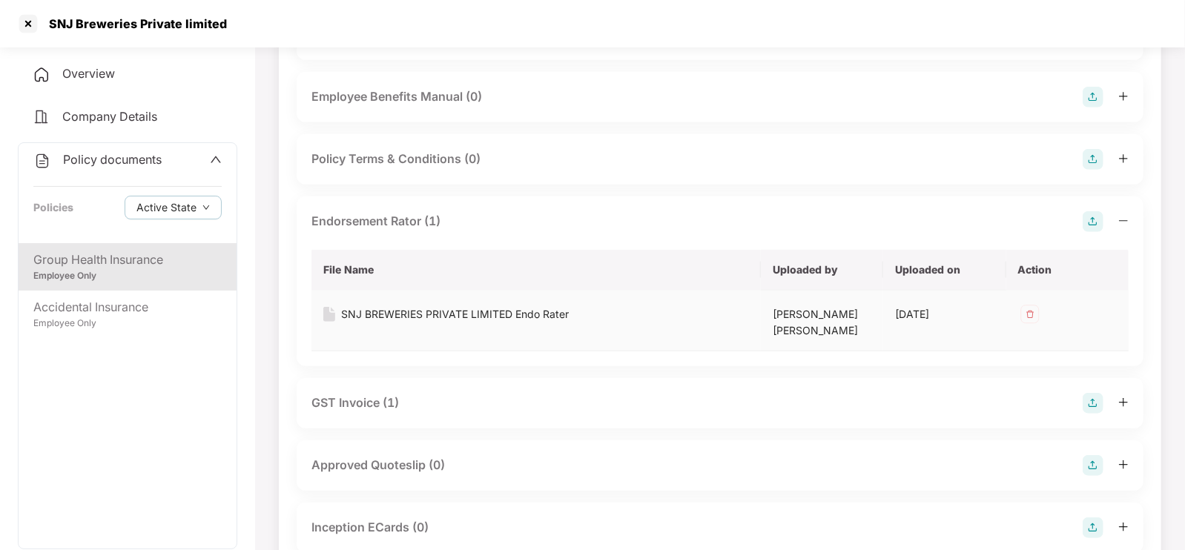
scroll to position [639, 0]
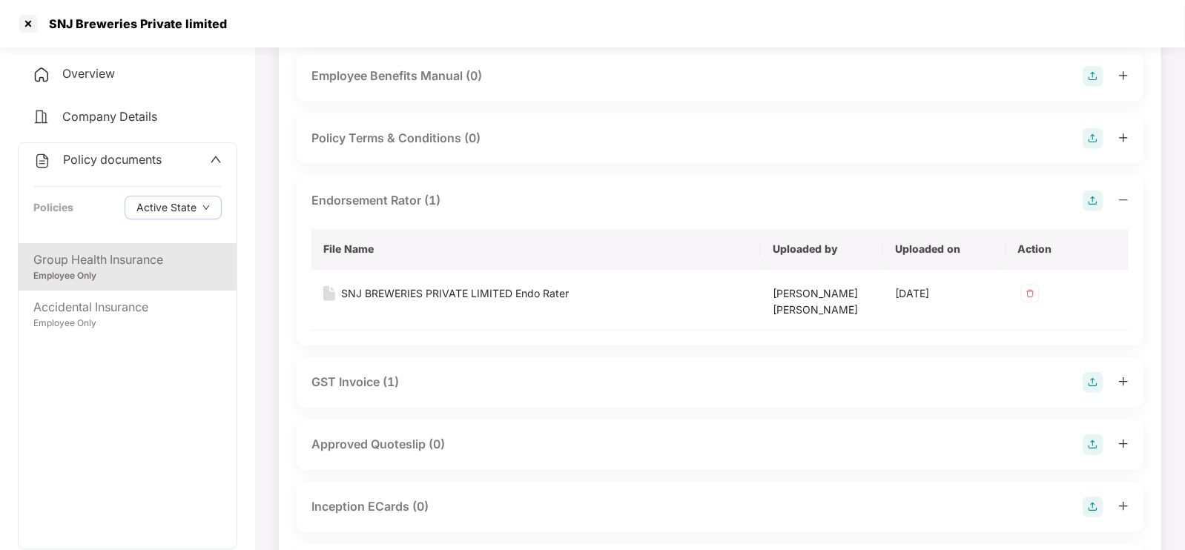
click at [452, 373] on div "GST Invoice (1)" at bounding box center [719, 382] width 817 height 21
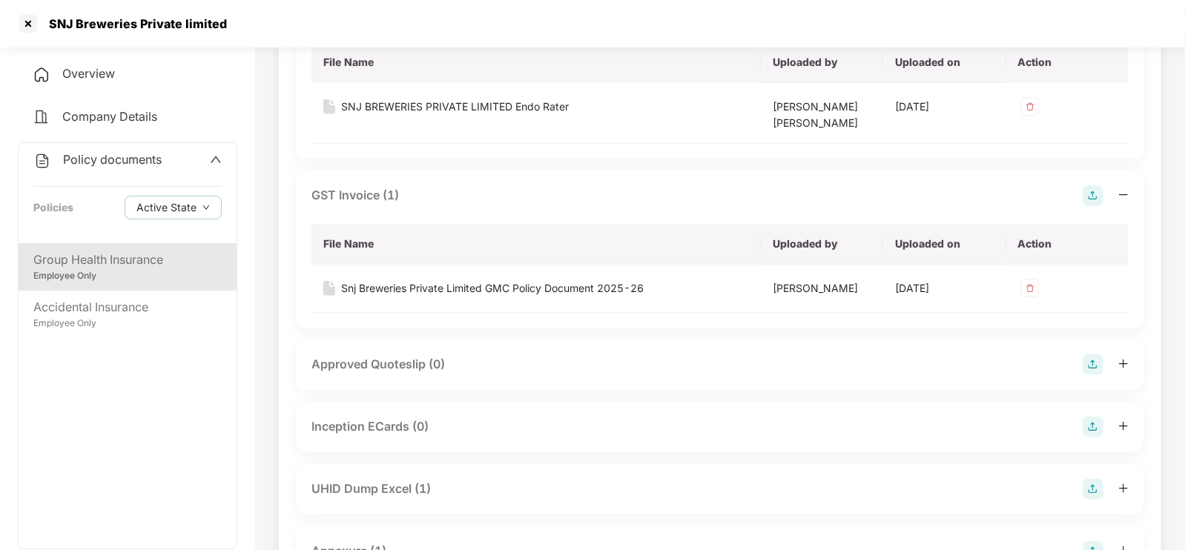
scroll to position [828, 0]
click at [434, 477] on div "UHID Dump Excel (1)" at bounding box center [719, 487] width 817 height 21
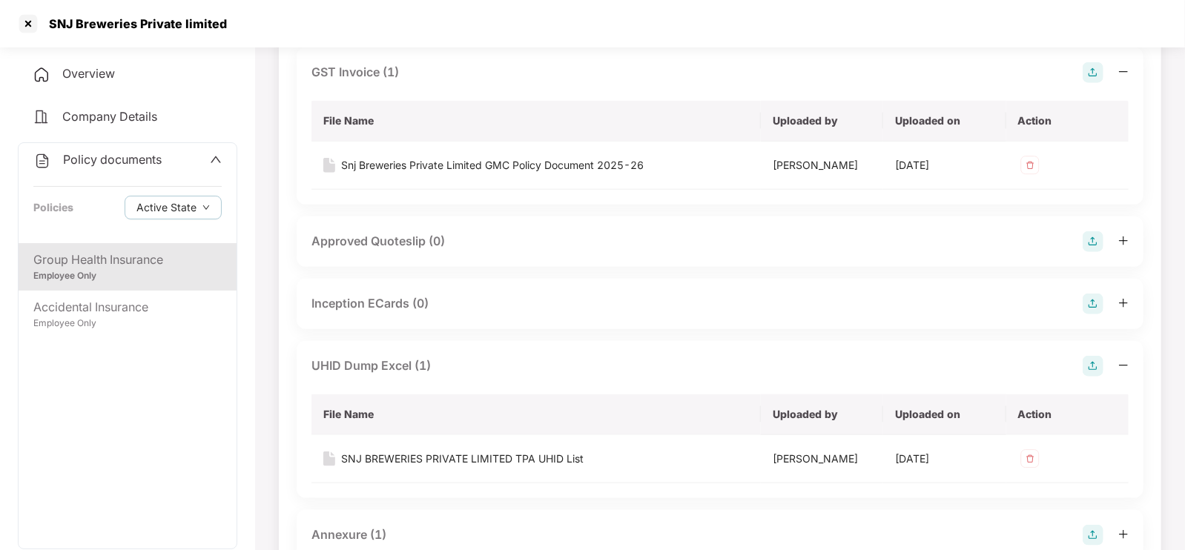
scroll to position [950, 0]
click at [450, 454] on div "SNJ BREWERIES PRIVATE LIMITED TPA UHID List" at bounding box center [462, 458] width 242 height 16
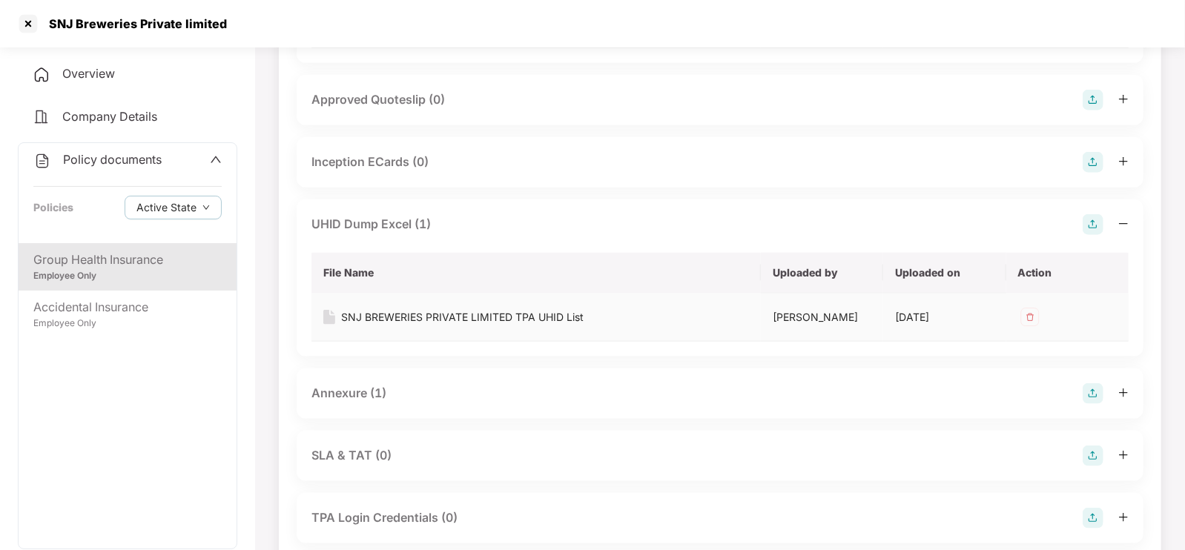
scroll to position [1091, 0]
click at [425, 408] on div "Annexure (1)" at bounding box center [720, 393] width 847 height 50
click at [400, 392] on div "Annexure (1)" at bounding box center [719, 393] width 817 height 21
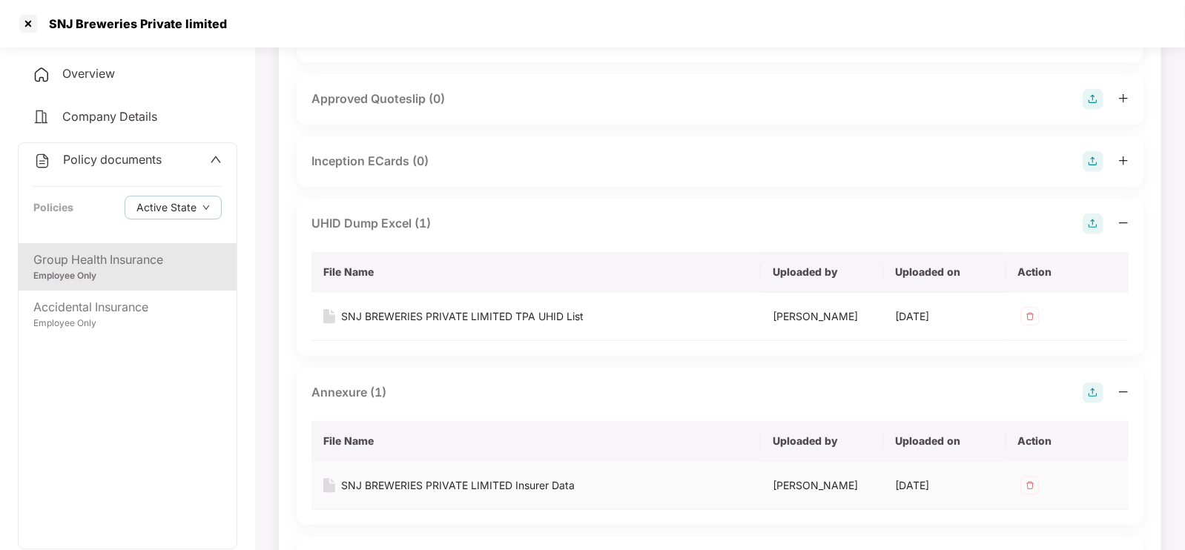
click at [434, 483] on div "SNJ BREWERIES PRIVATE LIMITED Insurer Data" at bounding box center [458, 485] width 234 height 16
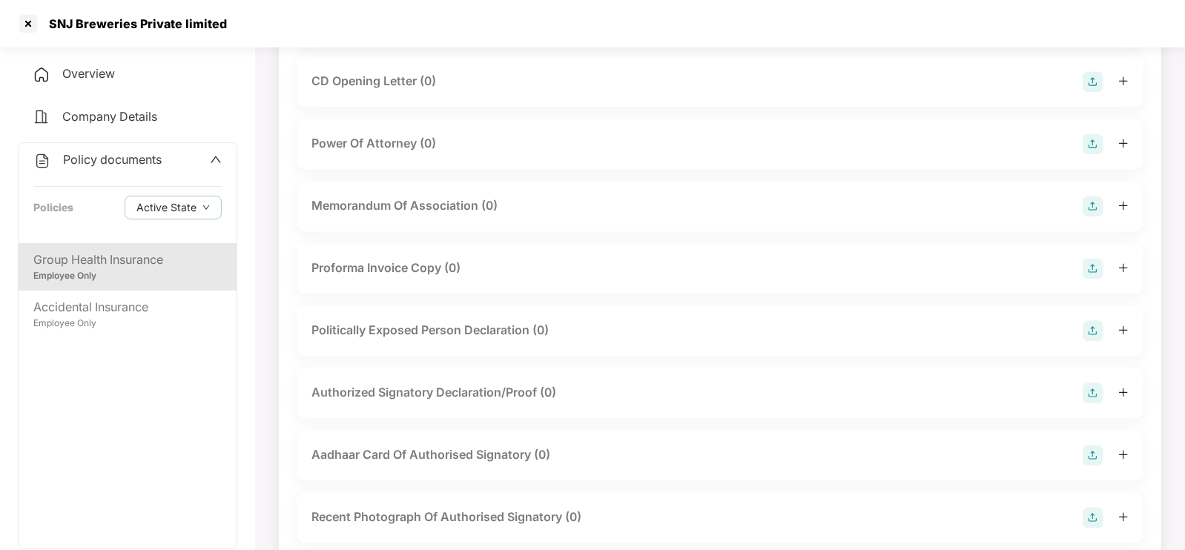
scroll to position [1929, 0]
